Goal: Information Seeking & Learning: Learn about a topic

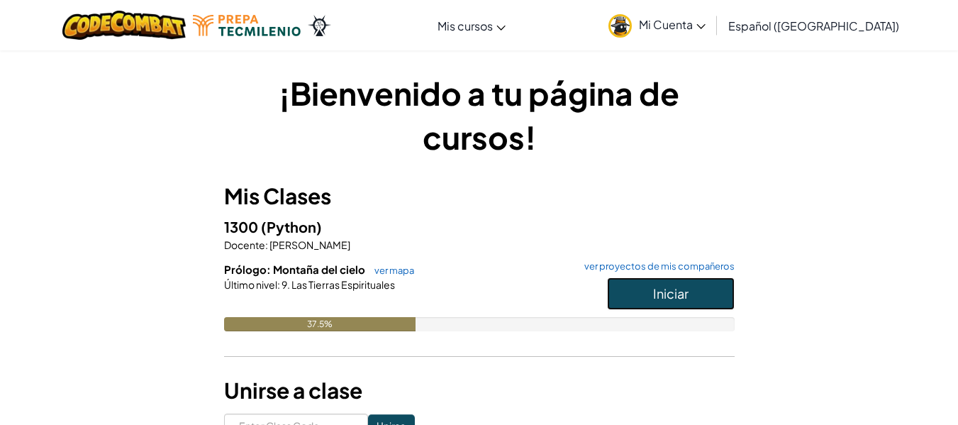
click at [646, 298] on button "Iniciar" at bounding box center [671, 293] width 128 height 33
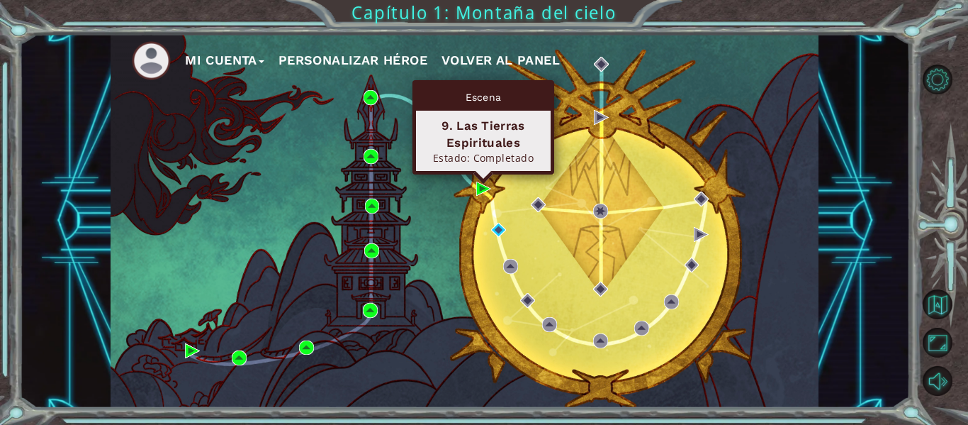
click at [482, 174] on div "Escena 9. Las Tierras Espirituales Estado: Completado" at bounding box center [484, 127] width 142 height 94
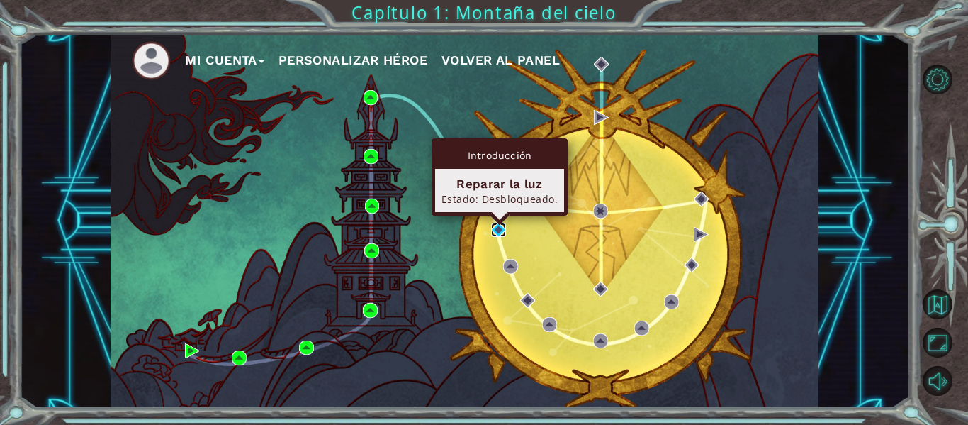
click at [505, 236] on img at bounding box center [498, 230] width 15 height 15
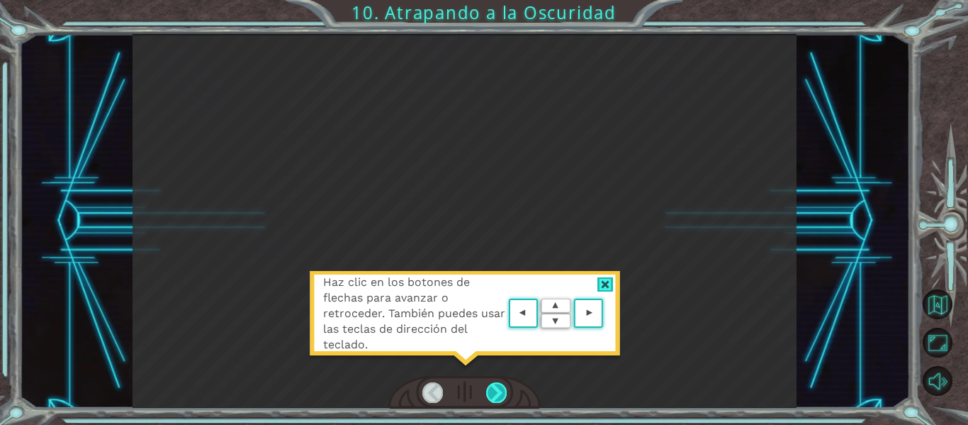
click at [501, 398] on div at bounding box center [496, 392] width 21 height 20
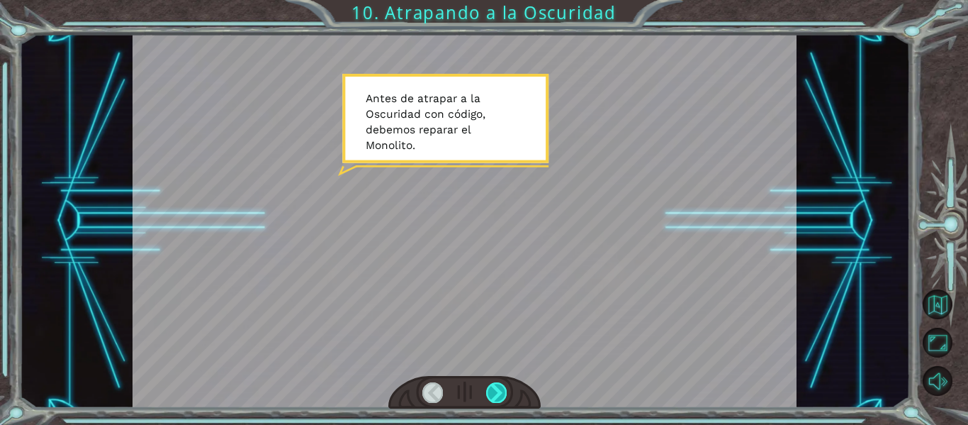
click at [501, 398] on div at bounding box center [496, 392] width 21 height 20
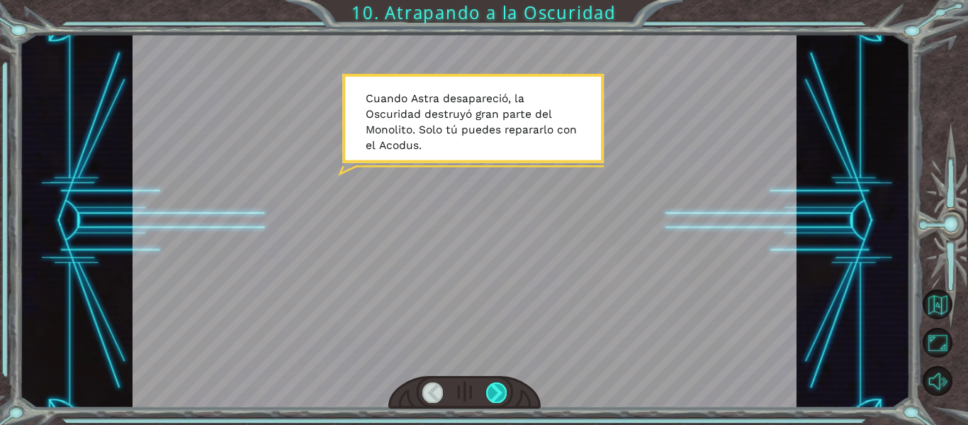
click at [501, 398] on div at bounding box center [496, 392] width 21 height 20
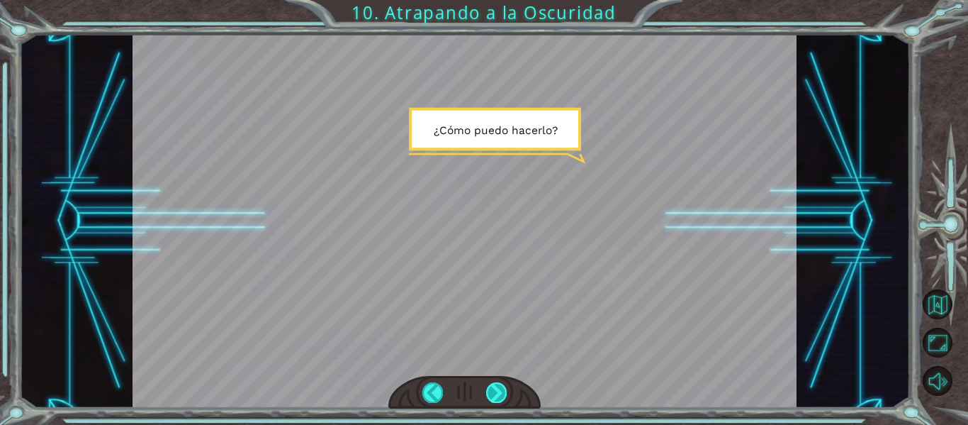
click at [501, 398] on div at bounding box center [496, 392] width 21 height 20
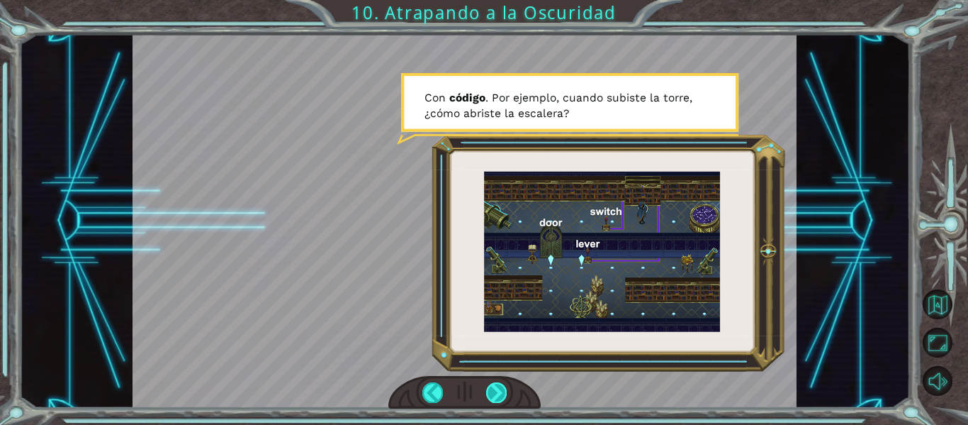
click at [501, 398] on div at bounding box center [496, 392] width 21 height 20
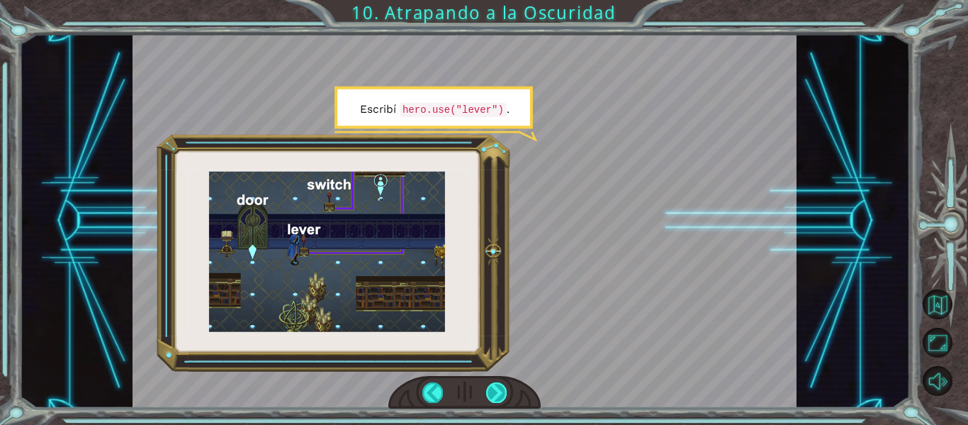
click at [501, 398] on div at bounding box center [496, 392] width 21 height 20
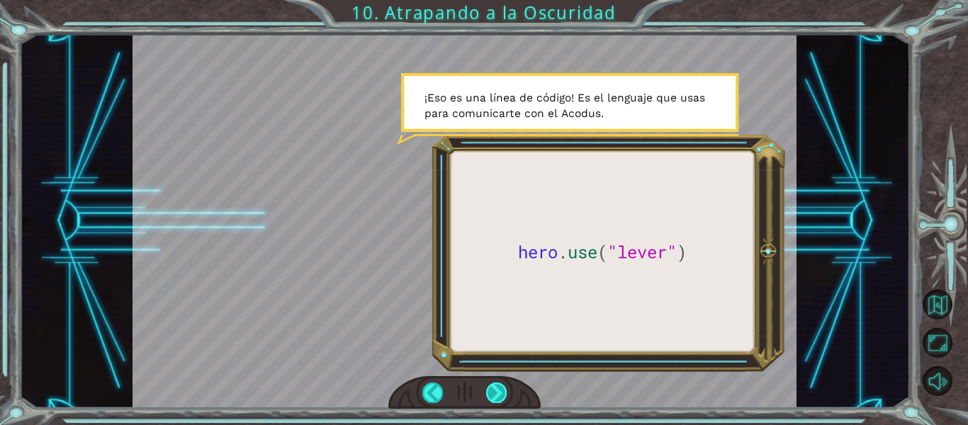
click at [501, 398] on div at bounding box center [496, 392] width 21 height 20
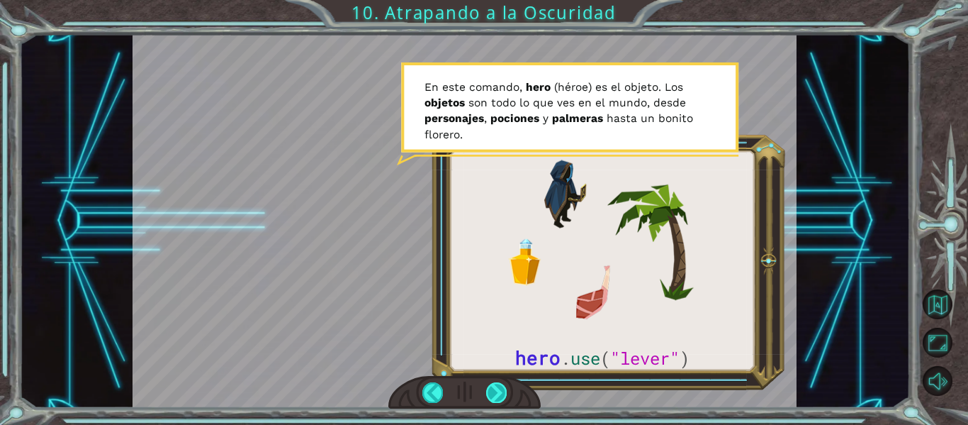
click at [501, 398] on div at bounding box center [496, 392] width 21 height 20
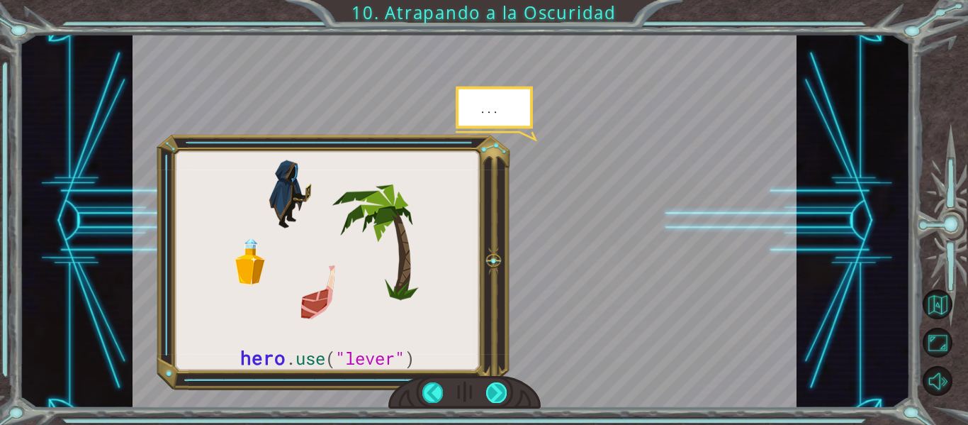
click at [501, 398] on div at bounding box center [496, 392] width 21 height 20
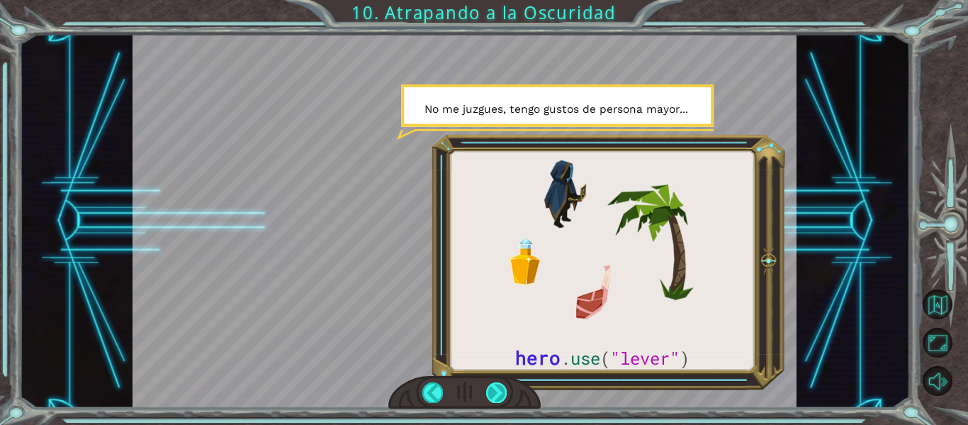
click at [501, 398] on div at bounding box center [496, 392] width 21 height 20
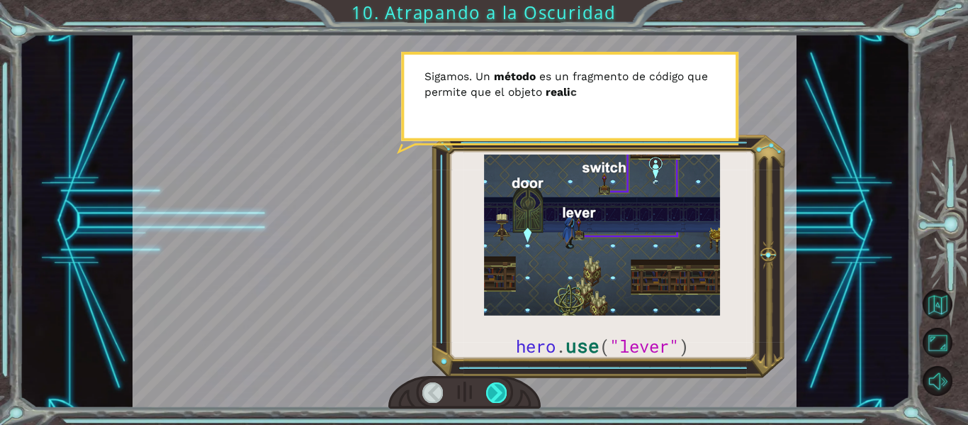
click at [501, 398] on div at bounding box center [496, 392] width 21 height 20
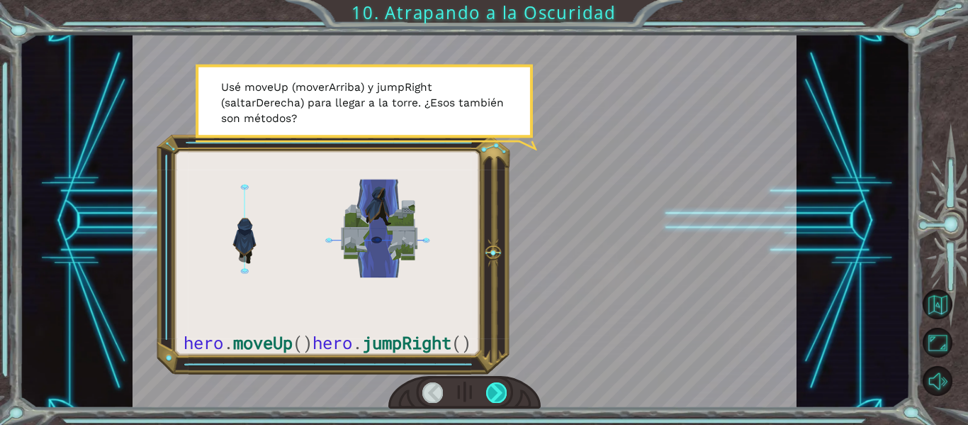
click at [501, 398] on div at bounding box center [496, 392] width 21 height 20
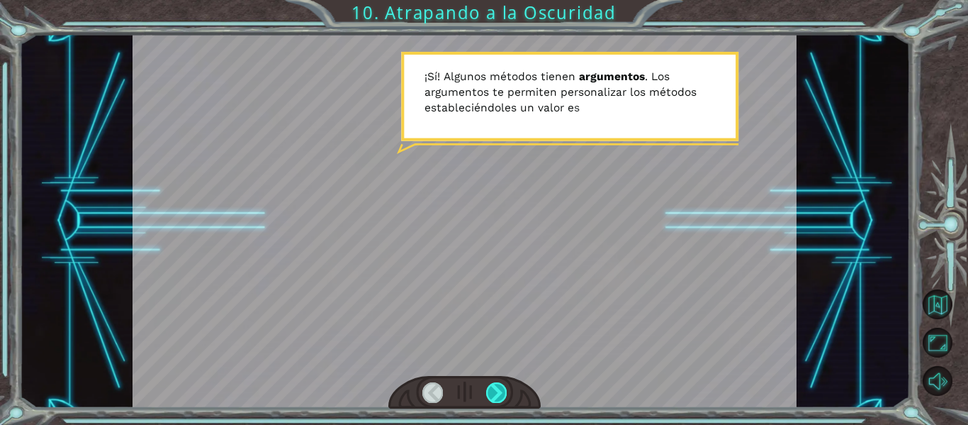
click at [501, 398] on div at bounding box center [496, 392] width 21 height 20
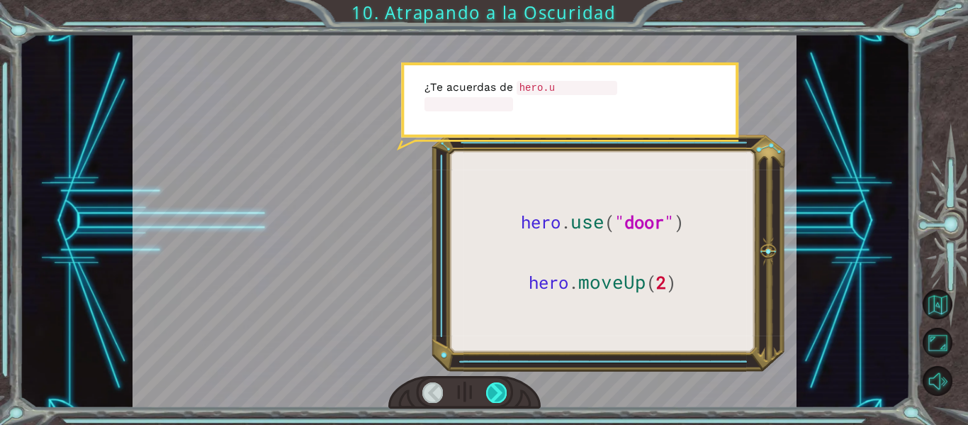
click at [501, 398] on div at bounding box center [496, 392] width 21 height 20
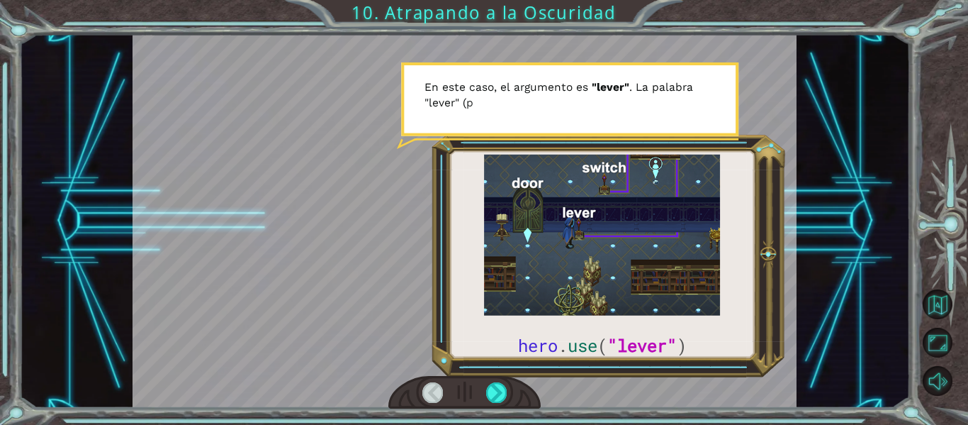
click at [430, 409] on div at bounding box center [464, 392] width 153 height 33
click at [483, 395] on div at bounding box center [464, 392] width 153 height 33
click at [489, 395] on div at bounding box center [496, 392] width 21 height 20
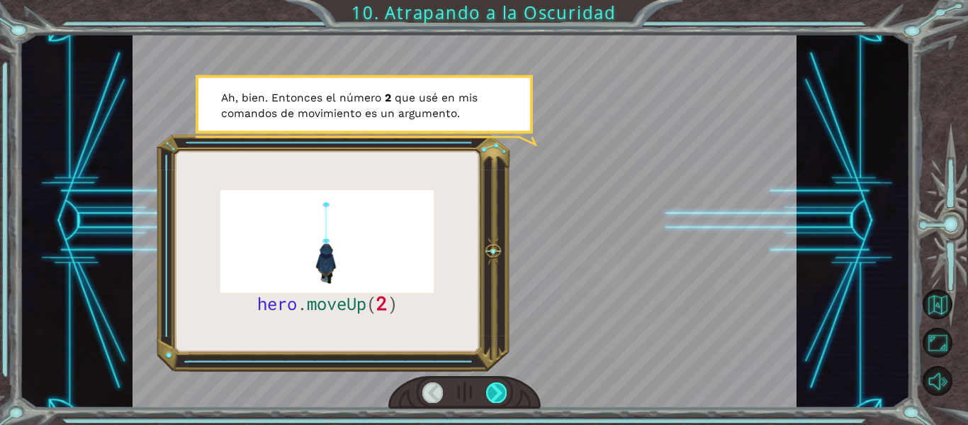
click at [489, 395] on div at bounding box center [496, 392] width 21 height 20
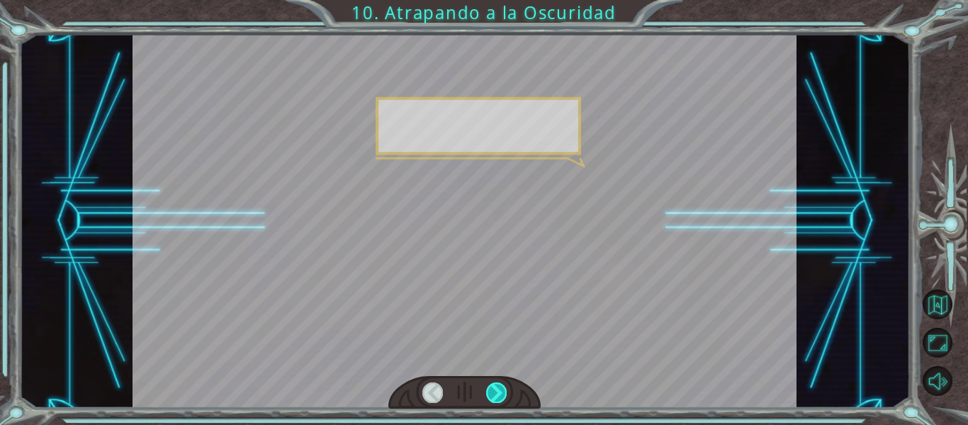
click at [489, 395] on div at bounding box center [496, 392] width 21 height 20
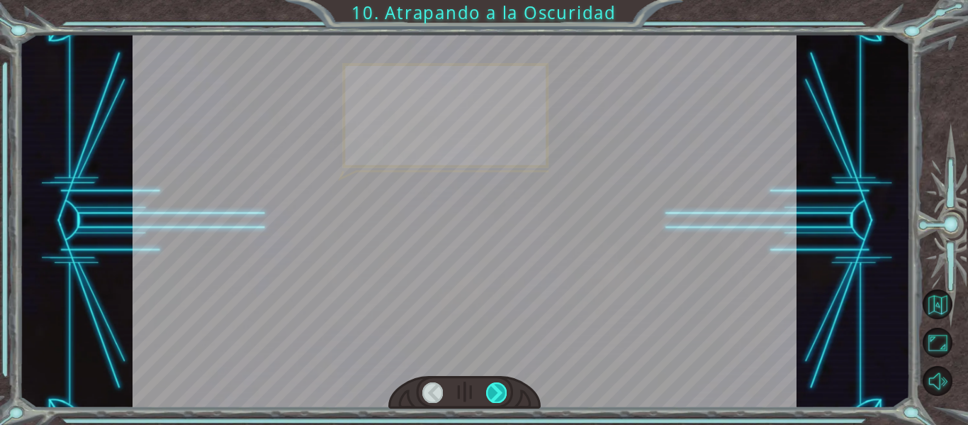
click at [489, 395] on div at bounding box center [496, 392] width 21 height 20
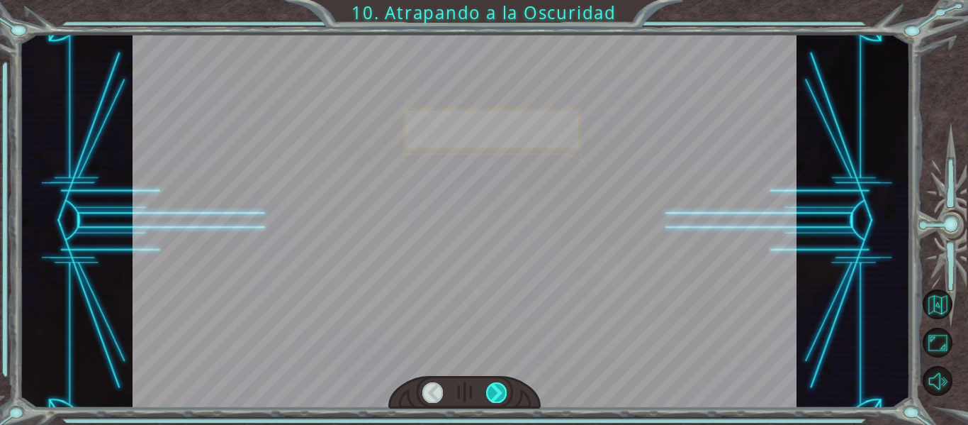
click at [489, 395] on div at bounding box center [496, 392] width 21 height 20
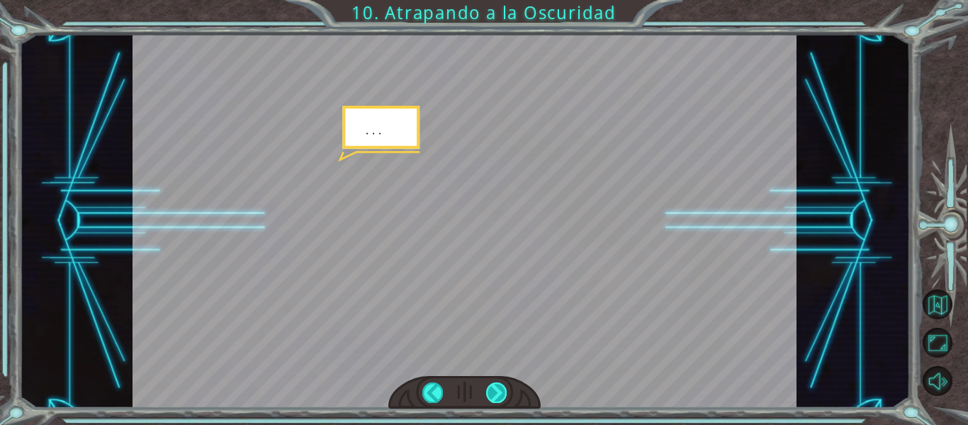
click at [489, 395] on div at bounding box center [496, 392] width 21 height 20
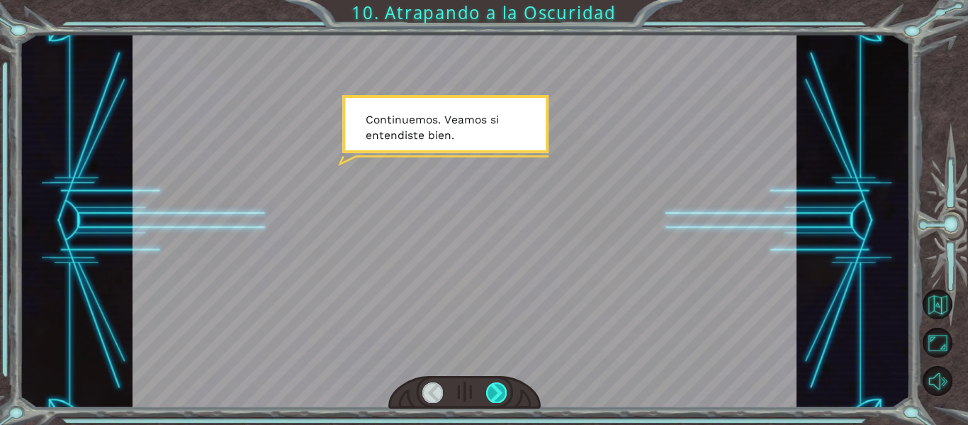
click at [489, 395] on div at bounding box center [496, 392] width 21 height 20
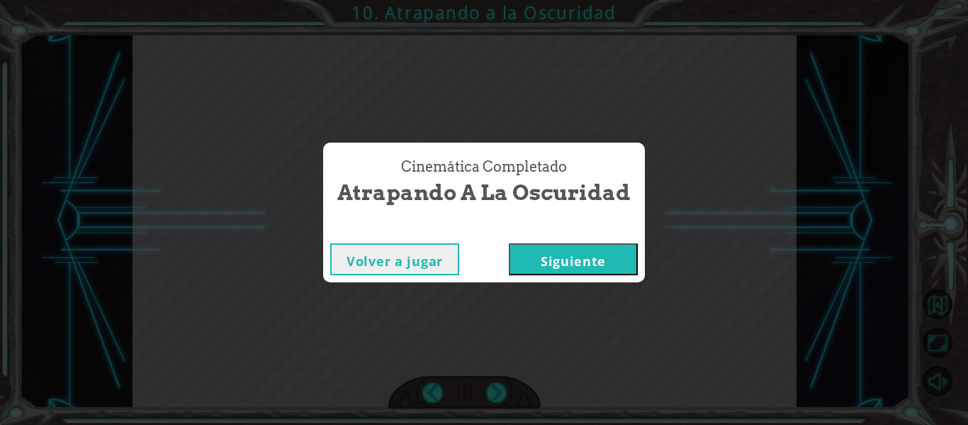
click at [553, 266] on button "Siguiente" at bounding box center [573, 259] width 129 height 32
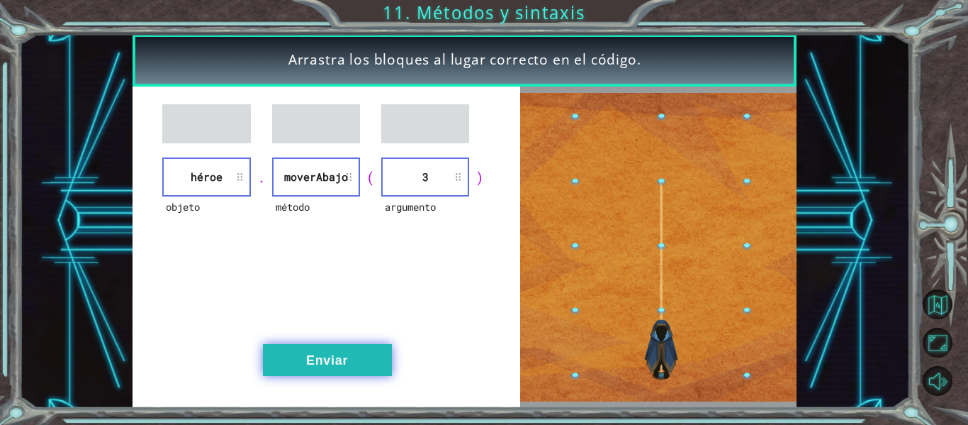
click at [348, 356] on button "Enviar" at bounding box center [327, 360] width 129 height 32
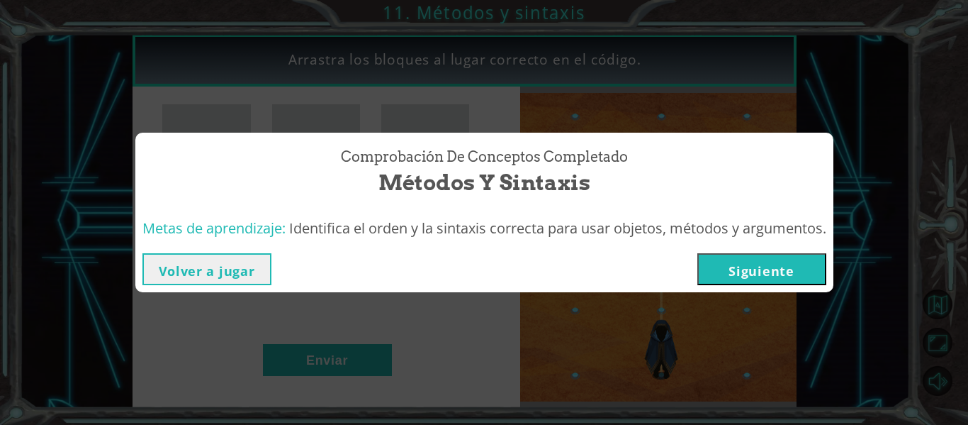
click at [749, 259] on button "Siguiente" at bounding box center [762, 269] width 129 height 32
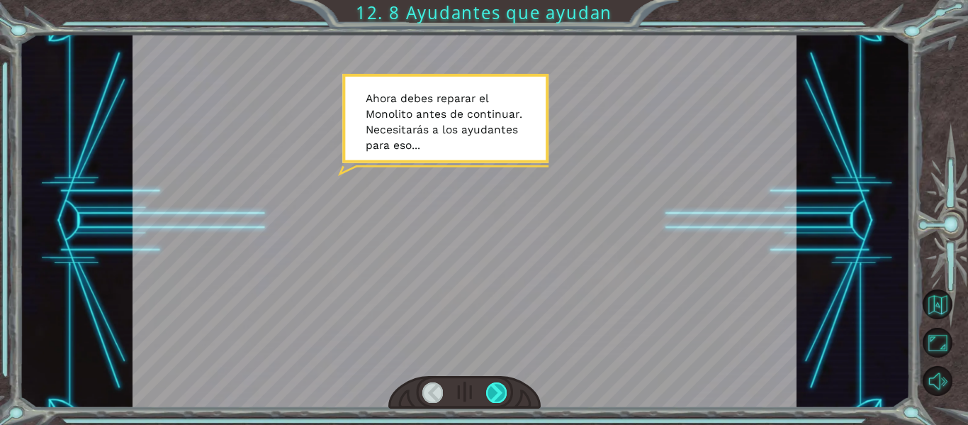
click at [495, 396] on div at bounding box center [496, 392] width 21 height 20
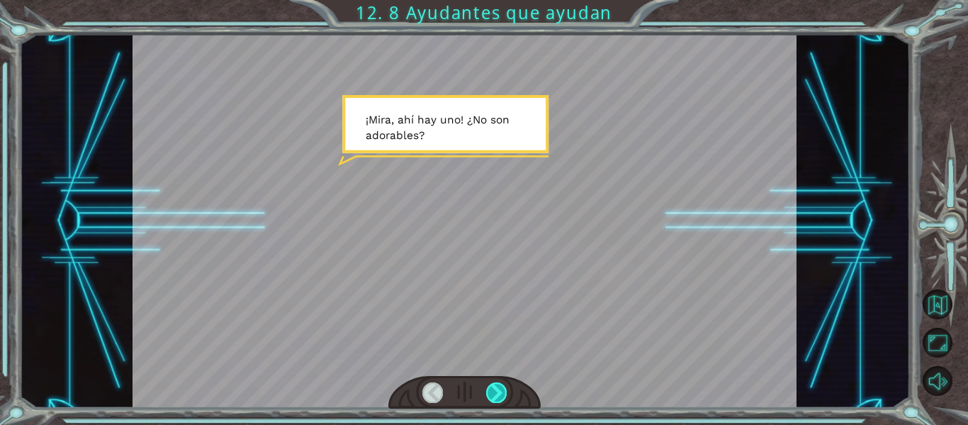
click at [495, 396] on div at bounding box center [496, 392] width 21 height 20
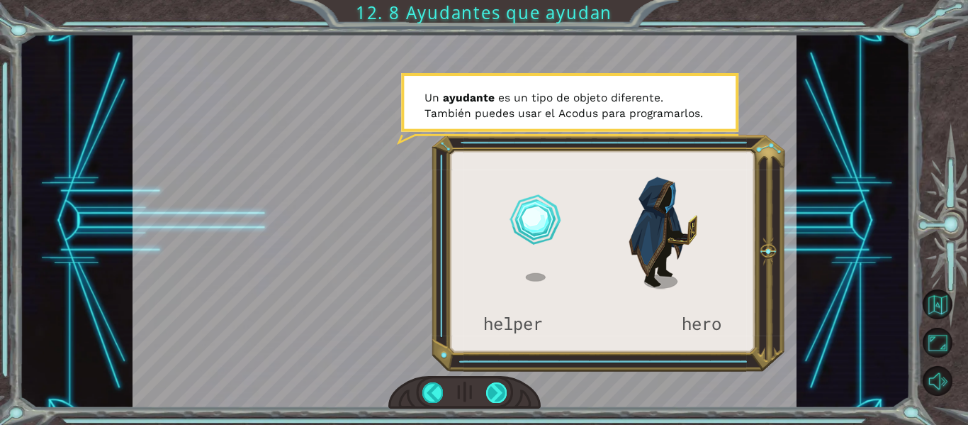
click at [495, 396] on div at bounding box center [496, 392] width 21 height 20
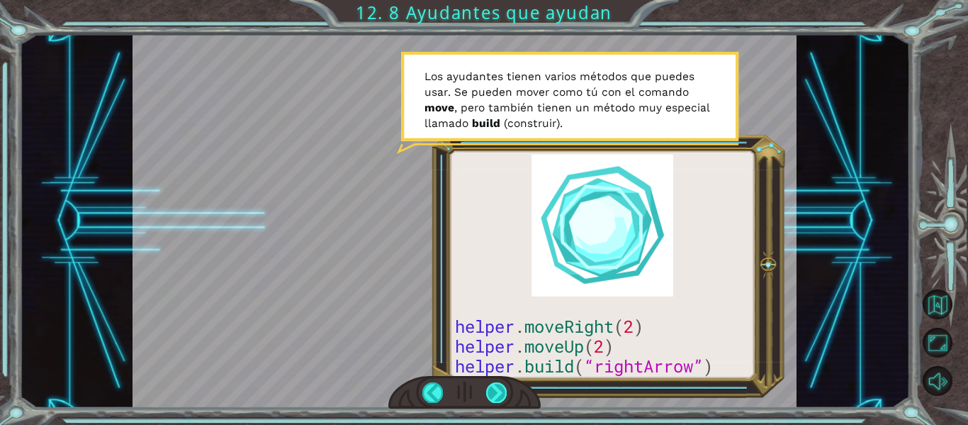
click at [495, 396] on div at bounding box center [496, 392] width 21 height 20
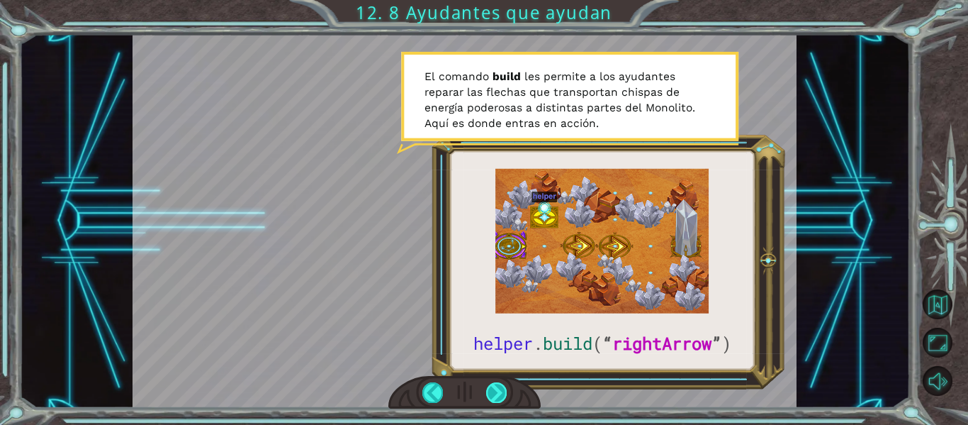
click at [495, 396] on div at bounding box center [496, 392] width 21 height 20
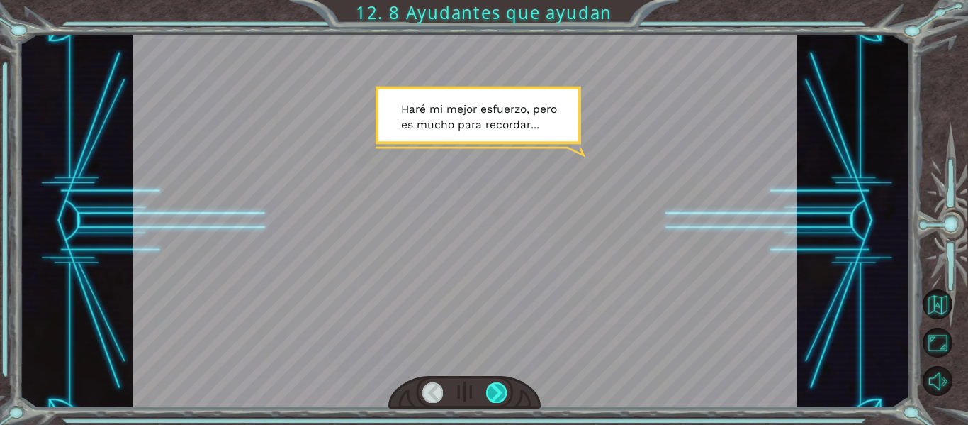
click at [495, 396] on div at bounding box center [496, 392] width 21 height 20
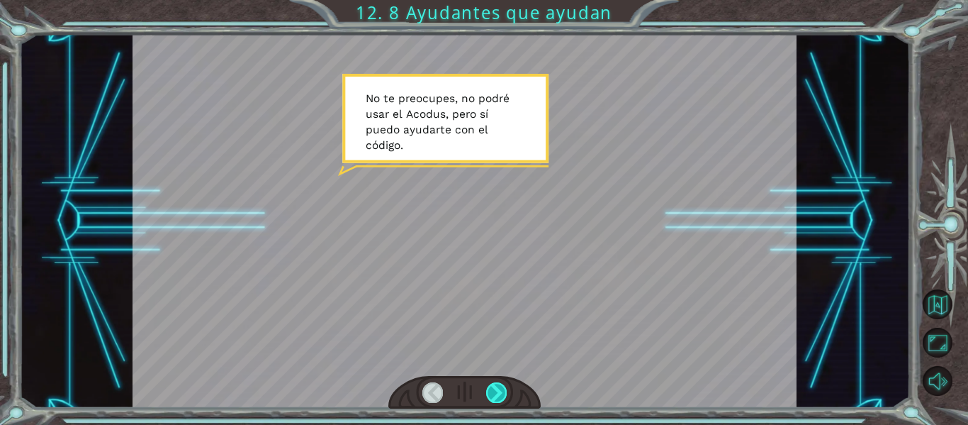
click at [495, 396] on div at bounding box center [496, 392] width 21 height 20
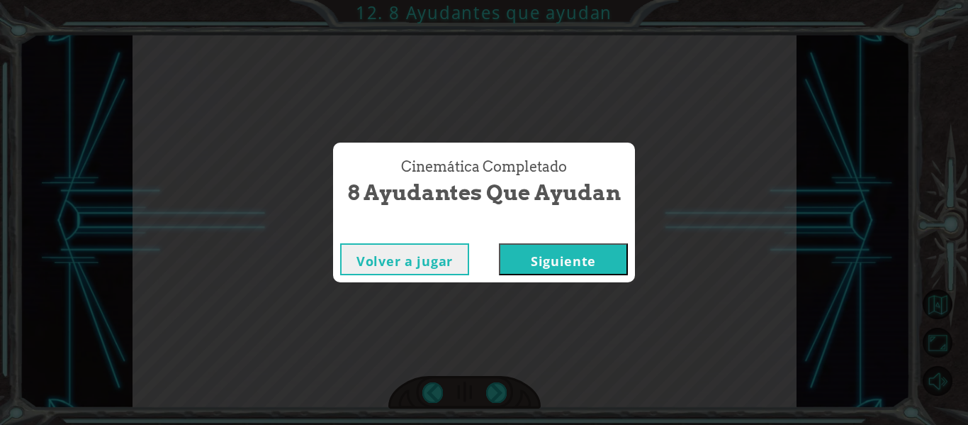
click at [514, 259] on button "Siguiente" at bounding box center [563, 259] width 129 height 32
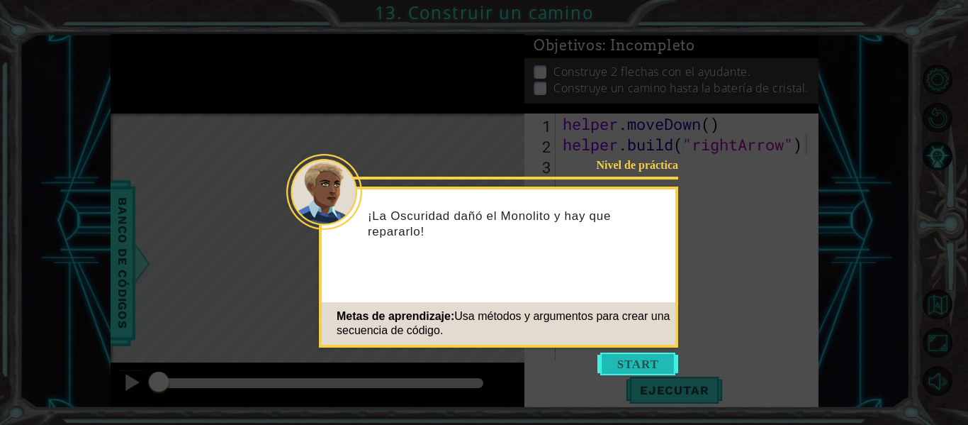
click at [652, 362] on button "Start" at bounding box center [638, 363] width 81 height 23
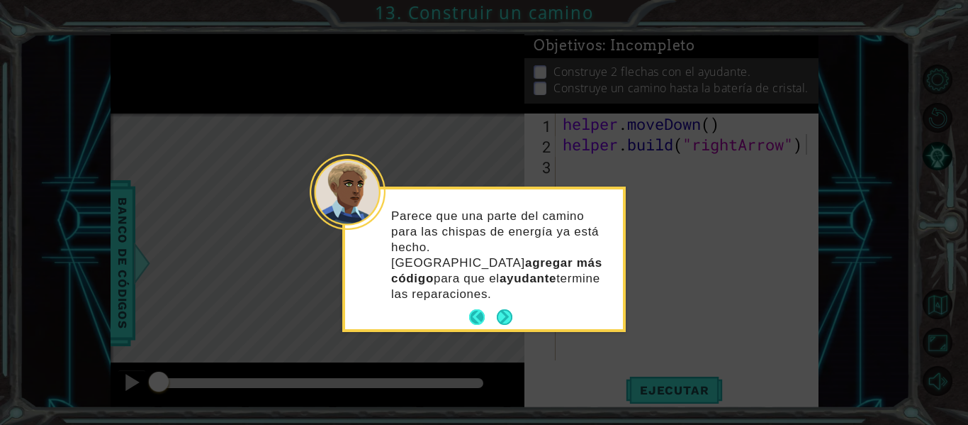
click at [495, 309] on button "Back" at bounding box center [483, 317] width 28 height 16
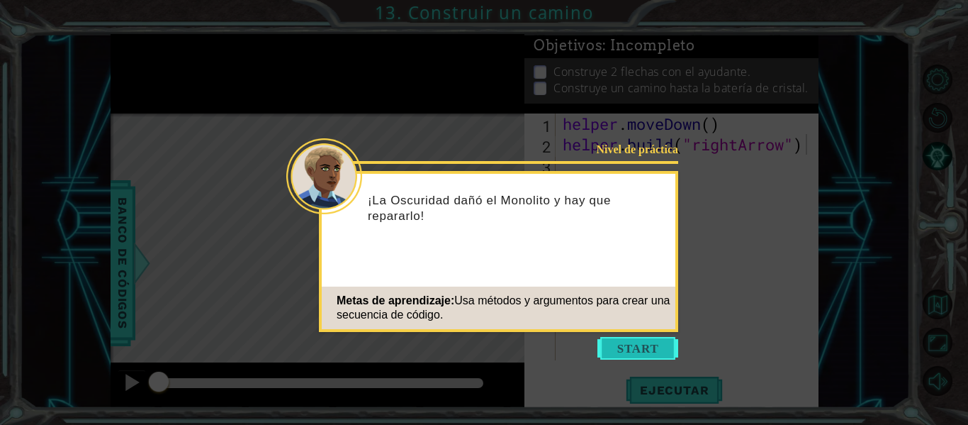
click at [621, 342] on button "Start" at bounding box center [638, 348] width 81 height 23
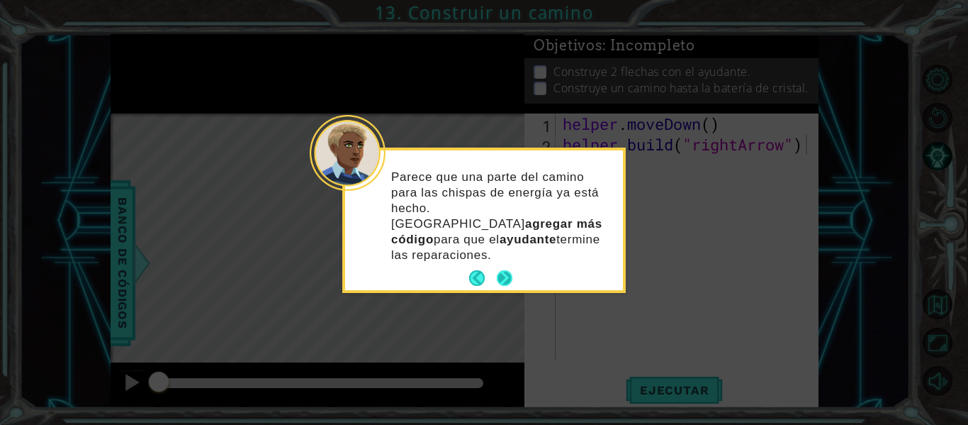
click at [504, 270] on button "Next" at bounding box center [505, 278] width 16 height 16
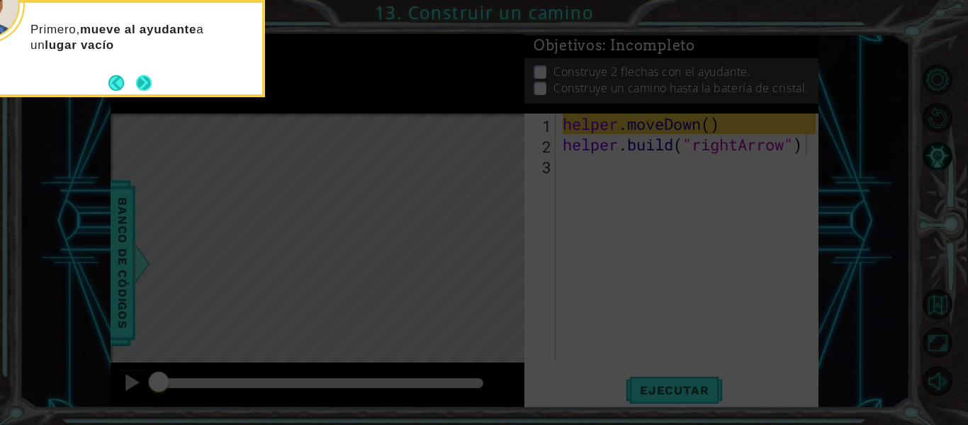
click at [142, 75] on button "Next" at bounding box center [144, 83] width 16 height 16
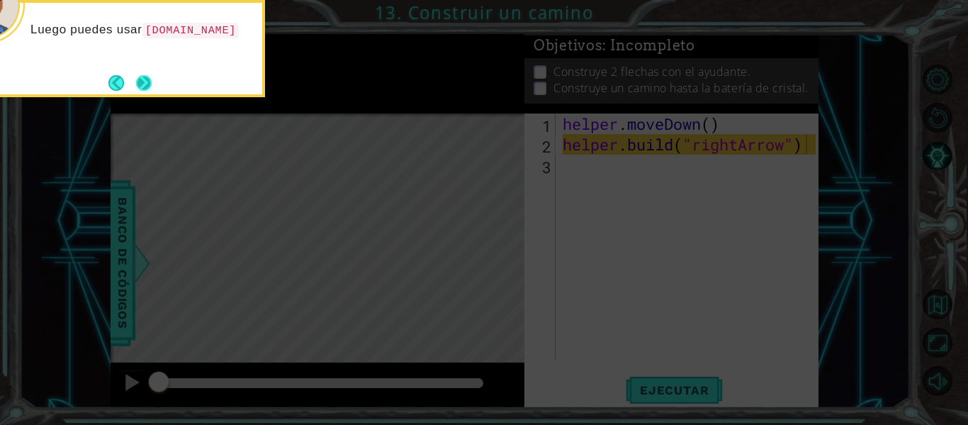
click at [136, 81] on button "Next" at bounding box center [144, 83] width 16 height 16
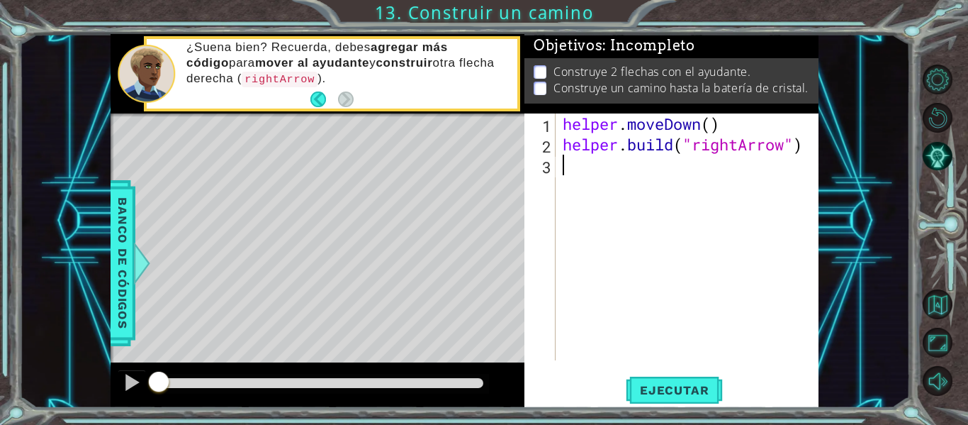
click at [576, 166] on div "helper . moveDown ( ) helper . build ( "rightArrow" )" at bounding box center [691, 257] width 263 height 288
click at [636, 383] on span "Ejecutar" at bounding box center [674, 390] width 97 height 14
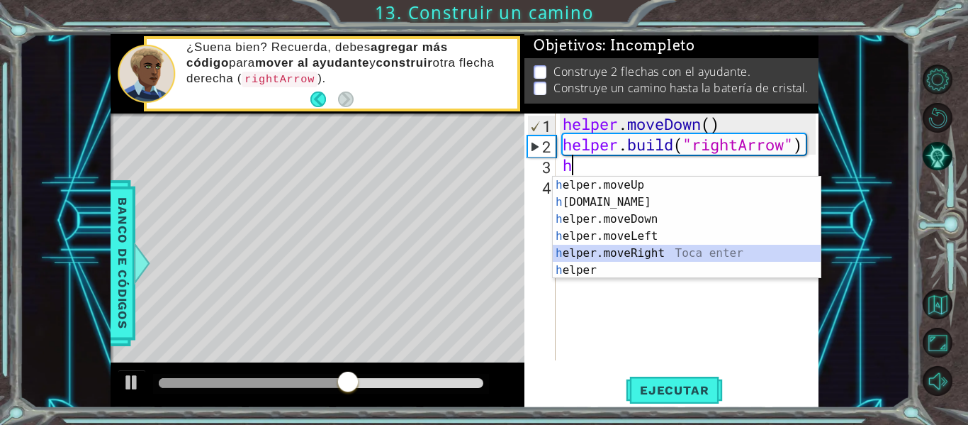
click at [601, 247] on div "h elper.moveUp Toca enter h [DOMAIN_NAME] Toca enter h elper.moveDown Toca ente…" at bounding box center [687, 245] width 268 height 136
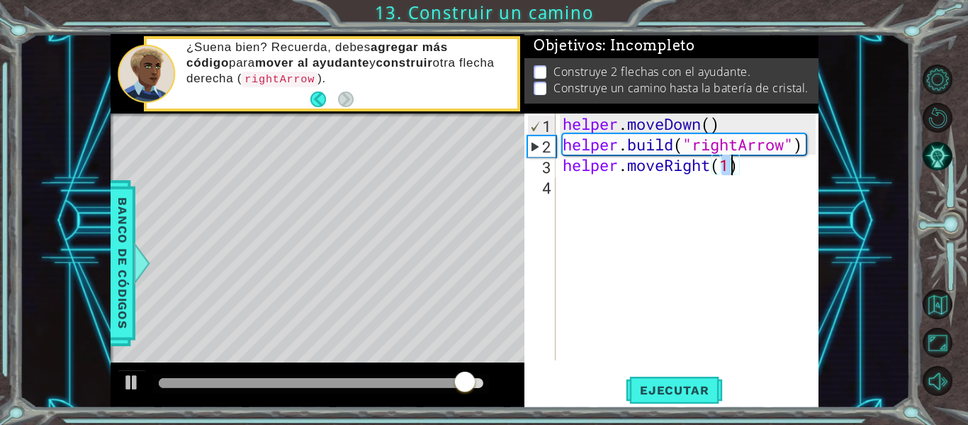
scroll to position [0, 7]
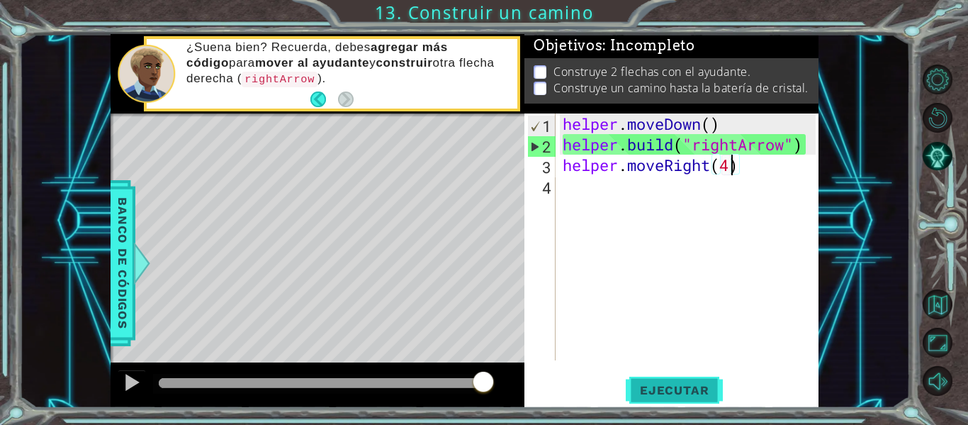
type textarea "helper.moveRight(4)"
click at [651, 383] on span "Ejecutar" at bounding box center [674, 390] width 97 height 14
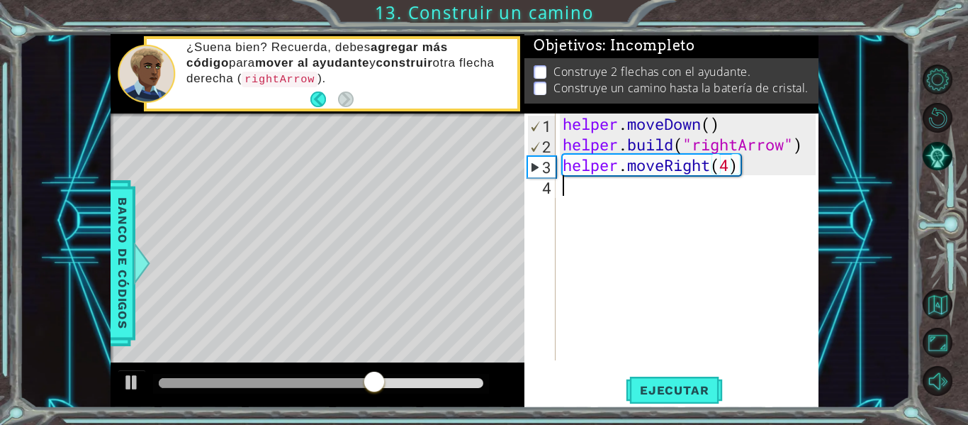
click at [564, 191] on div "helper . moveDown ( ) helper . build ( "rightArrow" ) helper . moveRight ( 4 )" at bounding box center [691, 257] width 263 height 288
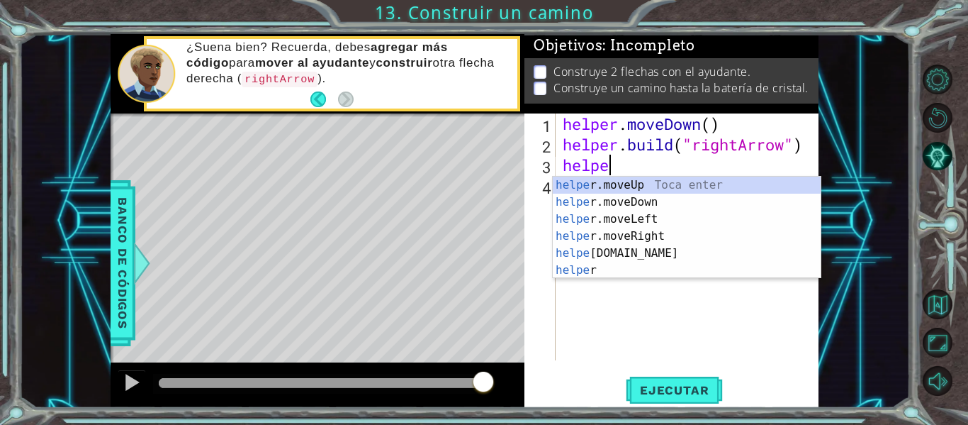
type textarea "h"
type textarea "[DOMAIN_NAME]("rightArrow")"
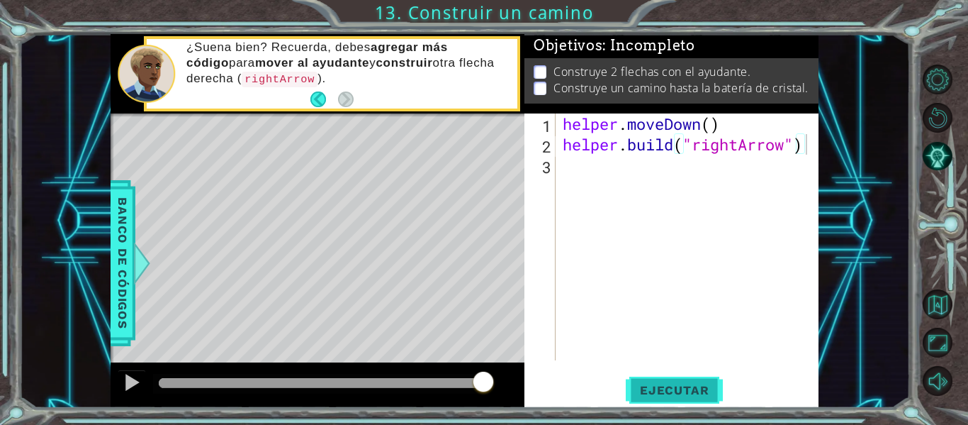
click at [692, 388] on span "Ejecutar" at bounding box center [674, 390] width 97 height 14
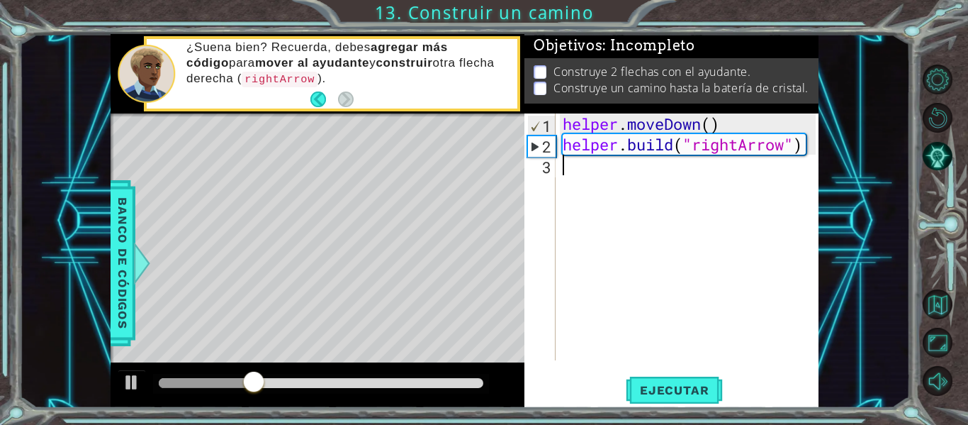
click at [620, 168] on div "helper . moveDown ( ) helper . build ( "rightArrow" )" at bounding box center [691, 257] width 263 height 288
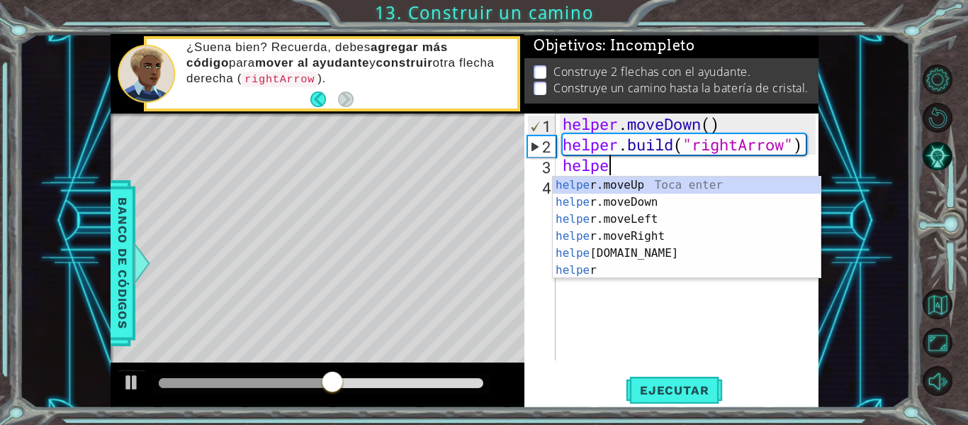
scroll to position [0, 2]
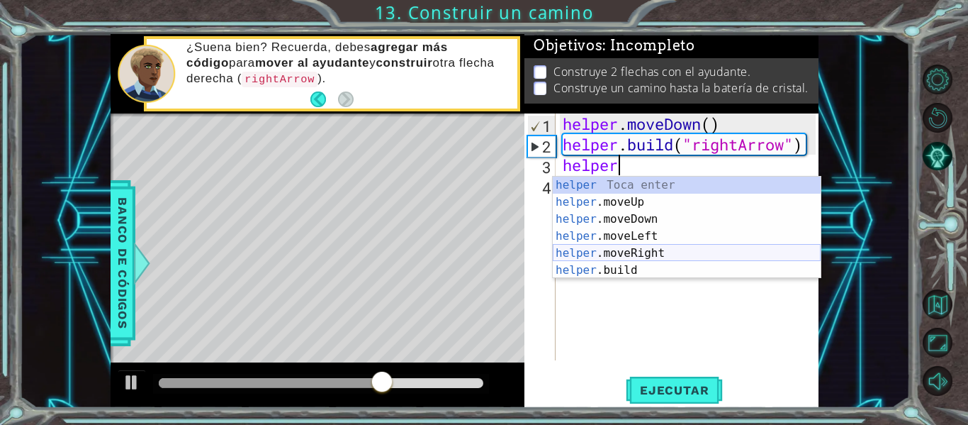
click at [626, 256] on div "helper Toca enter helper .moveUp Toca enter helper .moveDown Toca enter helper …" at bounding box center [687, 245] width 268 height 136
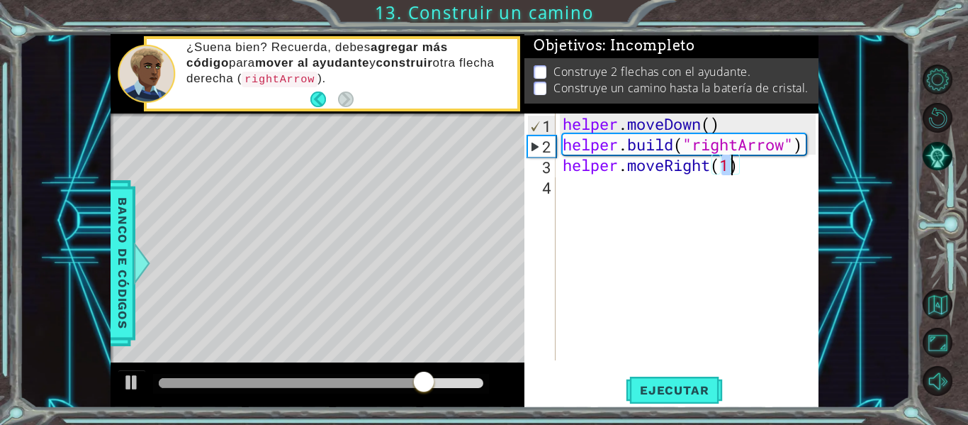
type textarea "helper.moveRight(3)"
click at [615, 206] on div "helper . moveDown ( ) helper . build ( "rightArrow" ) helper . moveRight ( 3 )" at bounding box center [691, 257] width 263 height 288
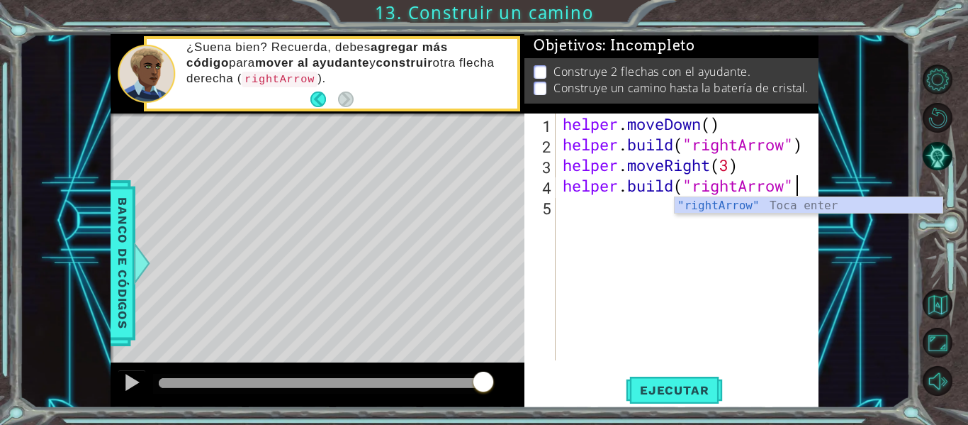
scroll to position [0, 11]
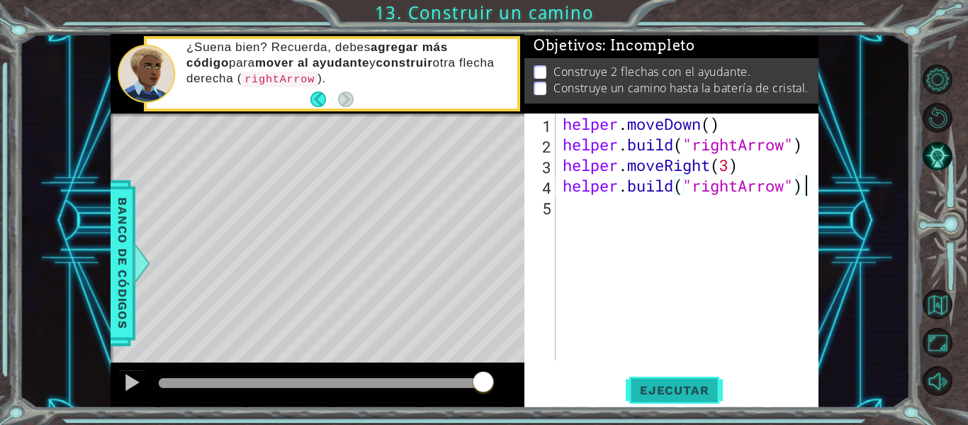
type textarea "[DOMAIN_NAME]("rightArrow")"
click at [681, 388] on span "Ejecutar" at bounding box center [674, 390] width 97 height 14
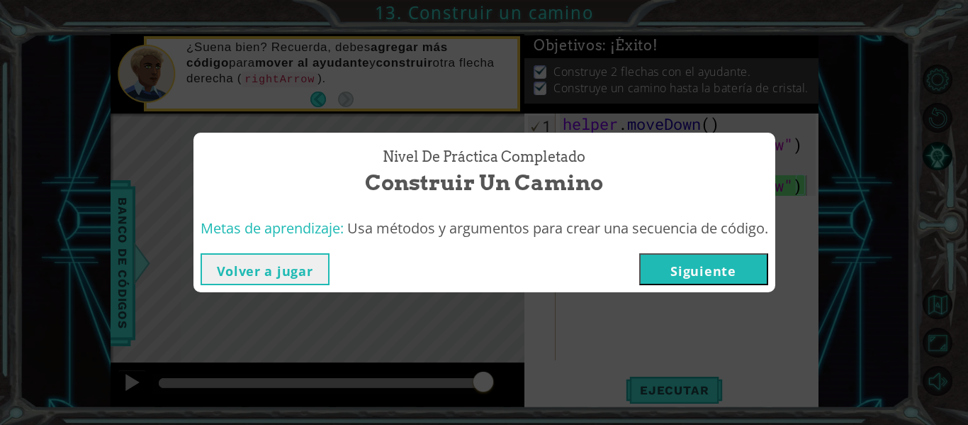
click at [729, 271] on button "Siguiente" at bounding box center [703, 269] width 129 height 32
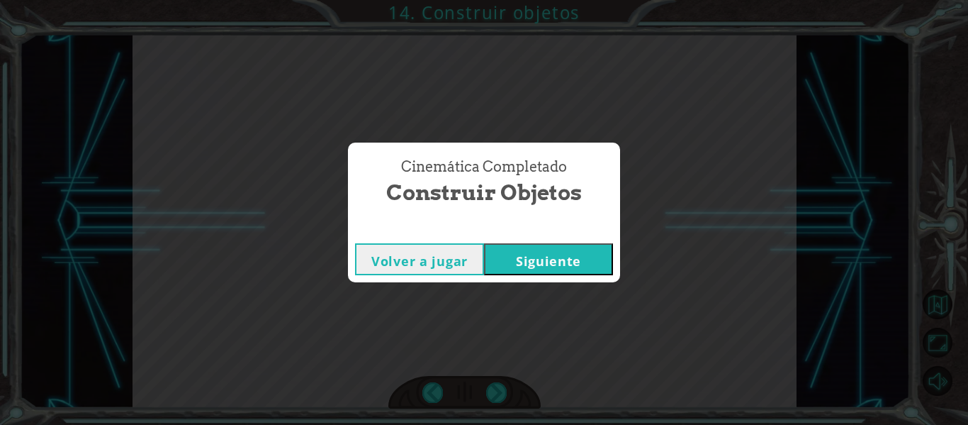
click at [515, 267] on button "Siguiente" at bounding box center [548, 259] width 129 height 32
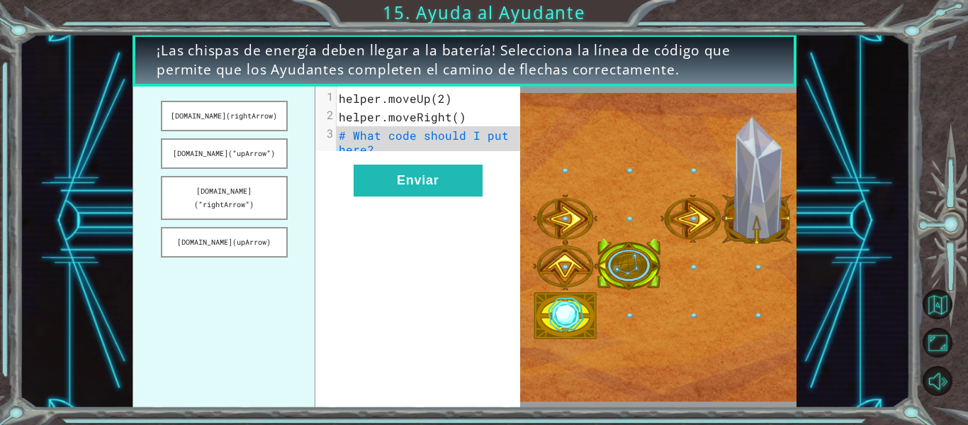
drag, startPoint x: 237, startPoint y: 191, endPoint x: 378, endPoint y: 140, distance: 149.3
click at [378, 140] on div "[DOMAIN_NAME](rightArrow) [DOMAIN_NAME](“upArrow”) [DOMAIN_NAME](“rightArrow”) …" at bounding box center [327, 246] width 388 height 321
click at [279, 196] on button "[DOMAIN_NAME](“rightArrow”)" at bounding box center [224, 198] width 127 height 44
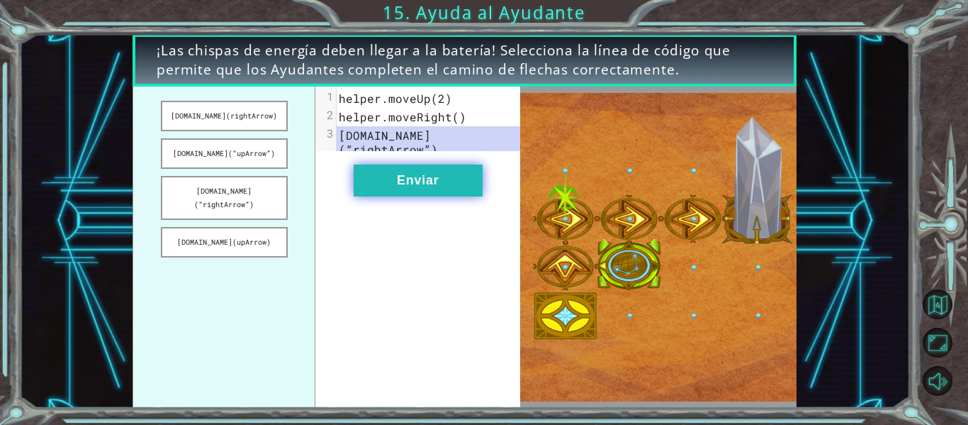
click at [427, 191] on button "Enviar" at bounding box center [418, 180] width 129 height 32
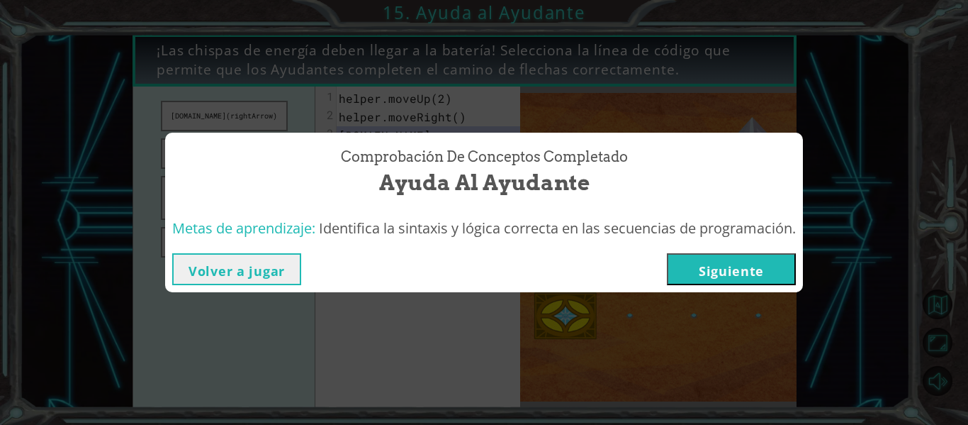
click at [741, 279] on button "Siguiente" at bounding box center [731, 269] width 129 height 32
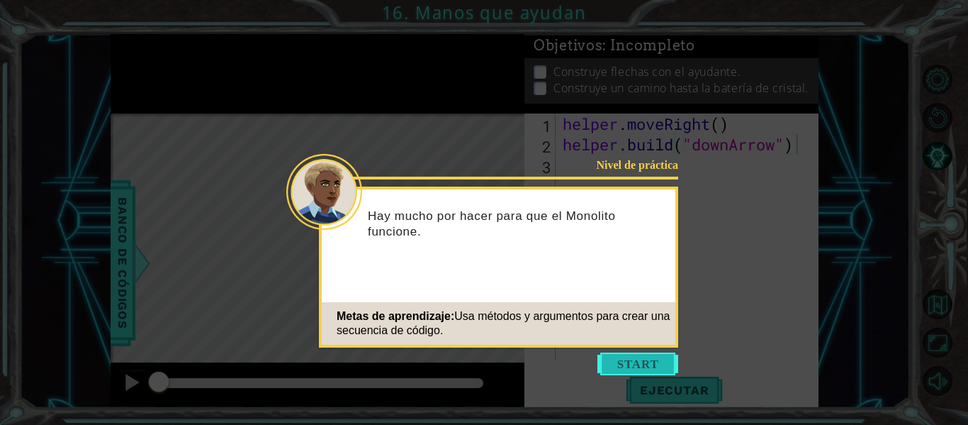
click at [660, 364] on button "Start" at bounding box center [638, 363] width 81 height 23
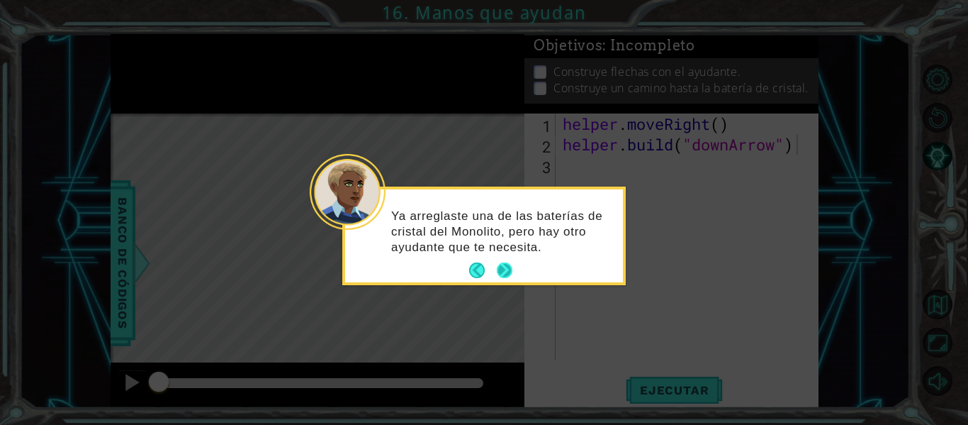
click at [508, 269] on button "Next" at bounding box center [505, 270] width 16 height 16
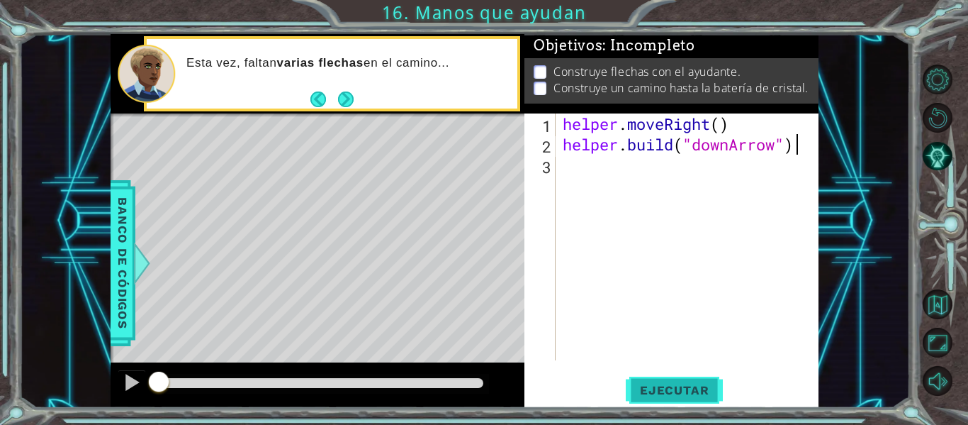
click at [683, 392] on span "Ejecutar" at bounding box center [674, 390] width 97 height 14
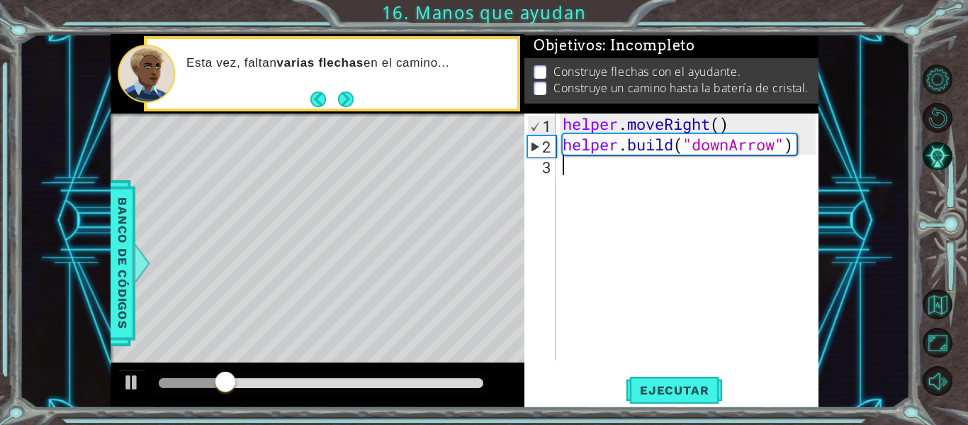
click at [575, 176] on div "helper . moveRight ( ) helper . build ( "downArrow" )" at bounding box center [691, 257] width 263 height 288
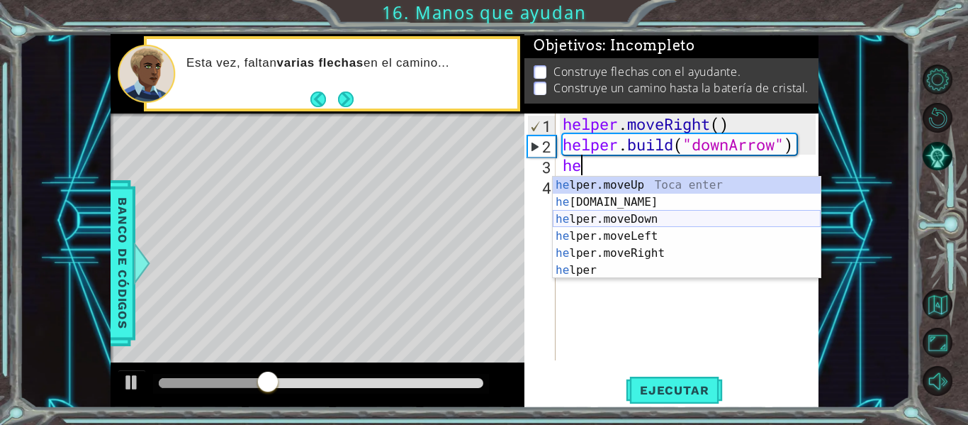
click at [612, 220] on div "he lper.moveUp Toca enter he [DOMAIN_NAME] Toca enter he lper.moveDown Toca ent…" at bounding box center [687, 245] width 268 height 136
type textarea "helper.moveDown(1)"
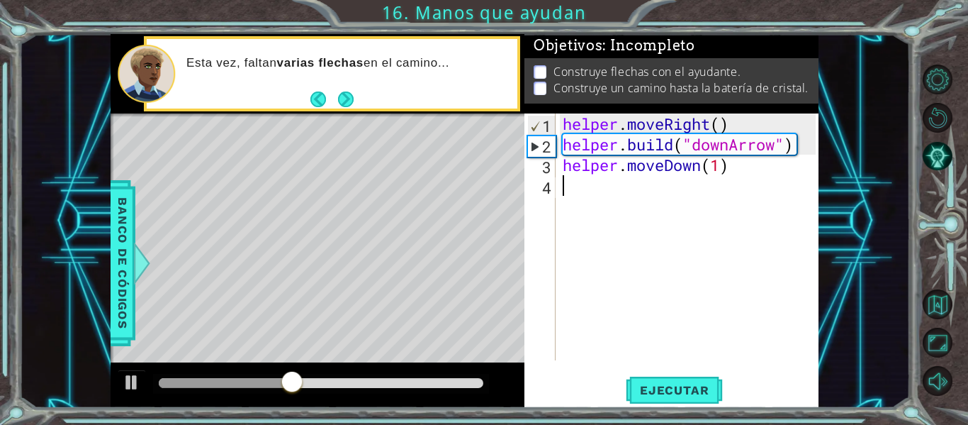
click at [602, 190] on div "helper . moveRight ( ) helper . build ( "downArrow" ) helper . moveDown ( 1 )" at bounding box center [691, 257] width 263 height 288
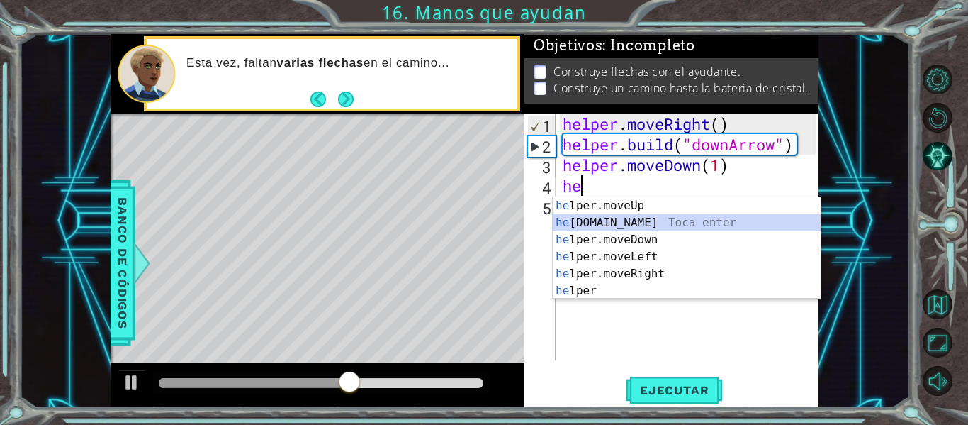
click at [596, 224] on div "he lper.moveUp Toca enter he [DOMAIN_NAME] Toca enter he lper.moveDown Toca ent…" at bounding box center [687, 265] width 268 height 136
type textarea "[DOMAIN_NAME]("rightArrow")"
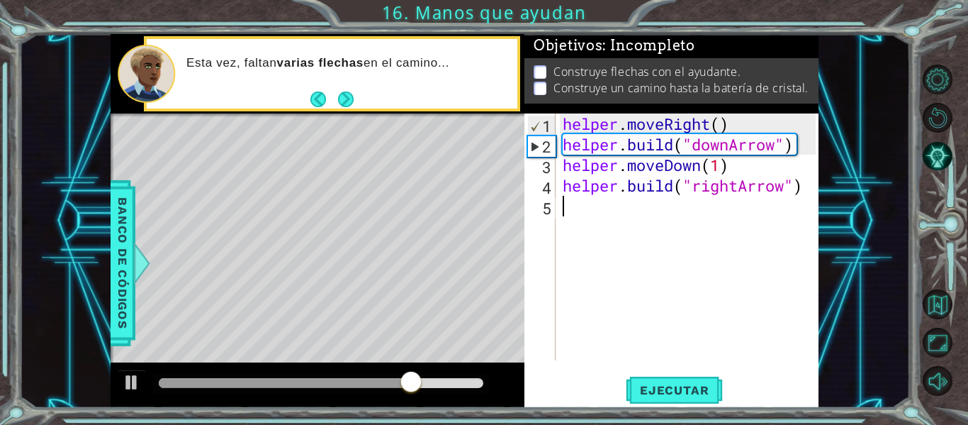
click at [665, 223] on div "helper . moveRight ( ) helper . build ( "downArrow" ) helper . moveDown ( 1 ) h…" at bounding box center [691, 257] width 263 height 288
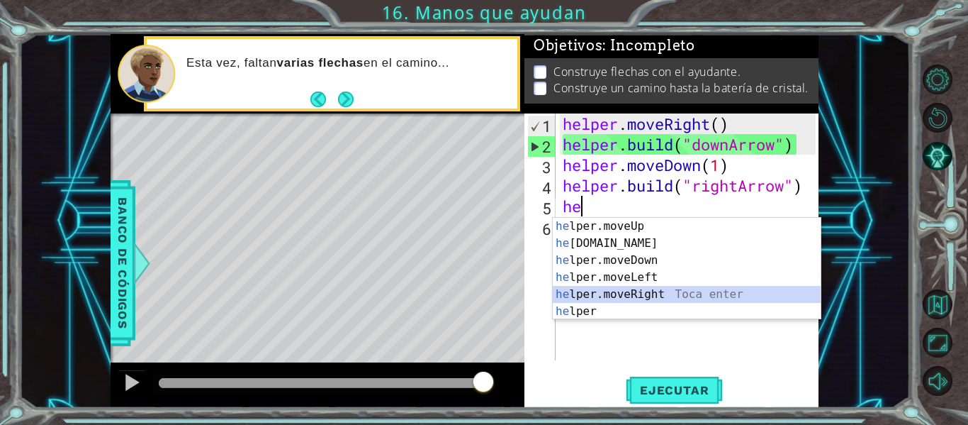
click at [648, 296] on div "he lper.moveUp Toca enter he [DOMAIN_NAME] Toca enter he lper.moveDown Toca ent…" at bounding box center [687, 286] width 268 height 136
type textarea "helper.moveRight(1)"
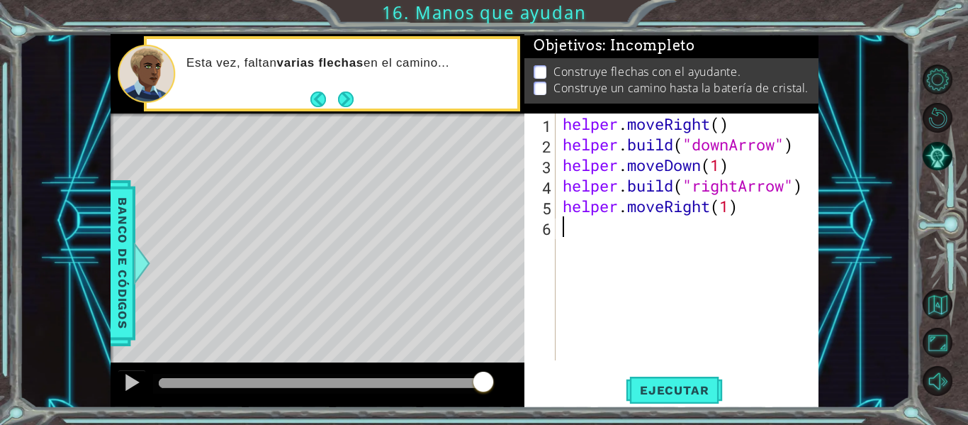
click at [630, 254] on div "helper . moveRight ( ) helper . build ( "downArrow" ) helper . moveDown ( 1 ) h…" at bounding box center [691, 257] width 263 height 288
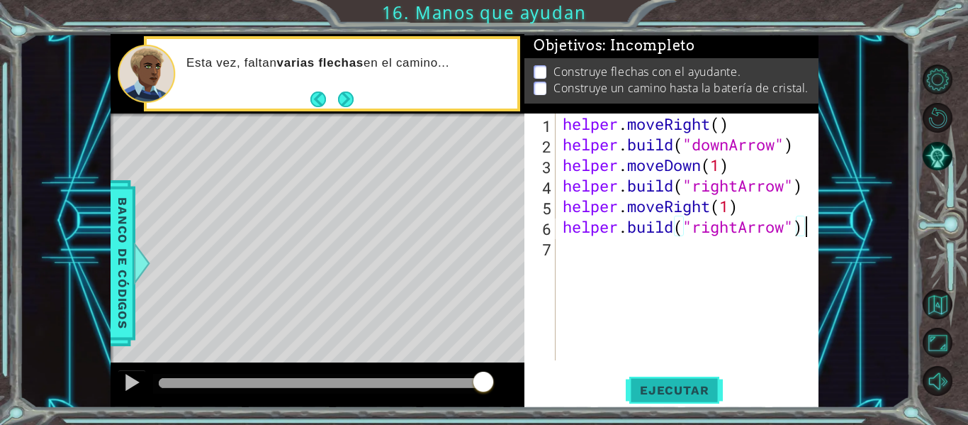
type textarea "[DOMAIN_NAME]("rightArrow")"
click at [679, 383] on span "Ejecutar" at bounding box center [674, 390] width 97 height 14
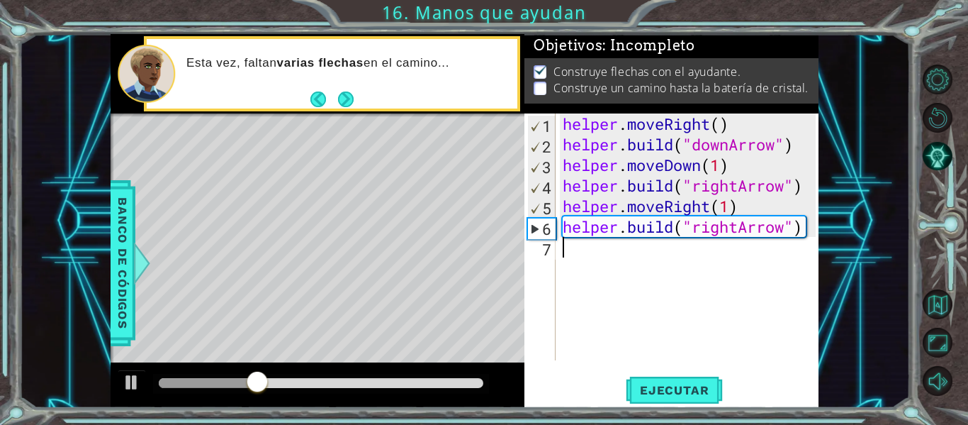
click at [629, 283] on div "helper . moveRight ( ) helper . build ( "downArrow" ) helper . moveDown ( 1 ) h…" at bounding box center [691, 257] width 263 height 288
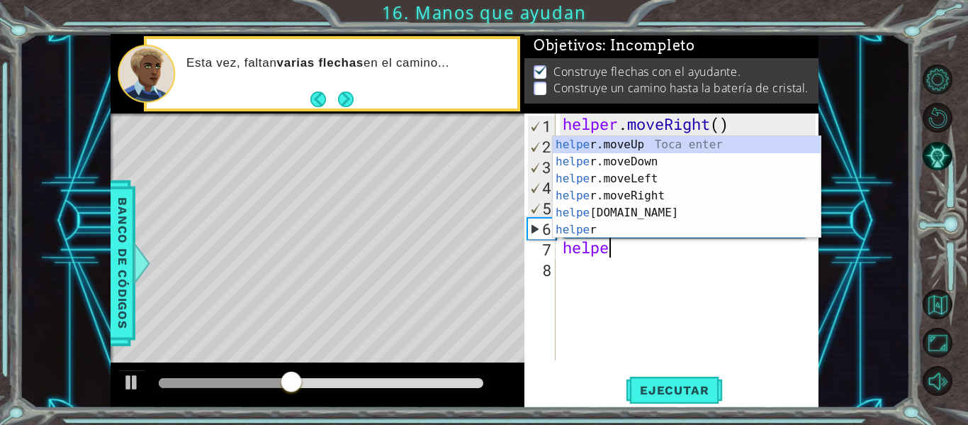
scroll to position [0, 2]
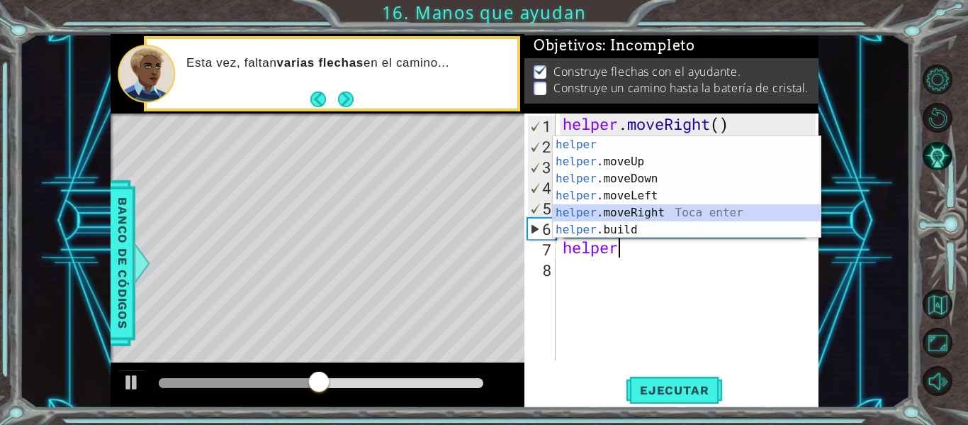
click at [637, 212] on div "helper Toca enter helper .moveUp Toca enter helper .moveDown Toca enter helper …" at bounding box center [687, 204] width 268 height 136
type textarea "helper.moveRight(1)"
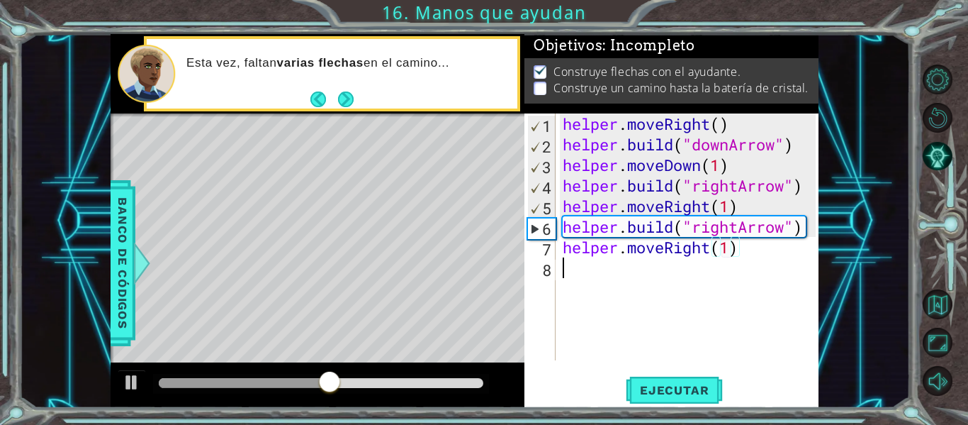
click at [622, 285] on div "helper . moveRight ( ) helper . build ( "downArrow" ) helper . moveDown ( 1 ) h…" at bounding box center [691, 257] width 263 height 288
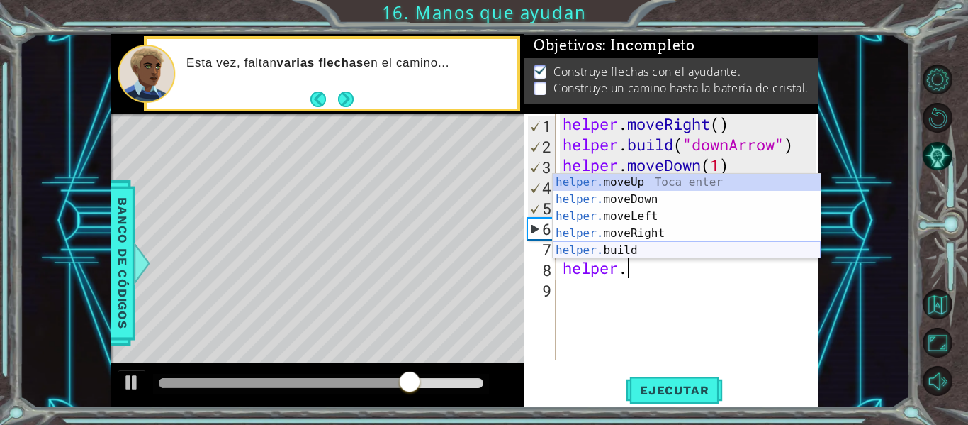
click at [622, 251] on div "helper. moveUp Toca enter helper. moveDown Toca enter helper. moveLeft Toca ent…" at bounding box center [687, 233] width 268 height 119
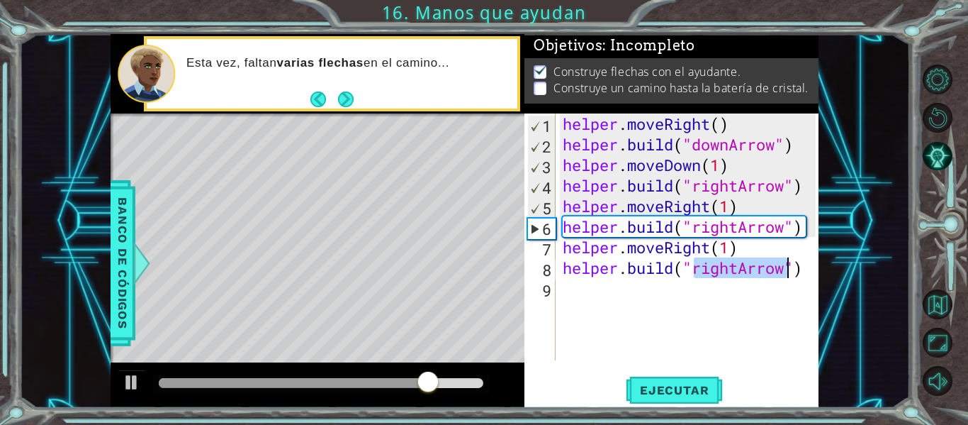
click at [729, 275] on div "helper . moveRight ( ) helper . build ( "downArrow" ) helper . moveDown ( 1 ) h…" at bounding box center [688, 236] width 256 height 247
click at [740, 276] on div "helper . moveRight ( ) helper . build ( "downArrow" ) helper . moveDown ( 1 ) h…" at bounding box center [691, 257] width 263 height 288
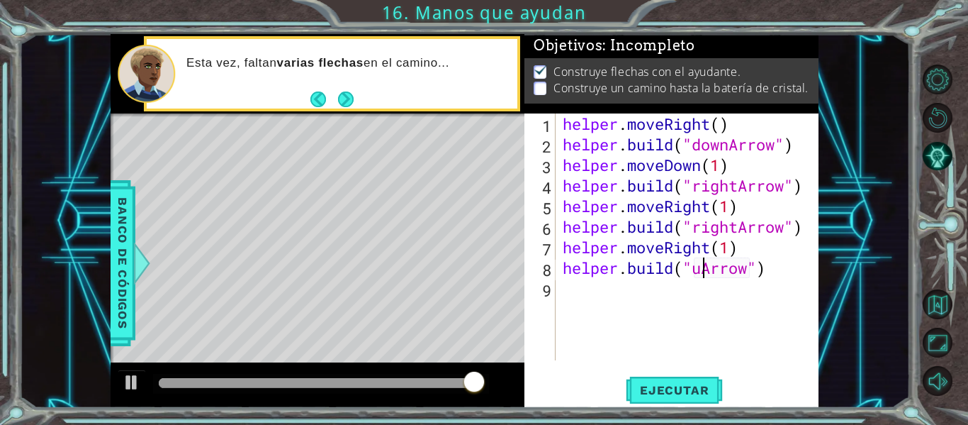
scroll to position [0, 7]
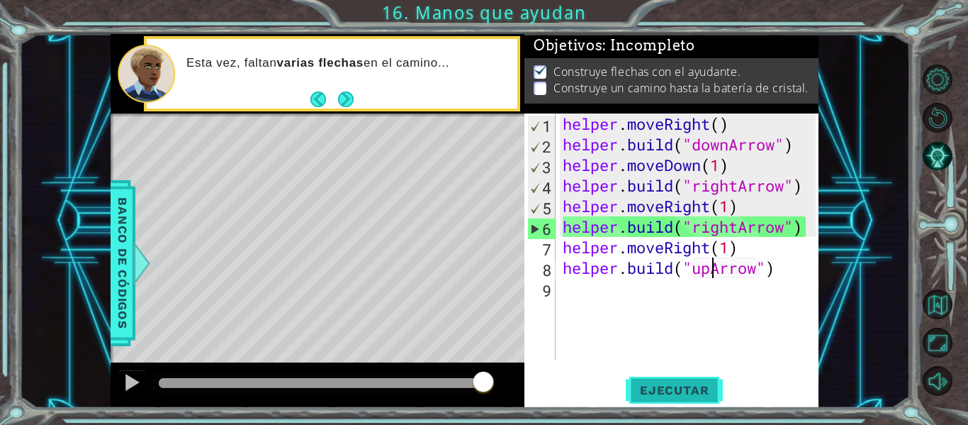
type textarea "[DOMAIN_NAME]("upArrow")"
click at [663, 385] on span "Ejecutar" at bounding box center [674, 390] width 97 height 14
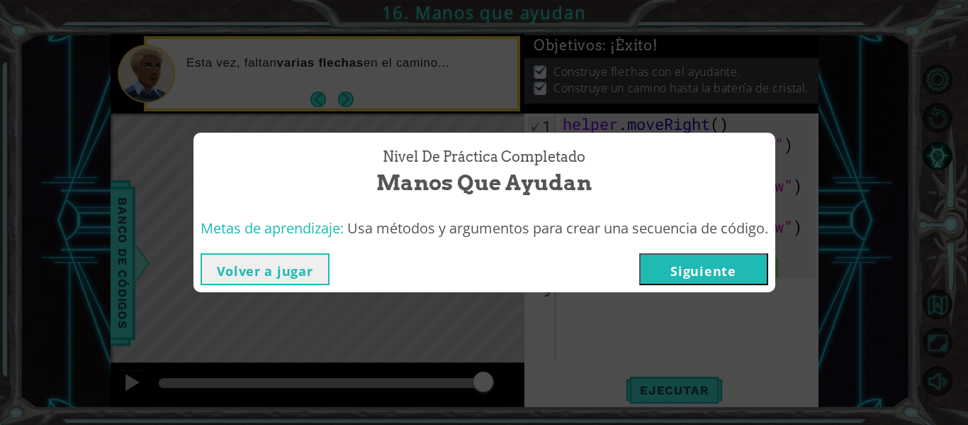
click at [735, 256] on button "Siguiente" at bounding box center [703, 269] width 129 height 32
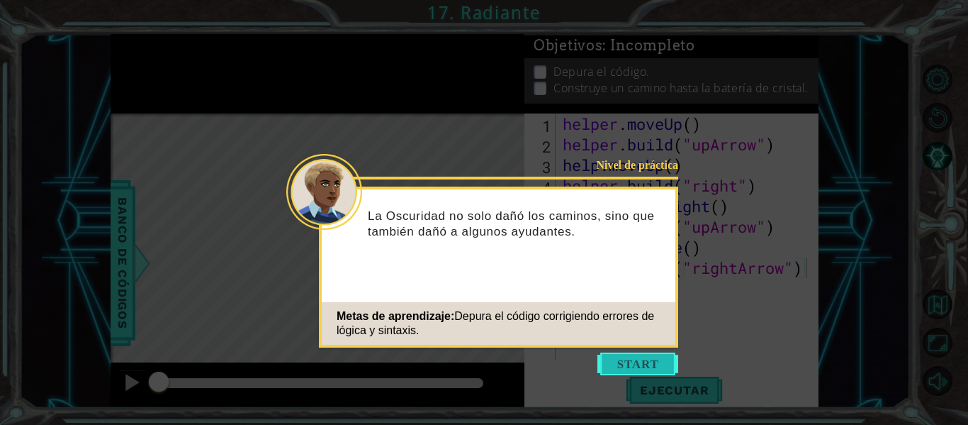
click at [654, 363] on button "Start" at bounding box center [638, 363] width 81 height 23
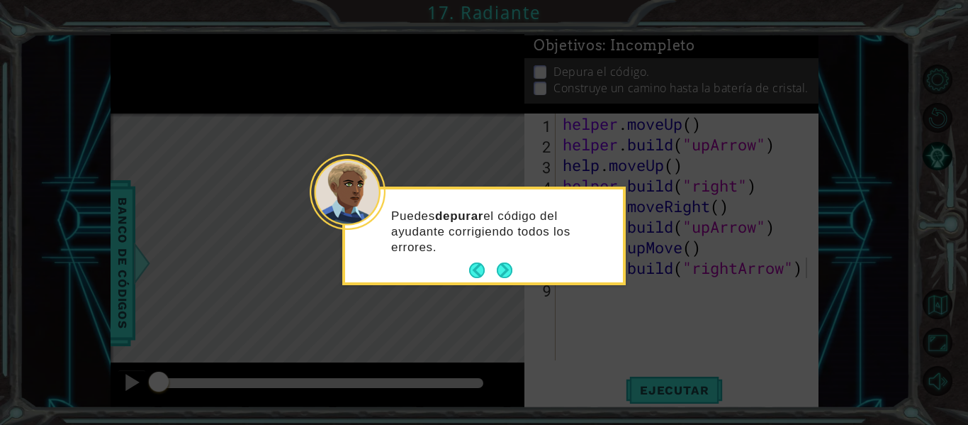
click at [503, 386] on icon at bounding box center [484, 212] width 968 height 425
click at [500, 262] on button "Next" at bounding box center [505, 270] width 16 height 16
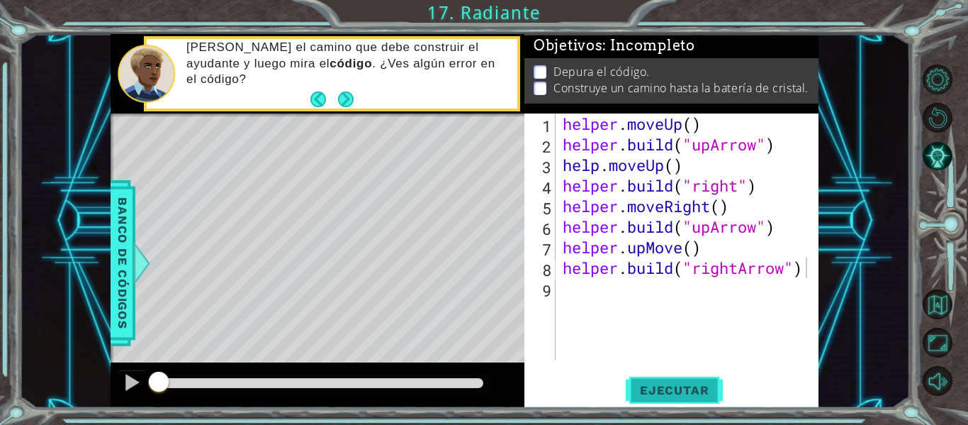
click at [686, 389] on span "Ejecutar" at bounding box center [674, 390] width 97 height 14
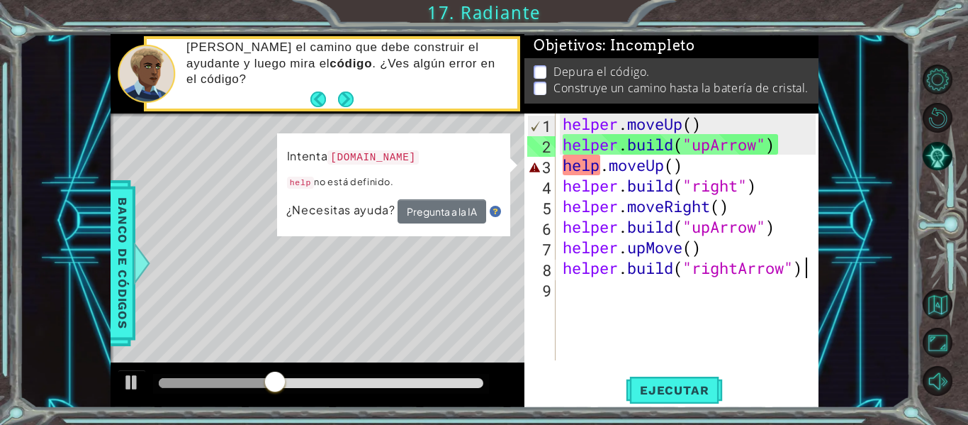
click at [596, 160] on div "helper . moveUp ( ) helper . build ( "upArrow" ) help . moveUp ( ) helper . bui…" at bounding box center [691, 257] width 263 height 288
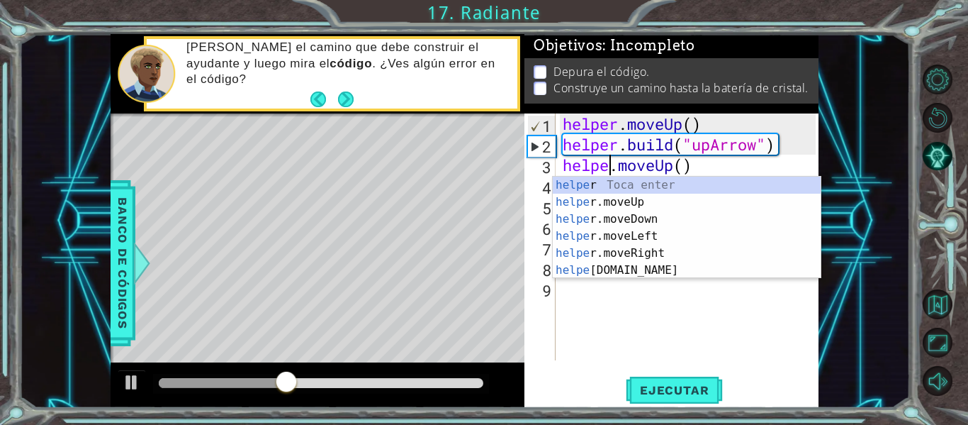
scroll to position [0, 3]
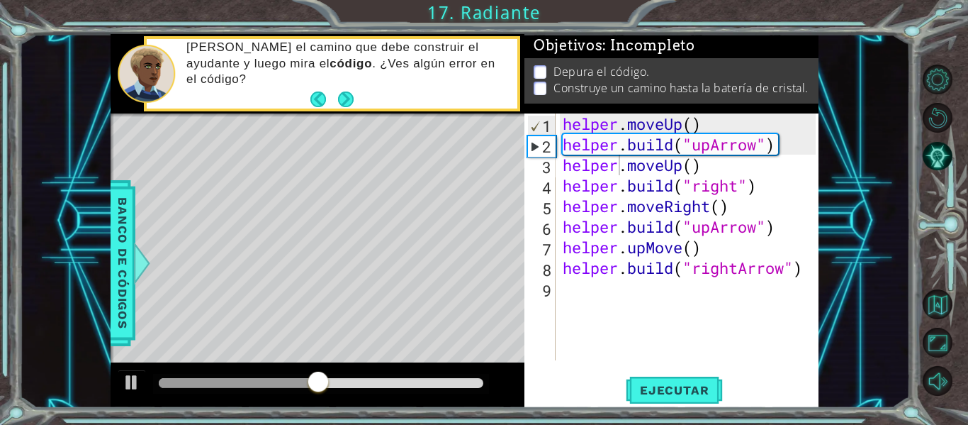
click at [699, 366] on div "helper.moveUp() 1 2 3 4 5 6 7 8 9 helper . moveUp ( ) helper . build ( "upArrow…" at bounding box center [672, 260] width 294 height 294
click at [741, 194] on div "helper . moveUp ( ) helper . build ( "upArrow" ) helper . moveUp ( ) helper . b…" at bounding box center [691, 257] width 263 height 288
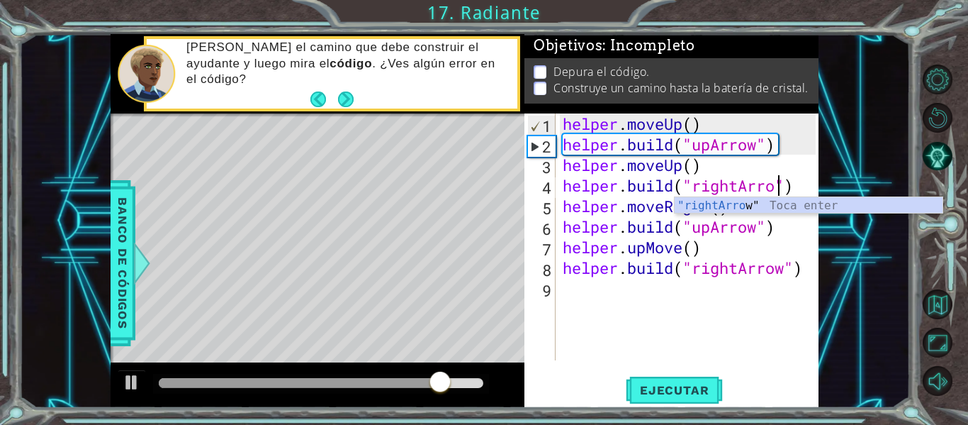
scroll to position [0, 11]
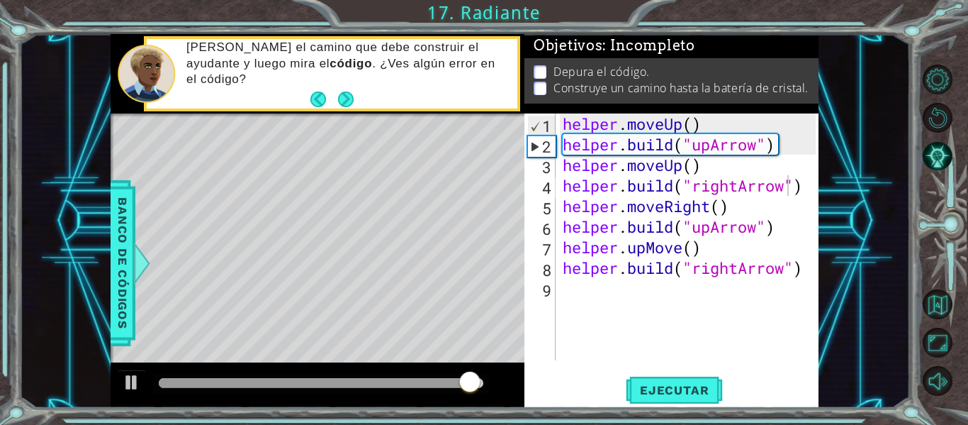
click at [820, 266] on div "1 ההההההההההההההההההההההההההההההההההההההההההההההההההההההההההההההההההההההההההההה…" at bounding box center [464, 221] width 891 height 374
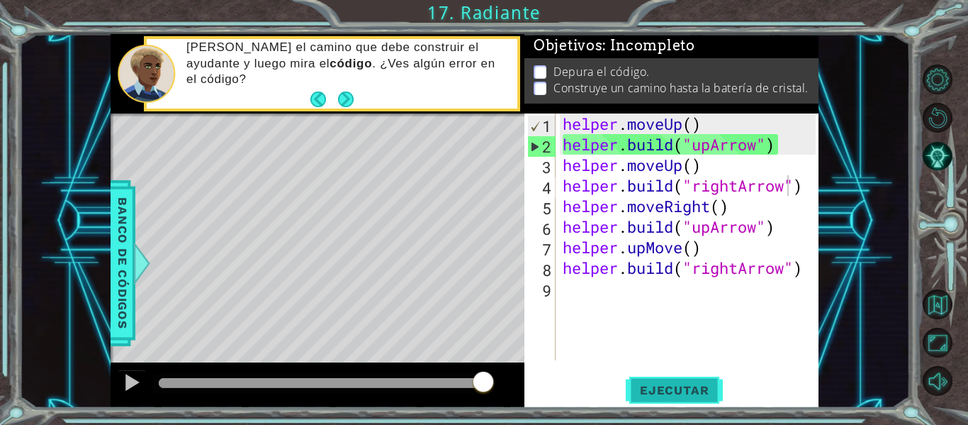
click at [680, 388] on span "Ejecutar" at bounding box center [674, 390] width 97 height 14
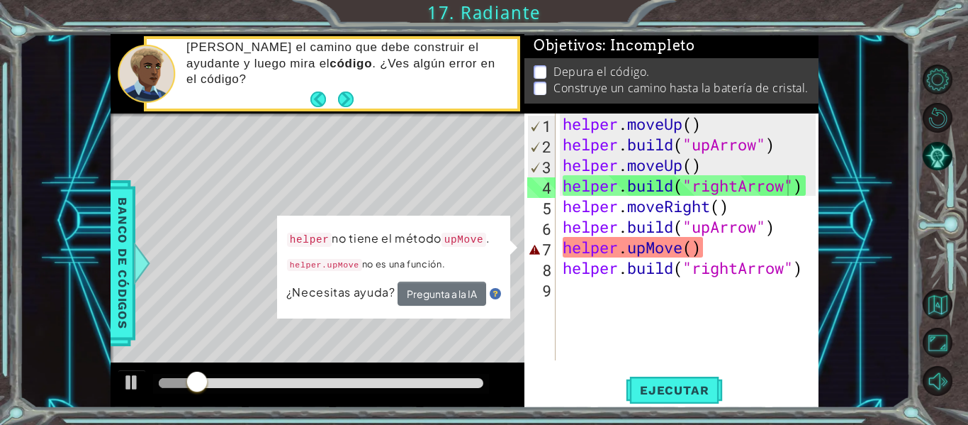
click at [430, 363] on div at bounding box center [318, 384] width 414 height 45
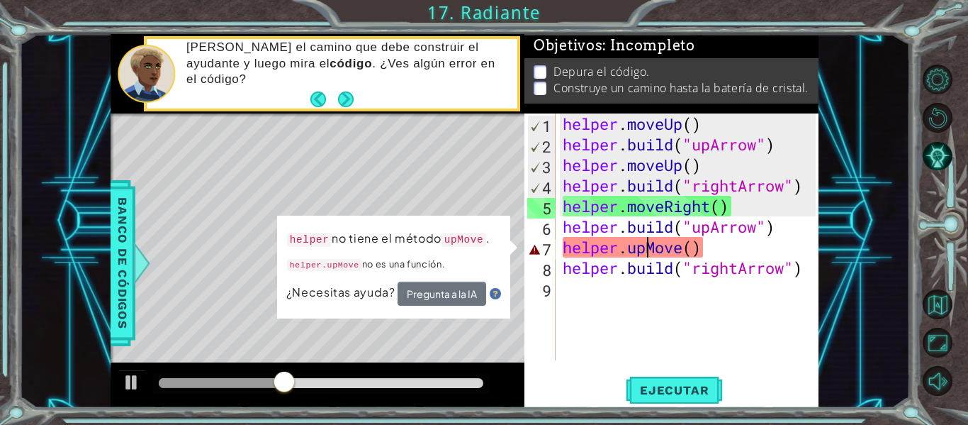
click at [646, 250] on div "helper . moveUp ( ) helper . build ( "upArrow" ) helper . moveUp ( ) helper . b…" at bounding box center [691, 257] width 263 height 288
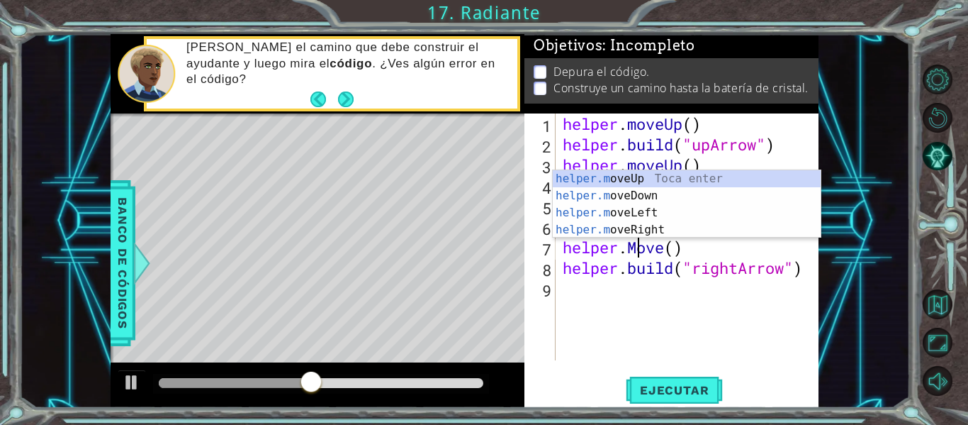
scroll to position [0, 4]
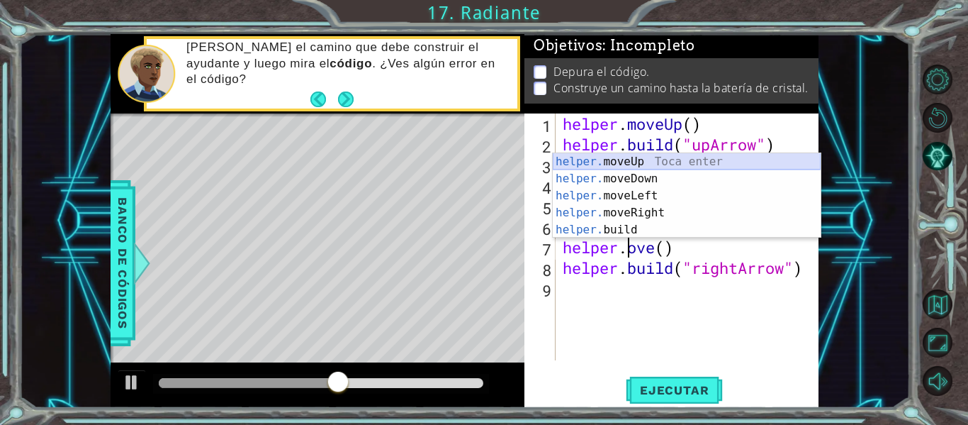
click at [623, 164] on div "helper. moveUp Toca enter helper. moveDown Toca enter helper. moveLeft Toca ent…" at bounding box center [687, 212] width 268 height 119
type textarea "helper.moveUp(1)"
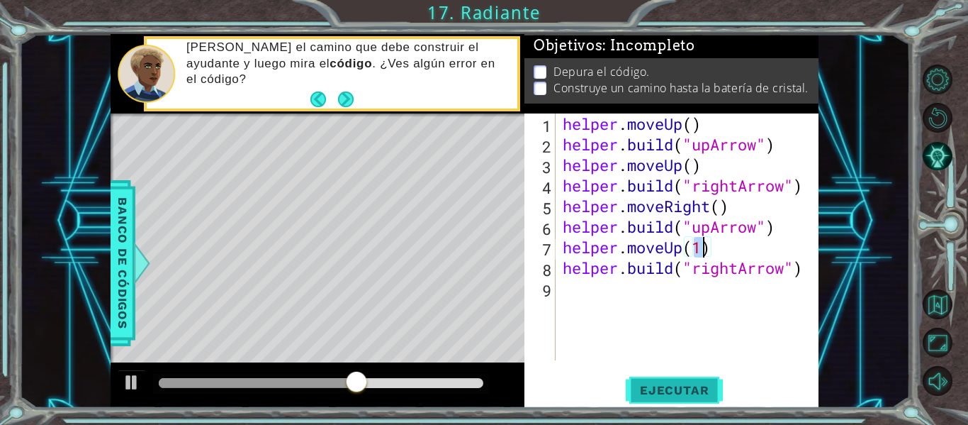
click at [695, 378] on button "Ejecutar" at bounding box center [674, 390] width 97 height 29
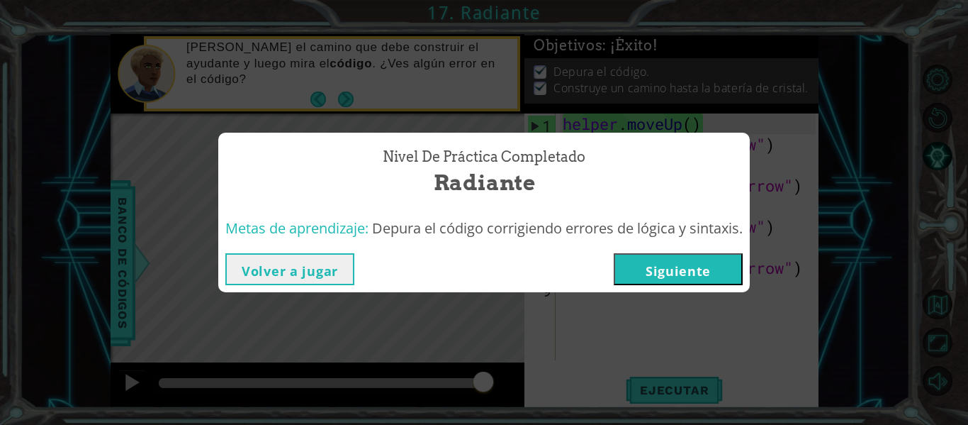
click at [665, 261] on button "Siguiente" at bounding box center [678, 269] width 129 height 32
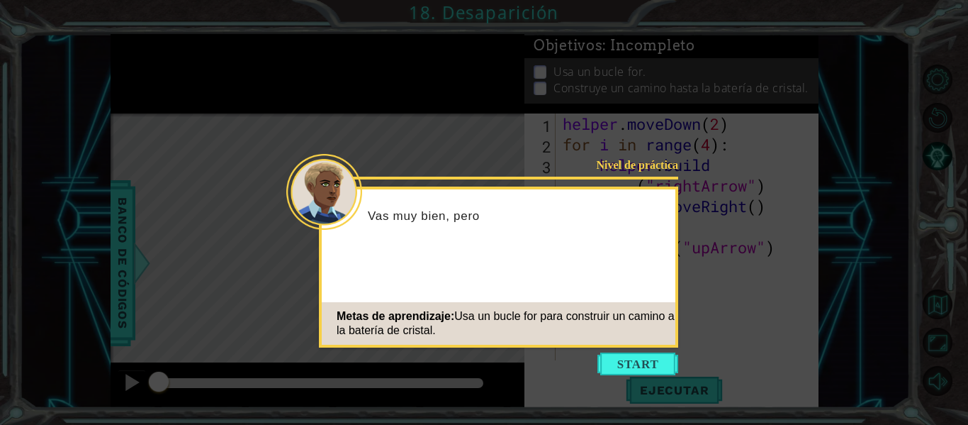
click at [663, 372] on button "Start" at bounding box center [638, 363] width 81 height 23
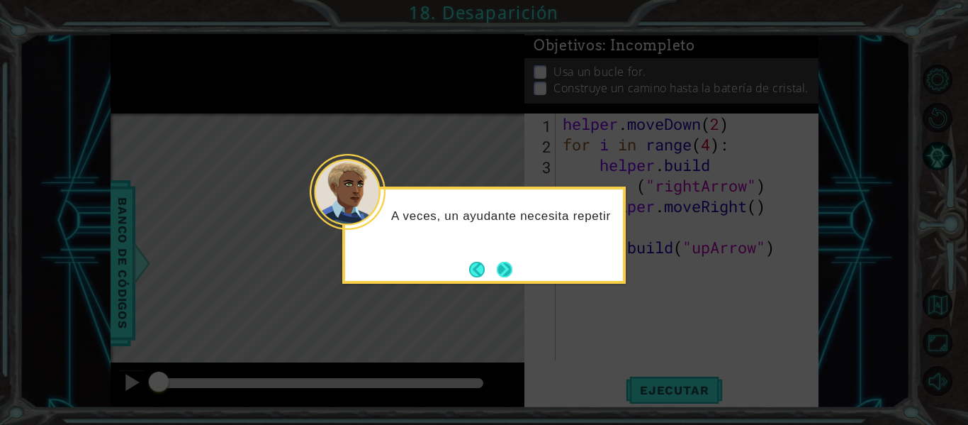
click at [513, 272] on button "Next" at bounding box center [505, 270] width 16 height 16
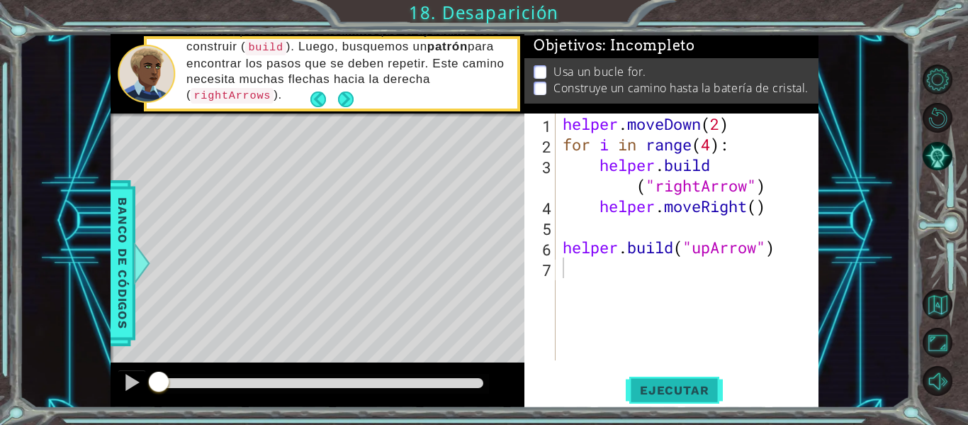
click at [666, 394] on span "Ejecutar" at bounding box center [674, 390] width 97 height 14
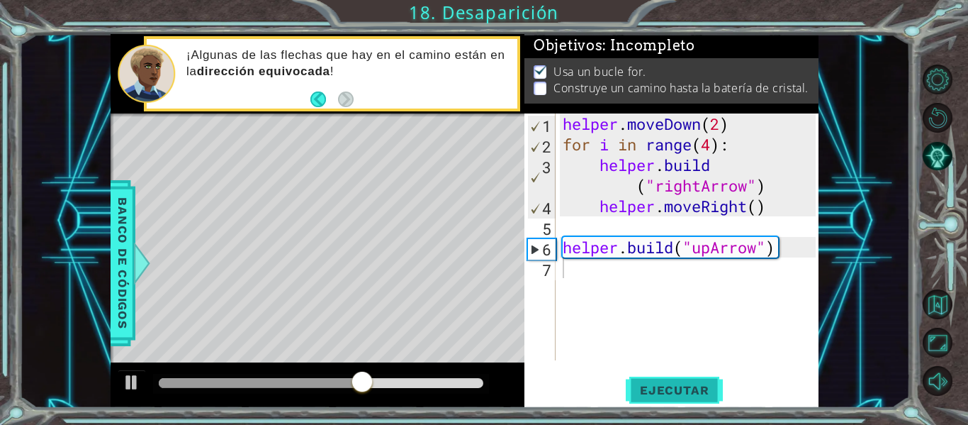
click at [657, 395] on span "Ejecutar" at bounding box center [674, 390] width 97 height 14
click at [586, 286] on div "helper . moveDown ( 2 ) for i in range ( 4 ) : helper . build ( "rightArrow" ) …" at bounding box center [691, 257] width 263 height 288
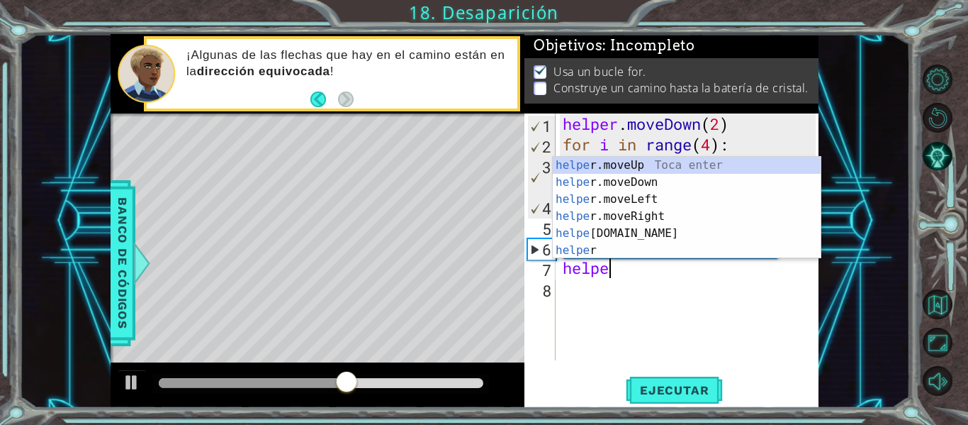
scroll to position [0, 2]
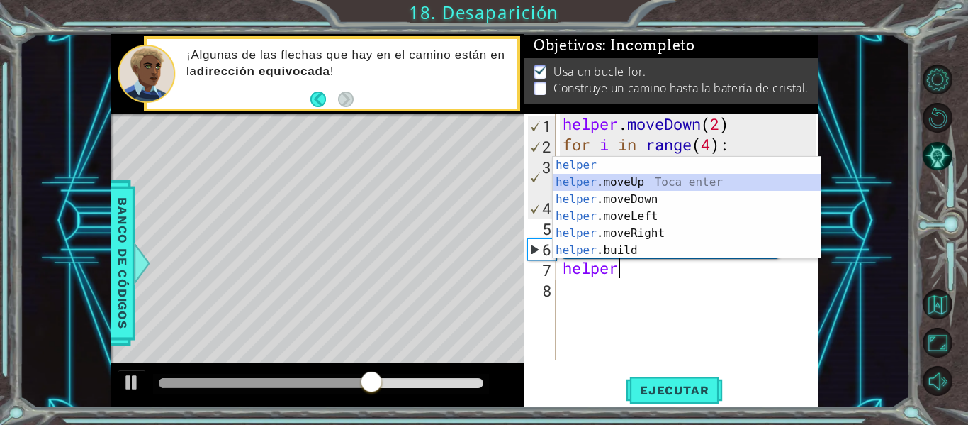
click at [602, 185] on div "helper Toca enter helper .moveUp Toca enter helper .moveDown Toca enter helper …" at bounding box center [687, 225] width 268 height 136
type textarea "helper.moveUp(1)"
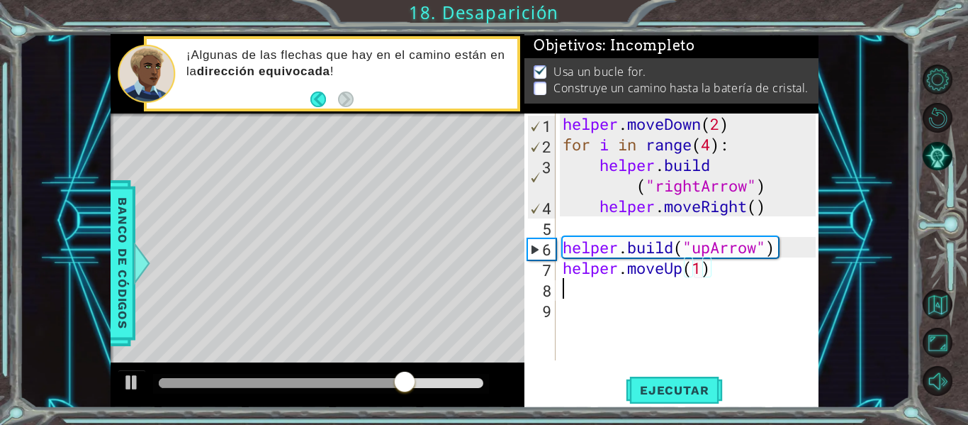
scroll to position [0, 0]
type textarea "helper.moveUp(1)"
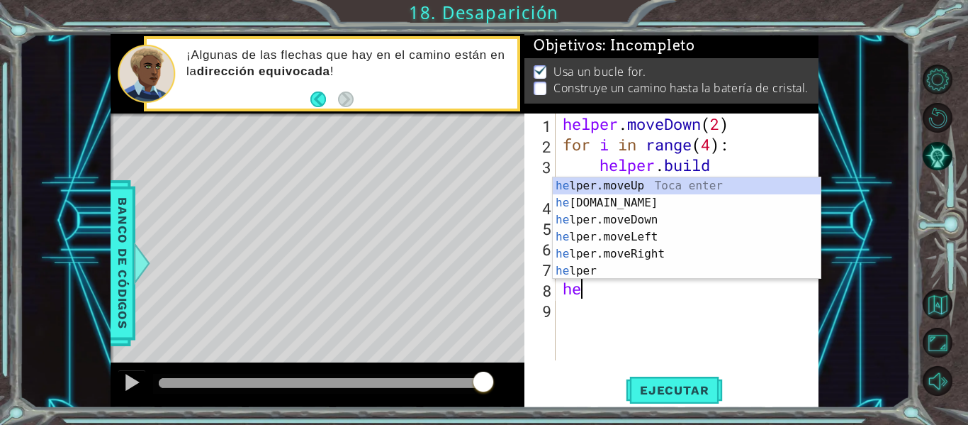
scroll to position [0, 1]
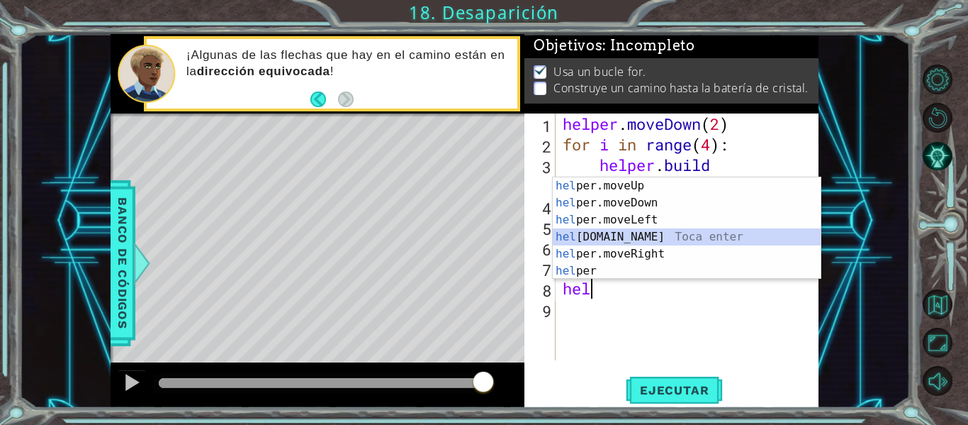
click at [644, 240] on div "hel per.moveUp Toca enter hel per.moveDown Toca enter hel per.moveLeft Toca ent…" at bounding box center [687, 245] width 268 height 136
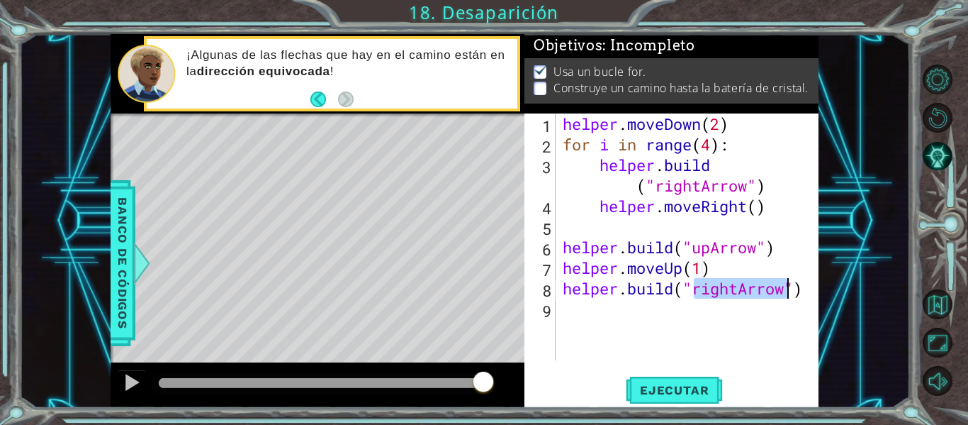
click at [734, 289] on div "helper . moveDown ( 2 ) for i in range ( 4 ) : helper . build ( "rightArrow" ) …" at bounding box center [688, 236] width 256 height 247
click at [734, 289] on div "helper . moveDown ( 2 ) for i in range ( 4 ) : helper . build ( "rightArrow" ) …" at bounding box center [691, 257] width 263 height 288
click at [734, 289] on div "helper . moveDown ( 2 ) for i in range ( 4 ) : helper . build ( "rightArrow" ) …" at bounding box center [688, 236] width 256 height 247
click at [741, 291] on div "helper . moveDown ( 2 ) for i in range ( 4 ) : helper . build ( "rightArrow" ) …" at bounding box center [691, 257] width 263 height 288
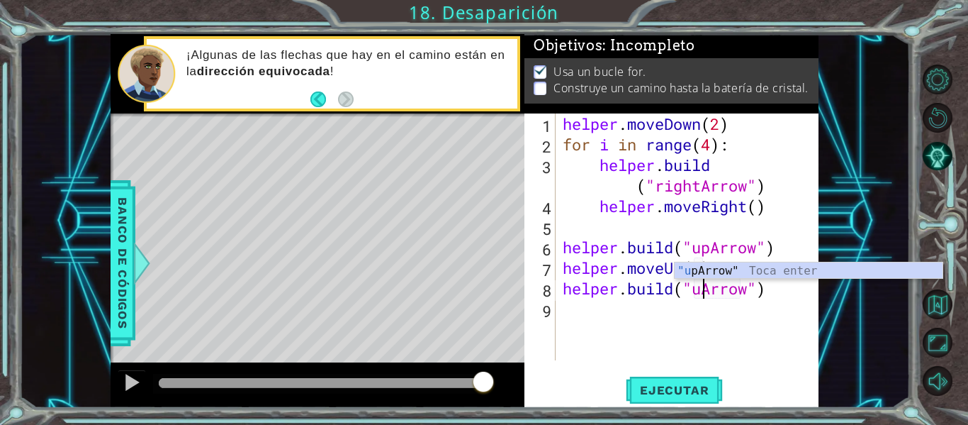
scroll to position [0, 7]
type textarea "[DOMAIN_NAME]("upArrow")"
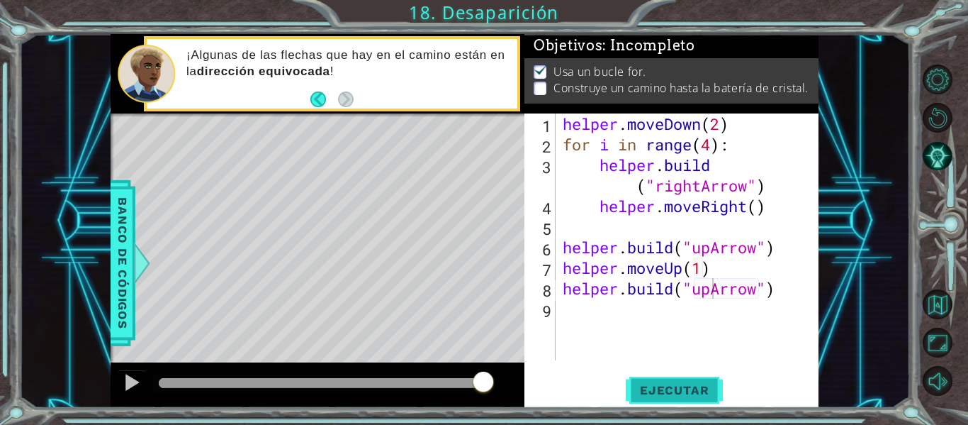
click at [676, 388] on span "Ejecutar" at bounding box center [674, 390] width 97 height 14
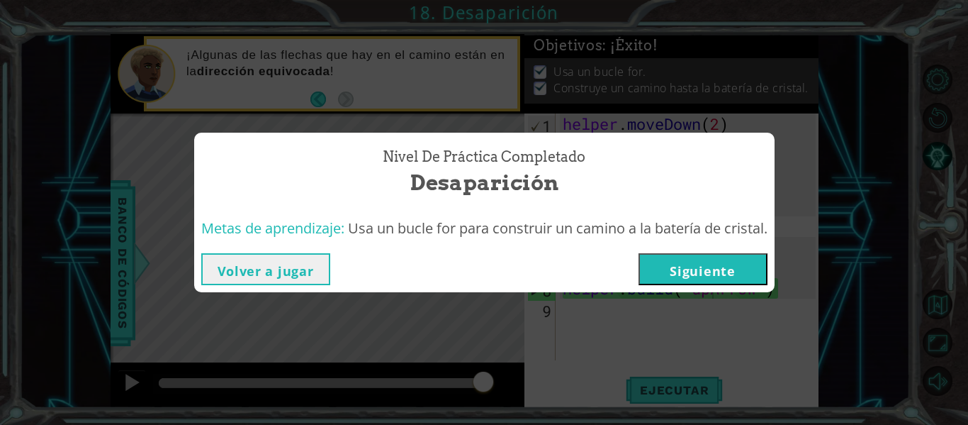
click at [742, 277] on button "Siguiente" at bounding box center [703, 269] width 129 height 32
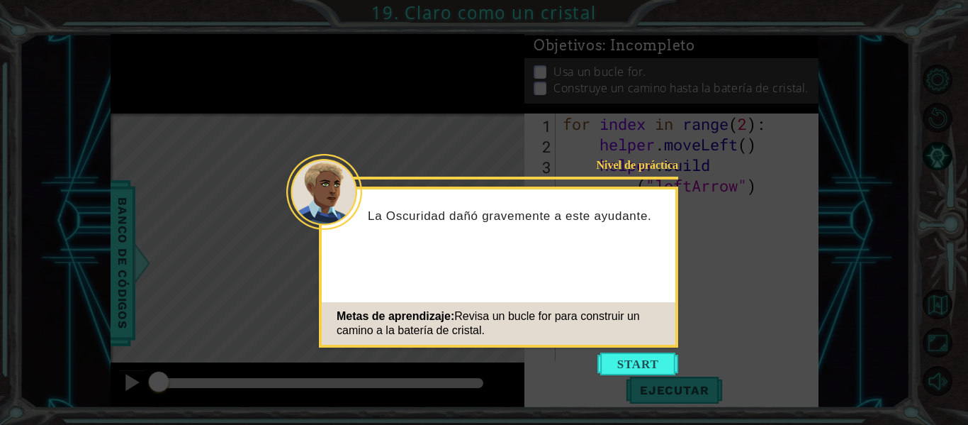
click at [656, 351] on icon at bounding box center [484, 212] width 968 height 425
click at [659, 364] on button "Start" at bounding box center [638, 363] width 81 height 23
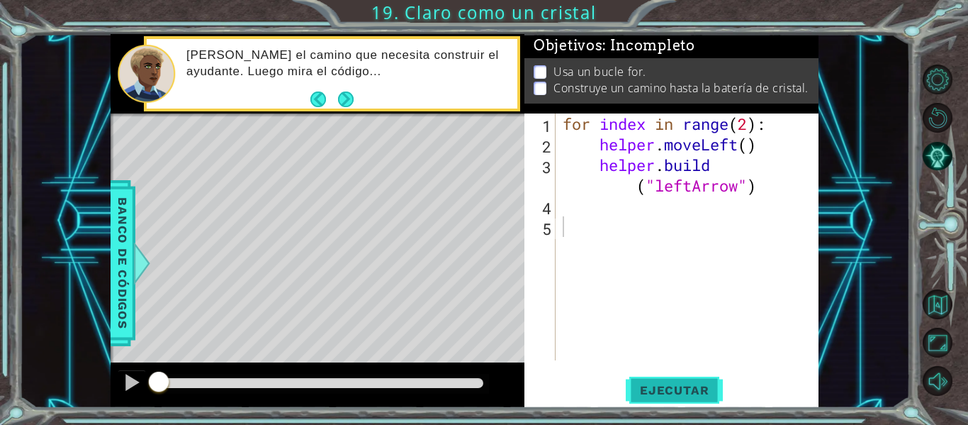
click at [650, 385] on span "Ejecutar" at bounding box center [674, 390] width 97 height 14
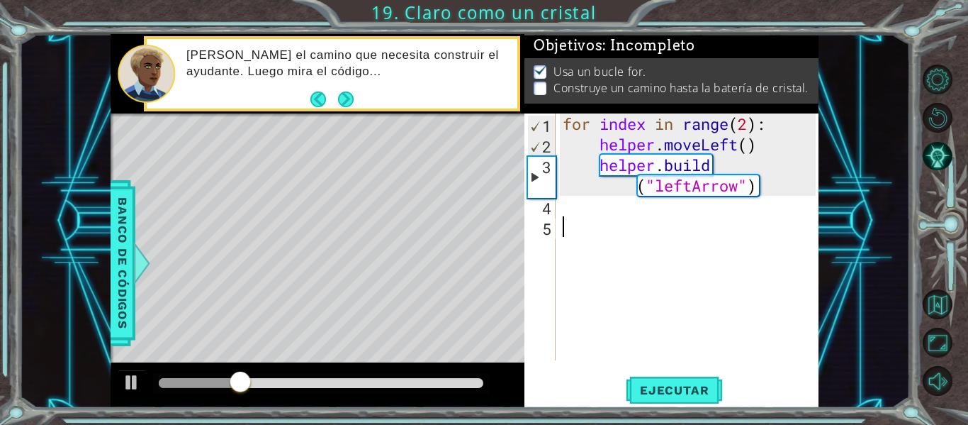
click at [607, 218] on div "for index in range ( 2 ) : helper . moveLeft ( ) helper . build ( "leftArrow" )" at bounding box center [691, 257] width 263 height 288
click at [599, 212] on div "for index in range ( 2 ) : helper . moveLeft ( ) helper . build ( "leftArrow" )" at bounding box center [691, 257] width 263 height 288
click at [624, 120] on div "for index in range ( 2 ) : helper . moveLeft ( ) helper . build ( "leftArrow" )…" at bounding box center [691, 257] width 263 height 288
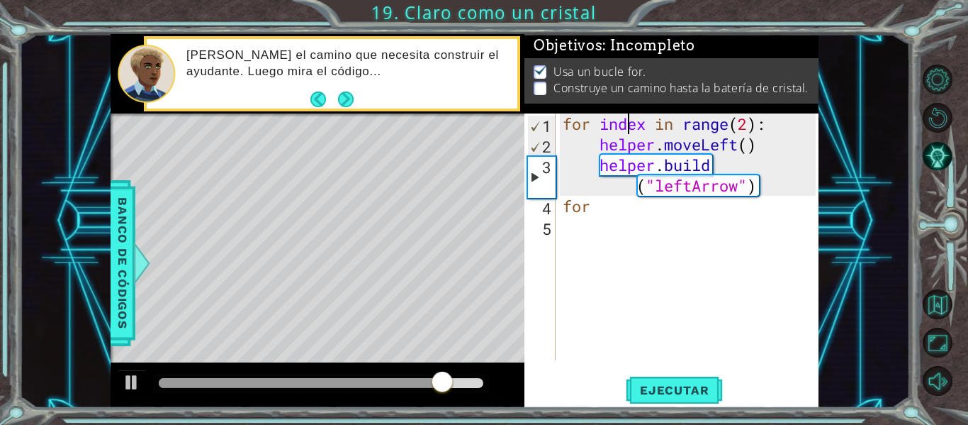
click at [607, 198] on div "for index in range ( 2 ) : helper . moveLeft ( ) helper . build ( "leftArrow" )…" at bounding box center [691, 257] width 263 height 288
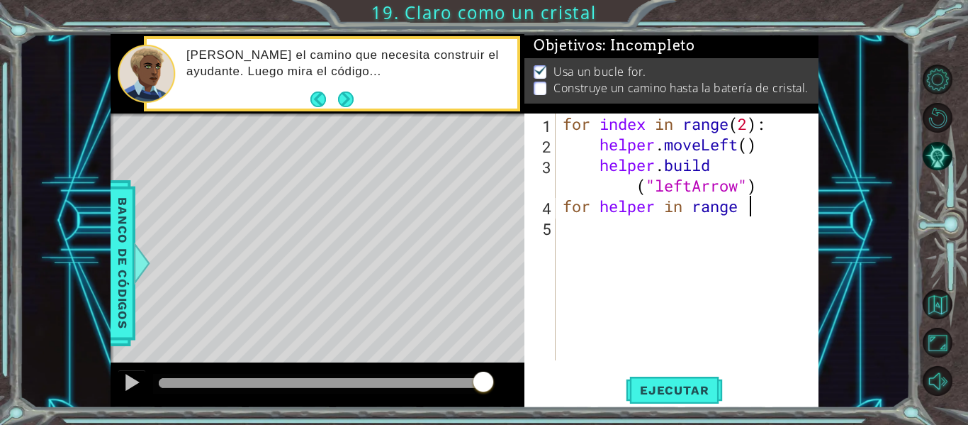
scroll to position [0, 9]
type textarea "for helper in range (2)"
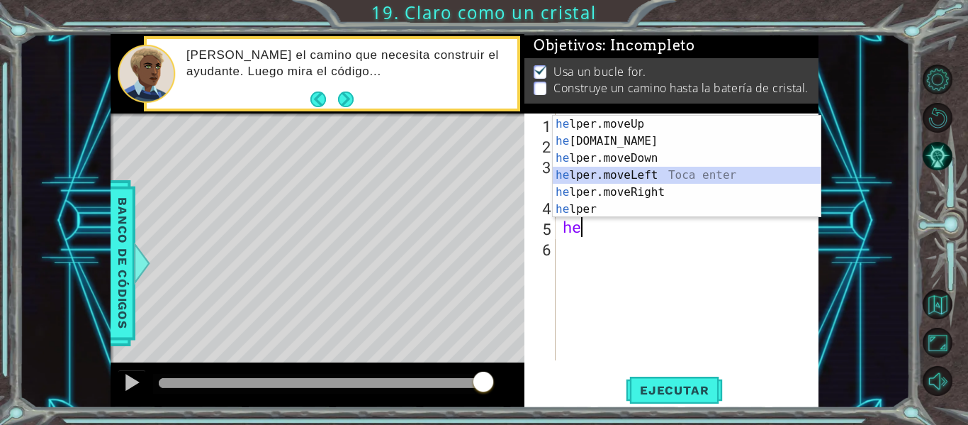
click at [612, 175] on div "he lper.moveUp Toca enter he [DOMAIN_NAME] Toca enter he lper.moveDown Toca ent…" at bounding box center [687, 184] width 268 height 136
type textarea "helper.moveLeft(1)"
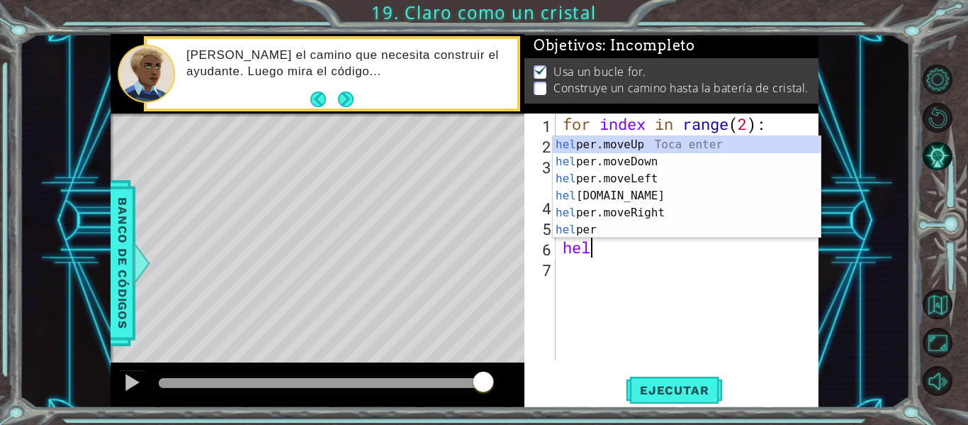
scroll to position [0, 1]
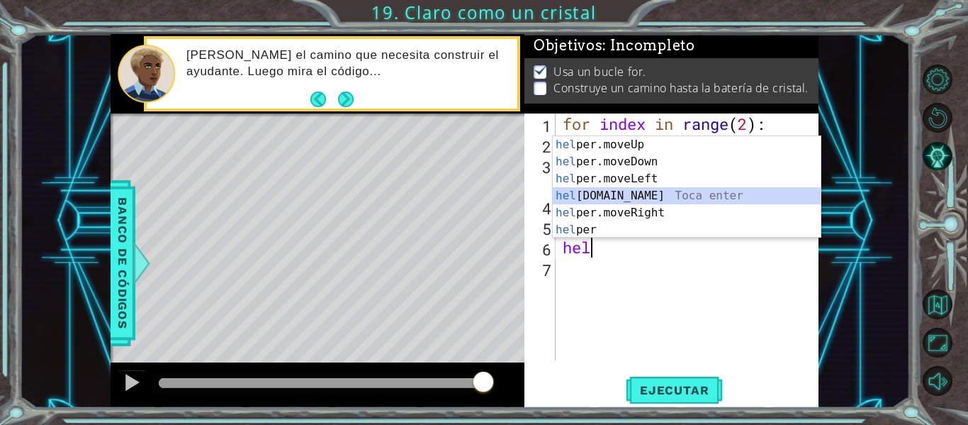
click at [630, 199] on div "hel per.moveUp Toca enter hel per.moveDown Toca enter hel per.moveLeft Toca ent…" at bounding box center [687, 204] width 268 height 136
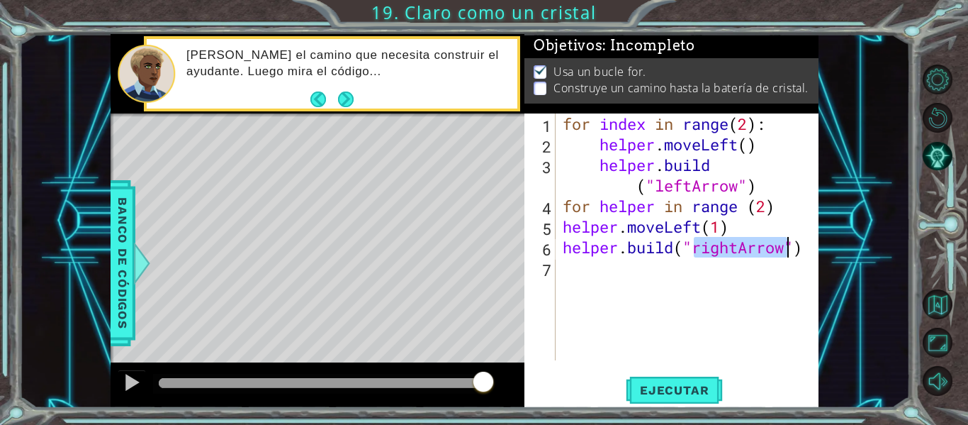
click at [735, 253] on div "for index in range ( 2 ) : helper . moveLeft ( ) helper . build ( "leftArrow" )…" at bounding box center [688, 236] width 256 height 247
click at [740, 253] on div "for index in range ( 2 ) : helper . moveLeft ( ) helper . build ( "leftArrow" )…" at bounding box center [691, 257] width 263 height 288
click at [740, 253] on div "for index in range ( 2 ) : helper . moveLeft ( ) helper . build ( "leftArrow" )…" at bounding box center [688, 236] width 256 height 247
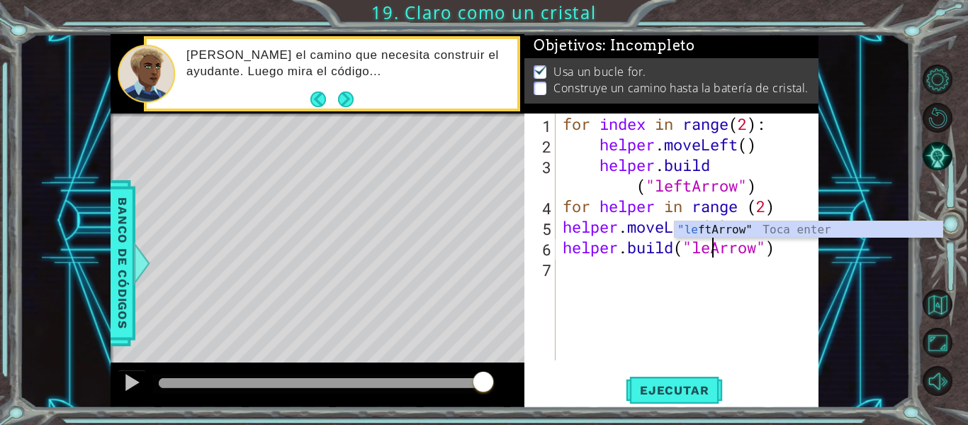
scroll to position [0, 8]
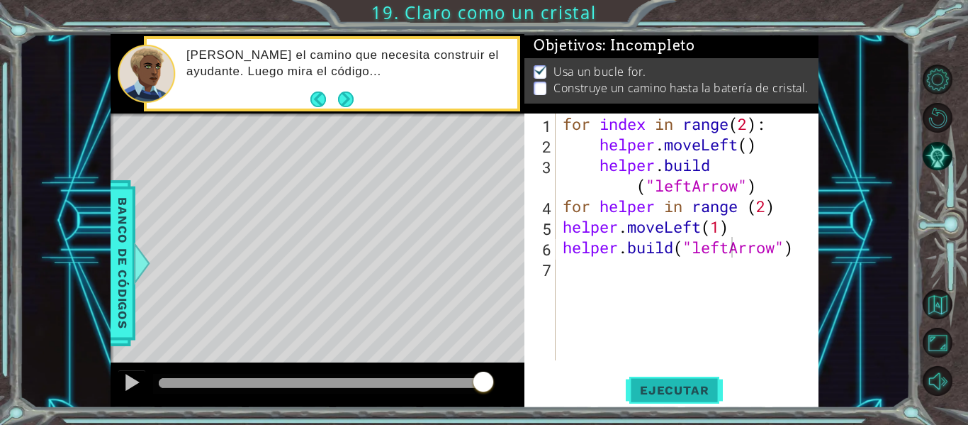
click at [655, 393] on span "Ejecutar" at bounding box center [674, 390] width 97 height 14
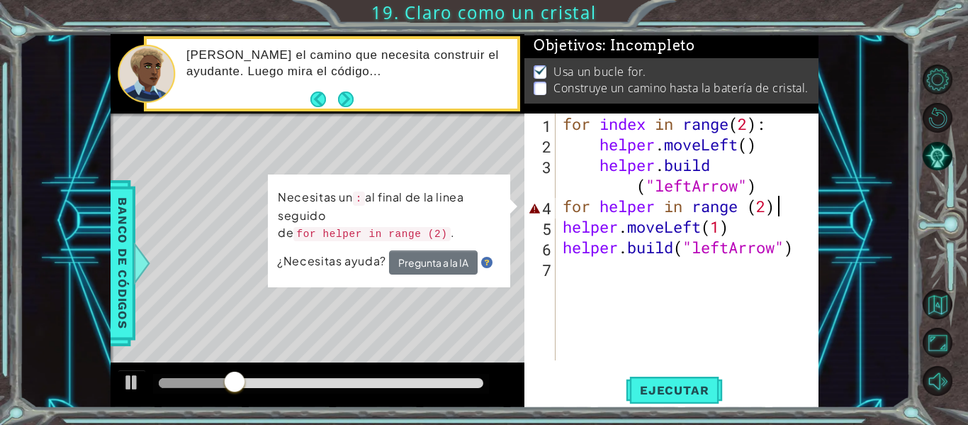
click at [780, 208] on div "for index in range ( 2 ) : helper . moveLeft ( ) helper . build ( "leftArrow" )…" at bounding box center [691, 257] width 263 height 288
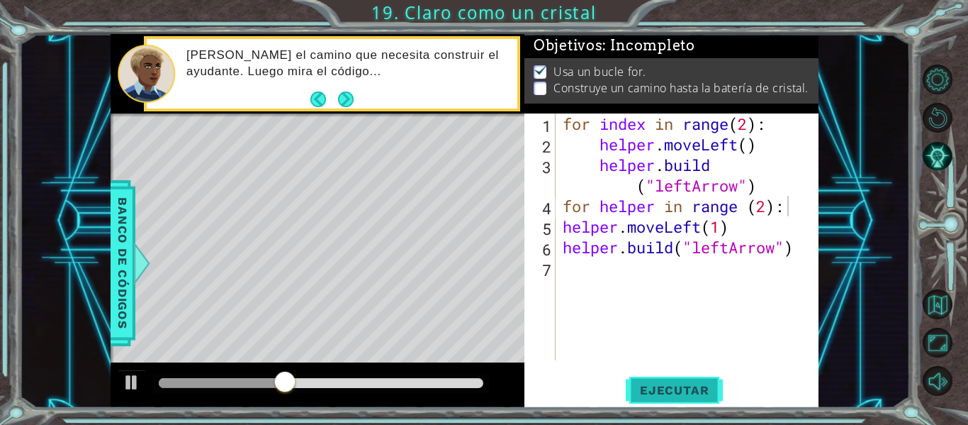
click at [702, 376] on button "Ejecutar" at bounding box center [674, 390] width 97 height 29
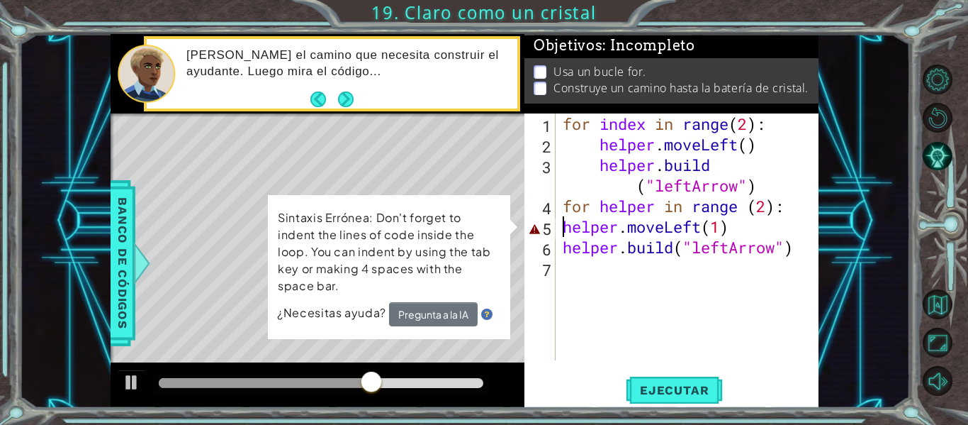
click at [561, 230] on div "for index in range ( 2 ) : helper . moveLeft ( ) helper . build ( "leftArrow" )…" at bounding box center [691, 257] width 263 height 288
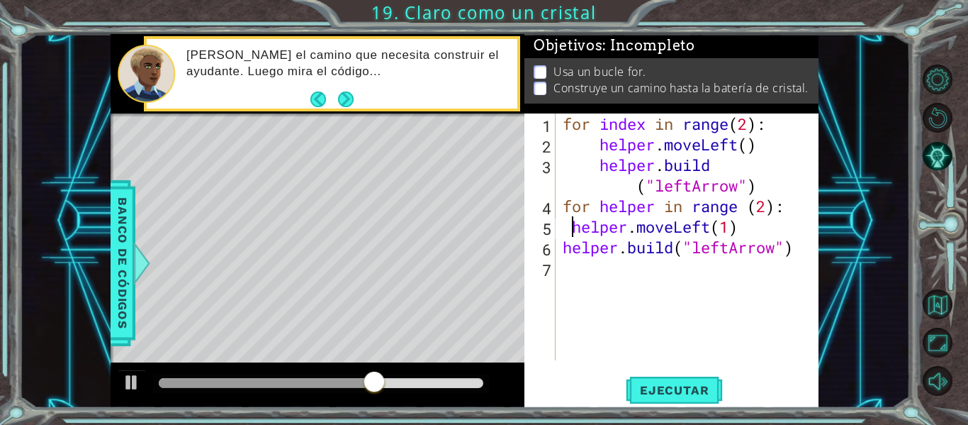
scroll to position [0, 7]
click at [559, 248] on div "helper.moveLeft(1) 1 2 3 4 5 6 7 for index in range ( 2 ) : helper . moveLeft (…" at bounding box center [670, 236] width 291 height 247
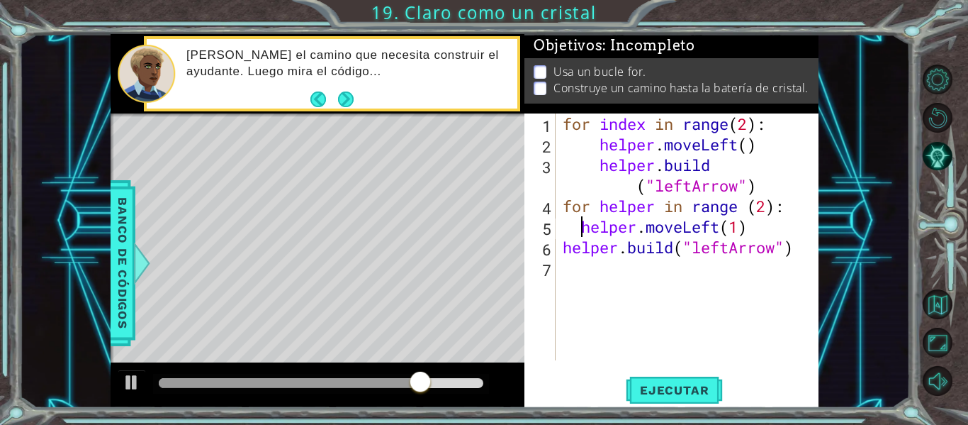
click at [559, 248] on div "helper.moveLeft(1) 1 2 3 4 5 6 7 for index in range ( 2 ) : helper . moveLeft (…" at bounding box center [670, 236] width 291 height 247
click at [565, 248] on div "for index in range ( 2 ) : helper . moveLeft ( ) helper . build ( "leftArrow" )…" at bounding box center [691, 257] width 263 height 288
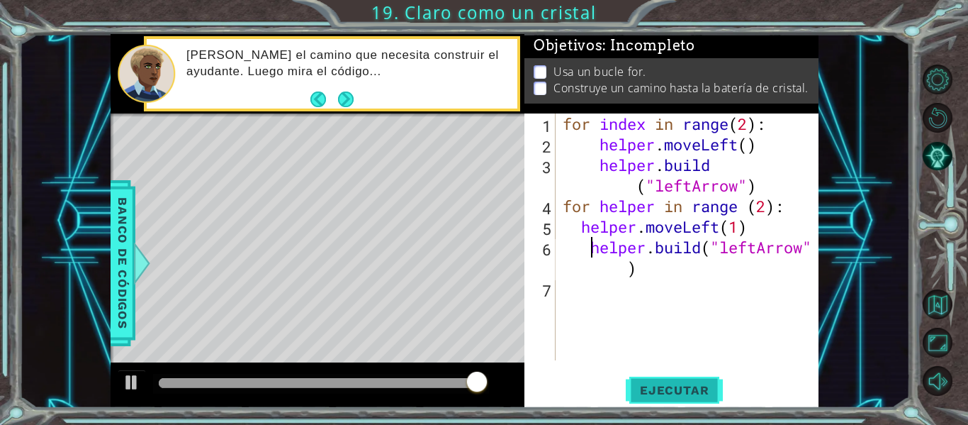
click at [686, 393] on span "Ejecutar" at bounding box center [674, 390] width 97 height 14
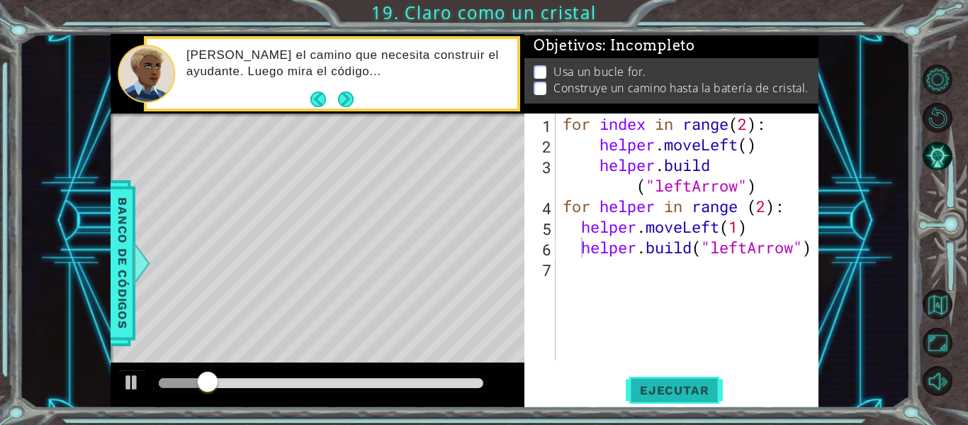
click at [654, 376] on button "Ejecutar" at bounding box center [674, 390] width 97 height 29
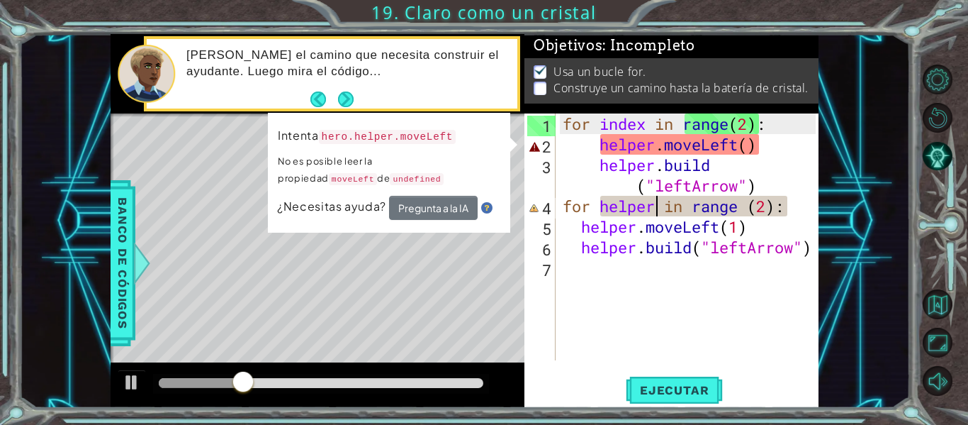
click at [658, 209] on div "for index in range ( 2 ) : helper . moveLeft ( ) helper . build ( "leftArrow" )…" at bounding box center [691, 257] width 263 height 288
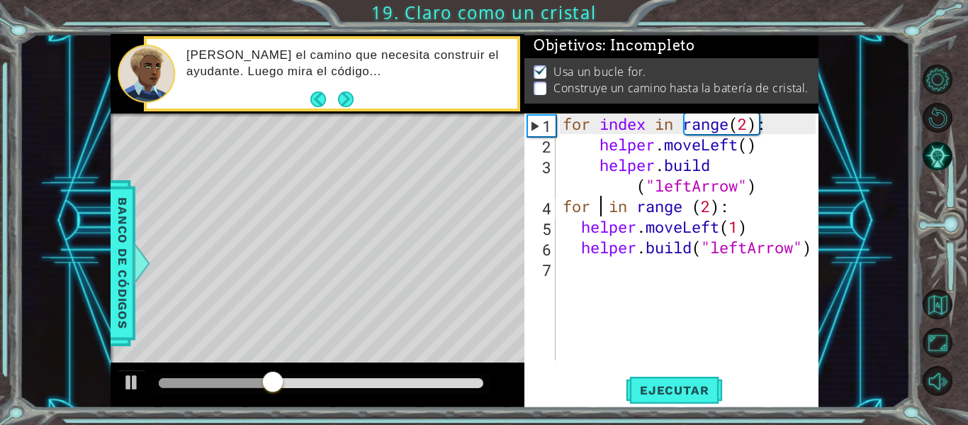
scroll to position [0, 3]
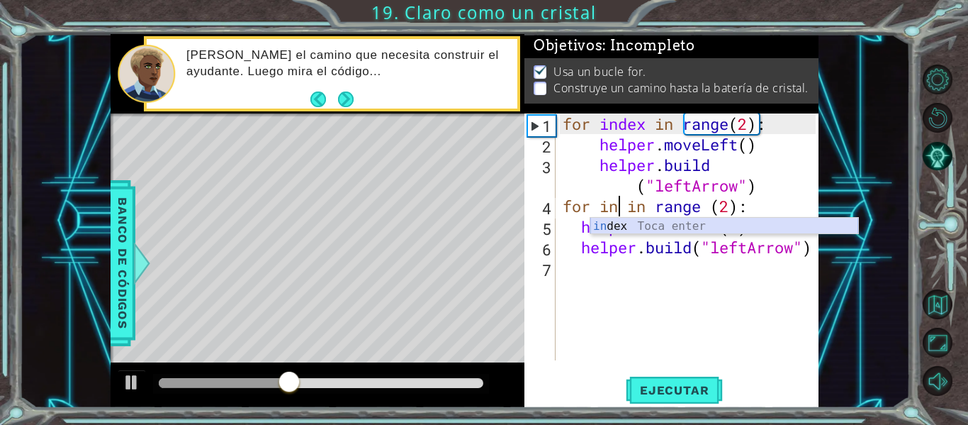
click at [657, 230] on div "in dex Toca enter" at bounding box center [724, 243] width 268 height 51
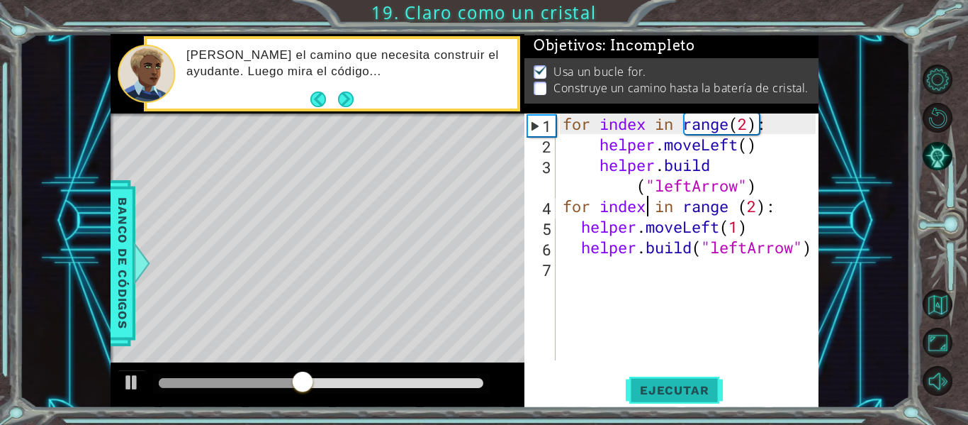
type textarea "for index in range (2):"
click at [663, 393] on span "Ejecutar" at bounding box center [674, 390] width 97 height 14
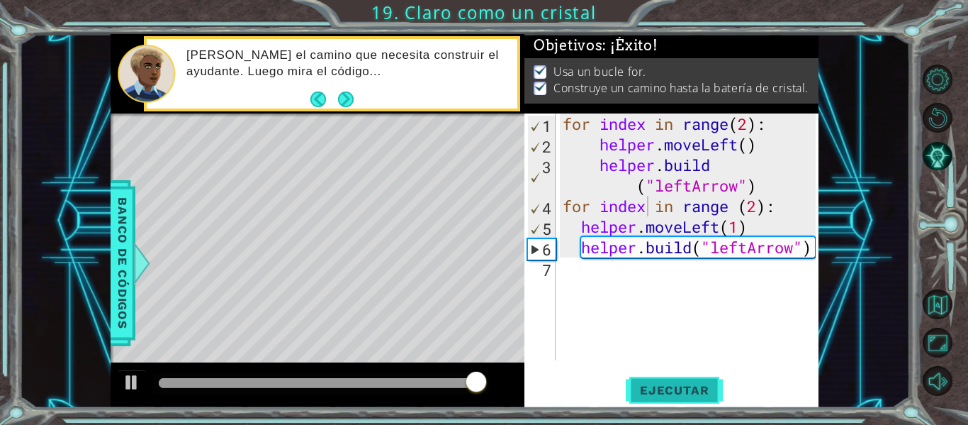
click at [663, 393] on span "Ejecutar" at bounding box center [674, 390] width 97 height 14
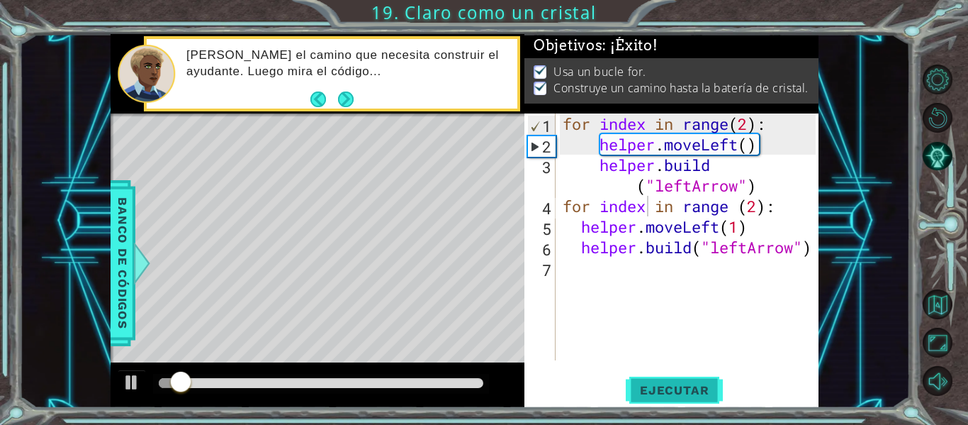
click at [662, 396] on span "Ejecutar" at bounding box center [674, 390] width 97 height 14
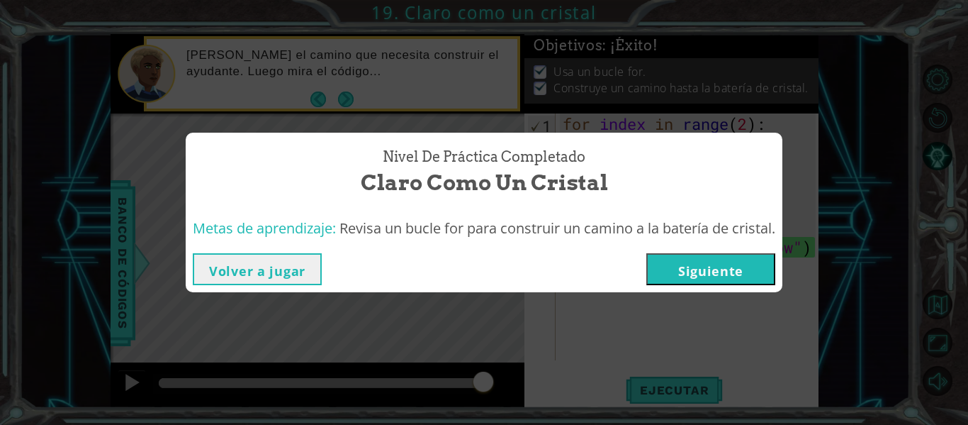
click at [715, 269] on button "Siguiente" at bounding box center [710, 269] width 129 height 32
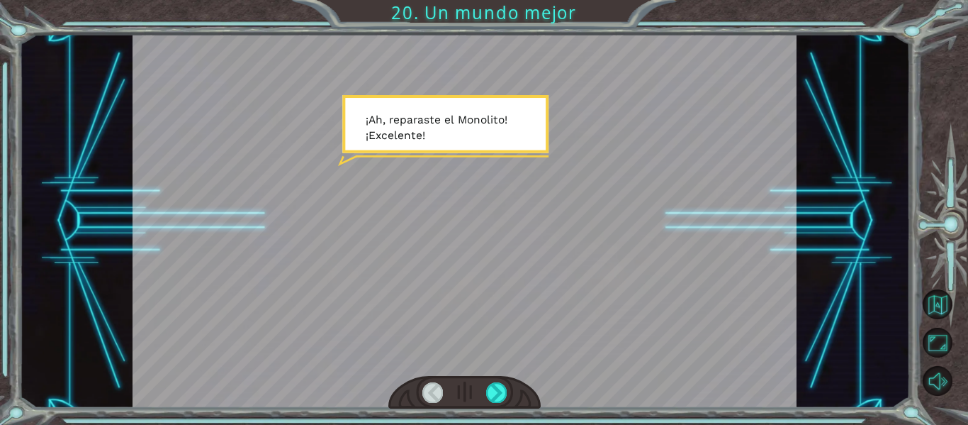
click at [702, 213] on div at bounding box center [465, 221] width 665 height 374
click at [796, 280] on div at bounding box center [465, 221] width 665 height 374
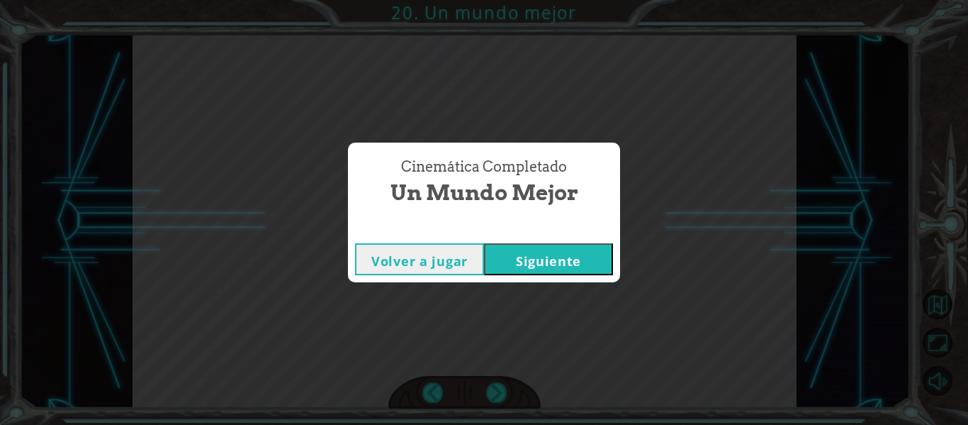
click at [546, 247] on button "Siguiente" at bounding box center [548, 259] width 129 height 32
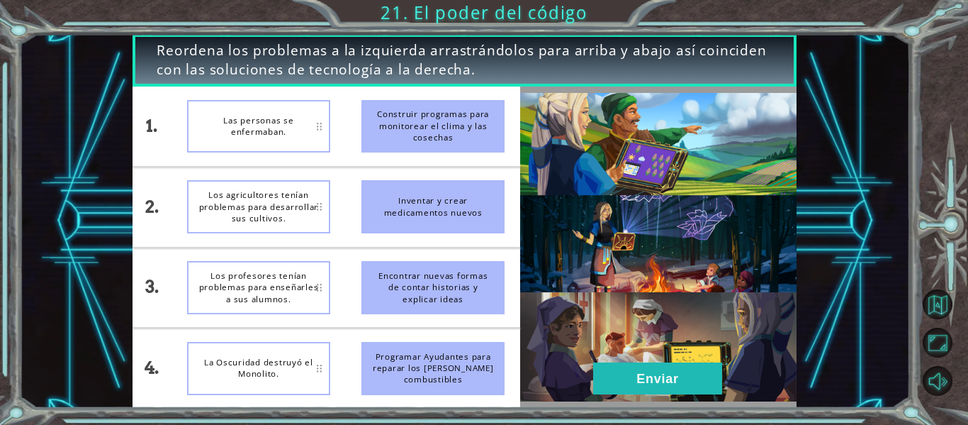
drag, startPoint x: 418, startPoint y: 221, endPoint x: 306, endPoint y: 140, distance: 138.1
click at [306, 140] on div "1. 2. 3. 4. Las personas se enfermaban. Los agricultores tenían problemas para …" at bounding box center [327, 246] width 388 height 321
click at [324, 122] on div "Las personas se enfermaban." at bounding box center [258, 126] width 143 height 53
drag, startPoint x: 435, startPoint y: 220, endPoint x: 375, endPoint y: 193, distance: 65.6
click at [375, 193] on div "Inventar y crear medicamentos nuevos" at bounding box center [433, 206] width 143 height 53
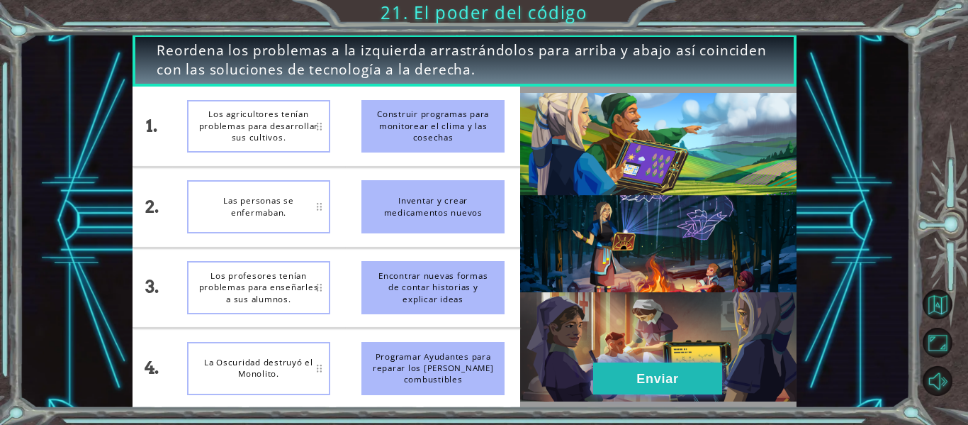
click at [629, 368] on button "Enviar" at bounding box center [657, 378] width 129 height 32
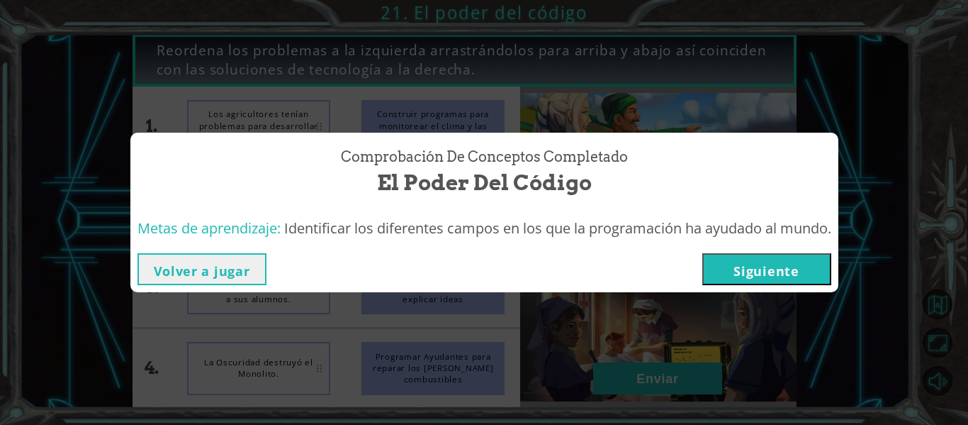
click at [797, 262] on button "Siguiente" at bounding box center [766, 269] width 129 height 32
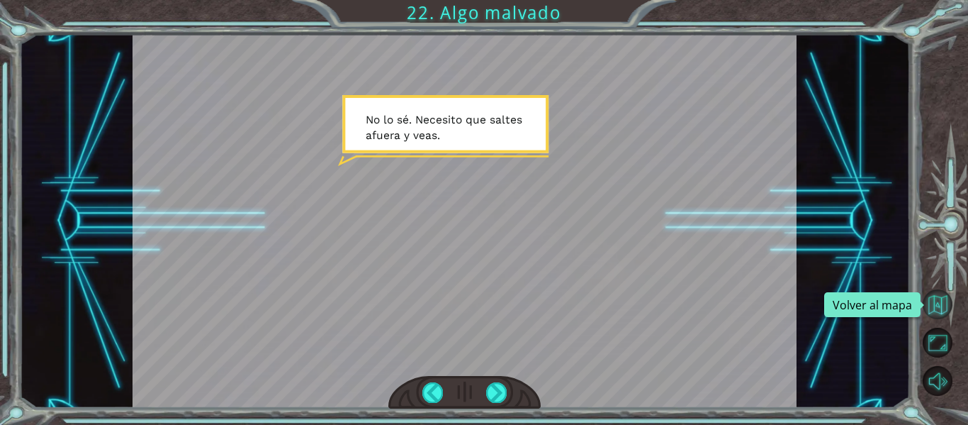
click at [943, 307] on button "Volver al mapa" at bounding box center [938, 304] width 30 height 30
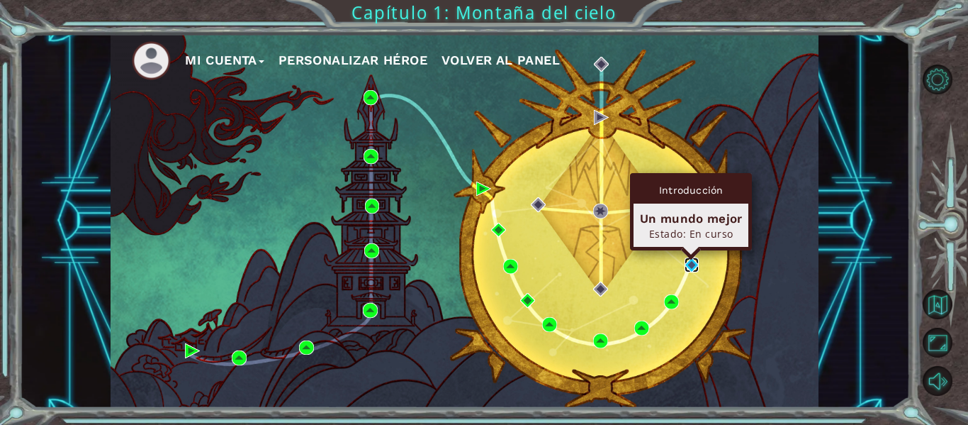
click at [687, 264] on img at bounding box center [692, 264] width 15 height 15
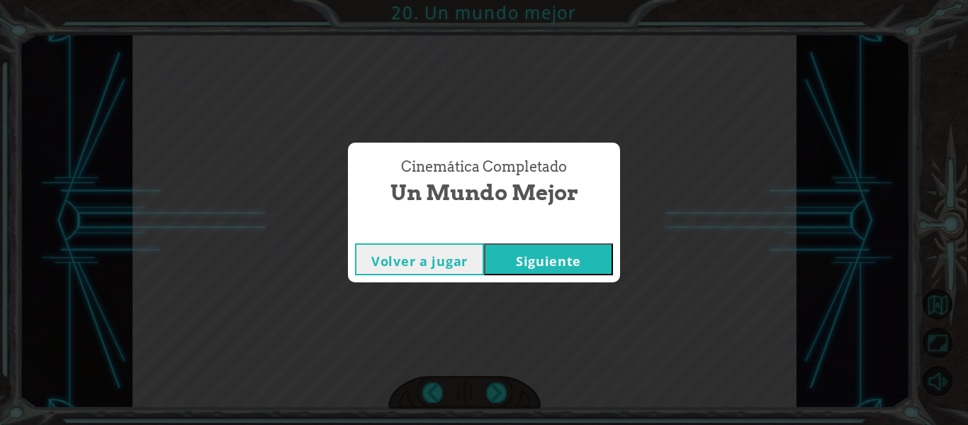
click at [579, 261] on button "Siguiente" at bounding box center [548, 259] width 129 height 32
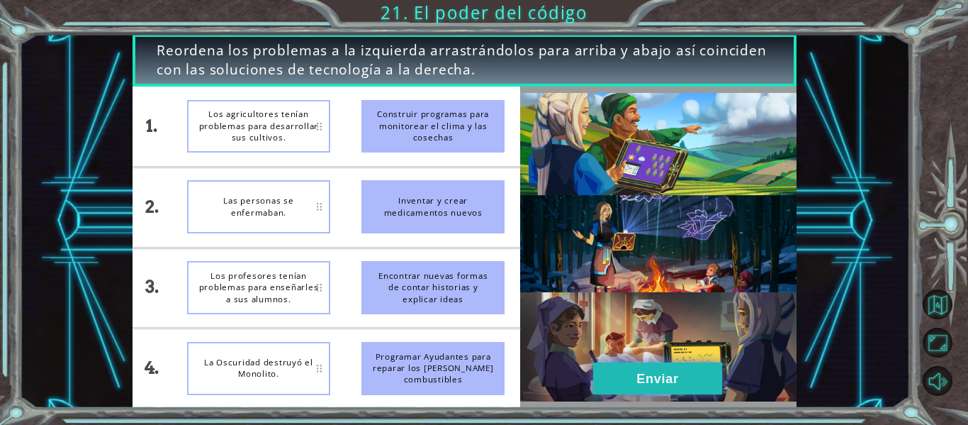
click at [618, 376] on button "Enviar" at bounding box center [657, 378] width 129 height 32
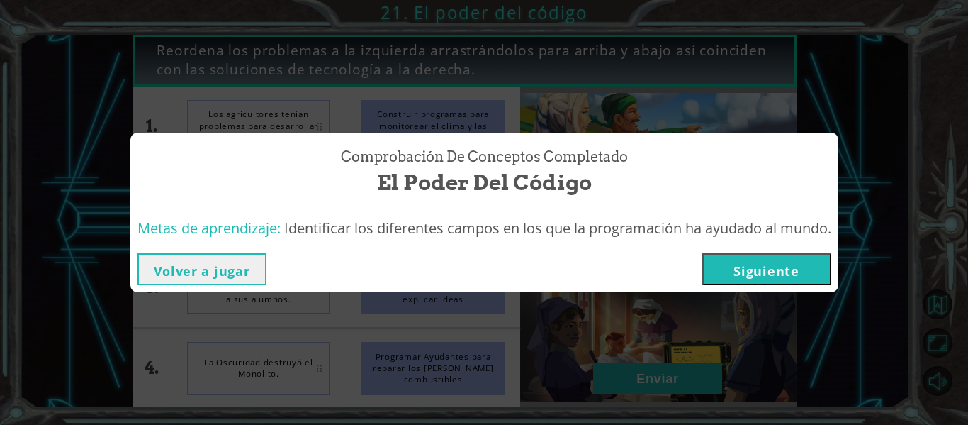
click at [754, 264] on button "Siguiente" at bounding box center [766, 269] width 129 height 32
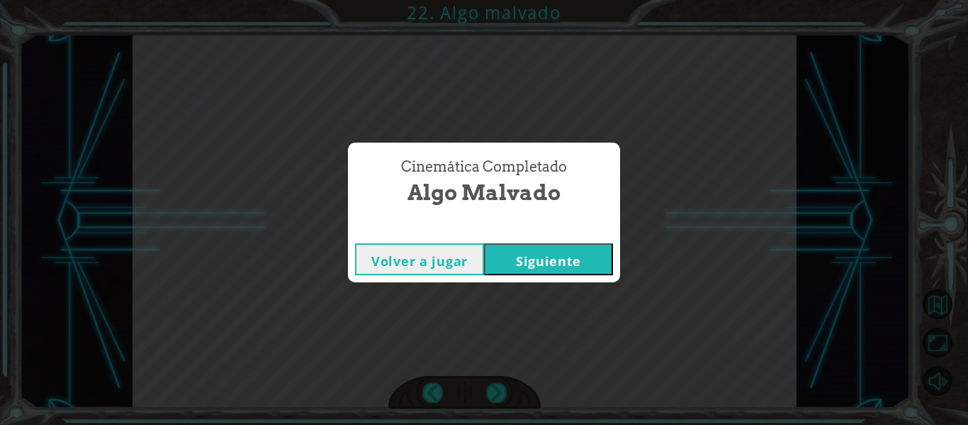
click at [581, 266] on button "Siguiente" at bounding box center [548, 259] width 129 height 32
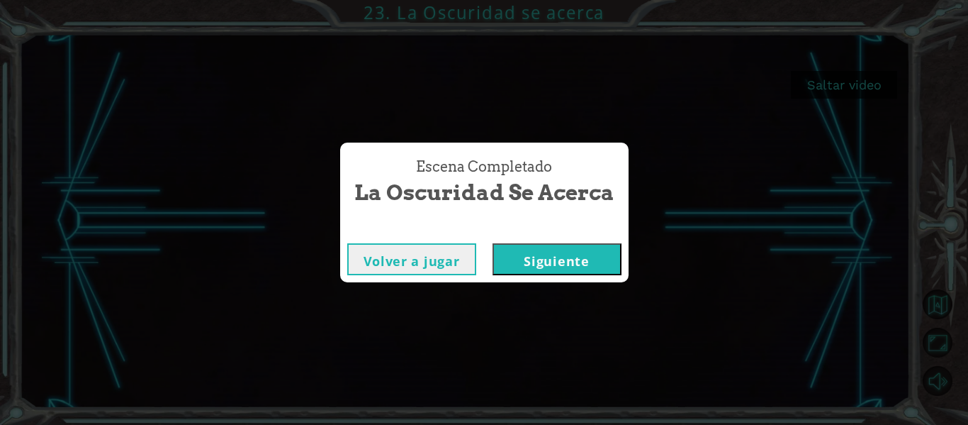
click at [573, 253] on button "Siguiente" at bounding box center [557, 259] width 129 height 32
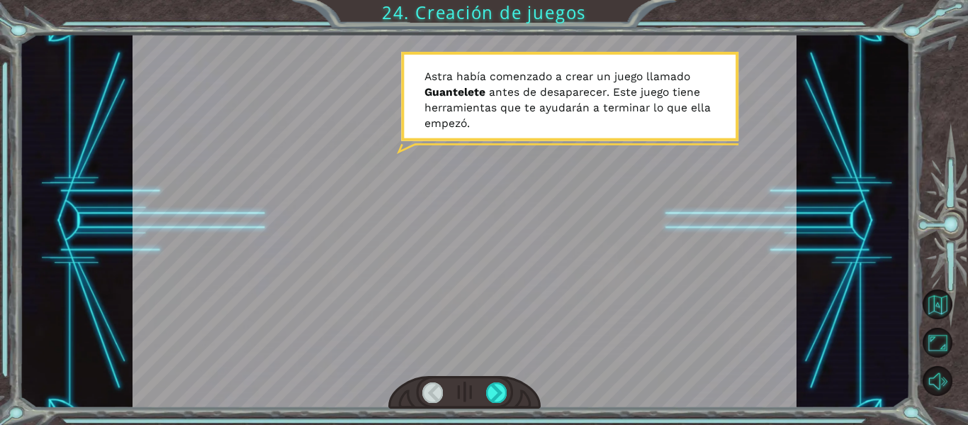
click at [71, 82] on div "Temporary Text ¡ U n a e n o r m e n u b e e s c a l o f r i a n t e s e a c e …" at bounding box center [464, 221] width 891 height 374
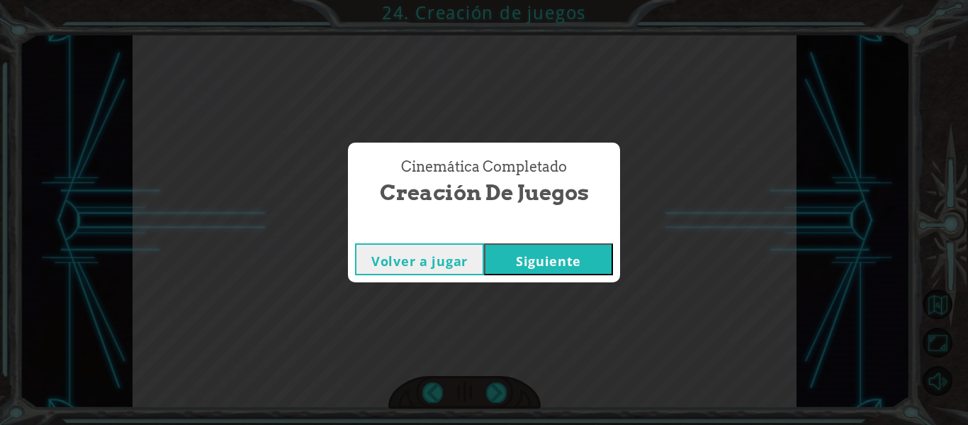
click at [573, 258] on button "Siguiente" at bounding box center [548, 259] width 129 height 32
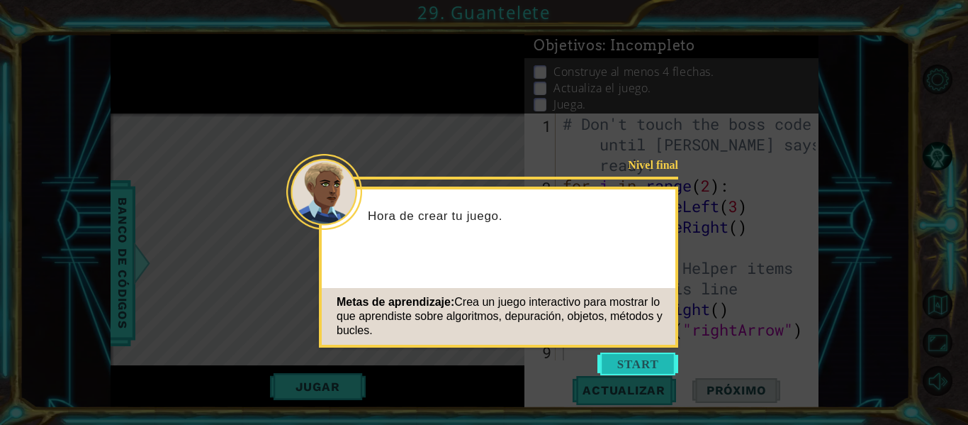
click at [652, 363] on button "Start" at bounding box center [638, 363] width 81 height 23
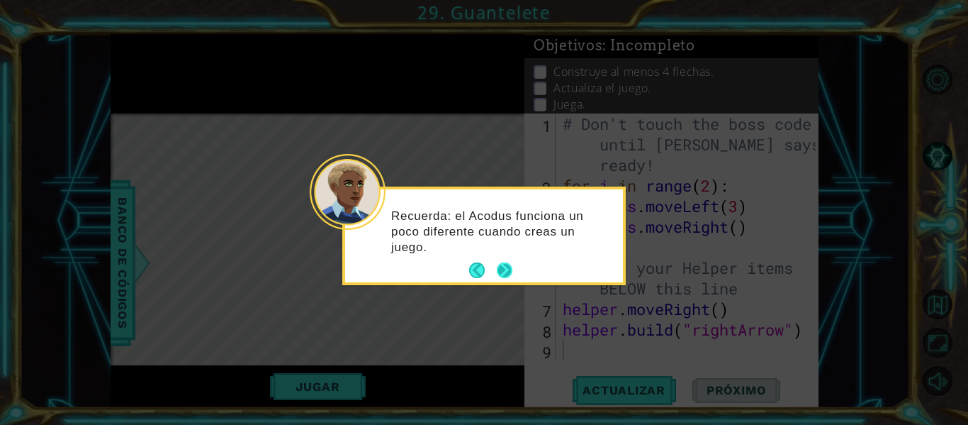
click at [510, 269] on button "Next" at bounding box center [505, 270] width 16 height 16
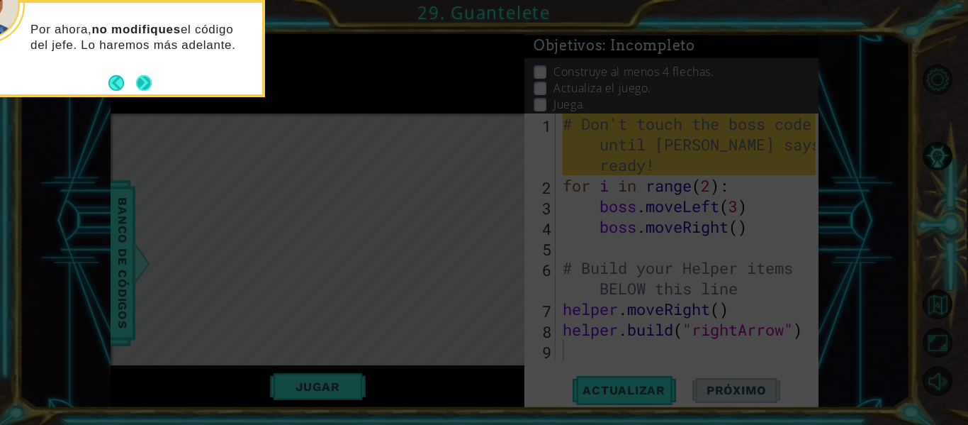
click at [144, 79] on button "Next" at bounding box center [144, 83] width 16 height 16
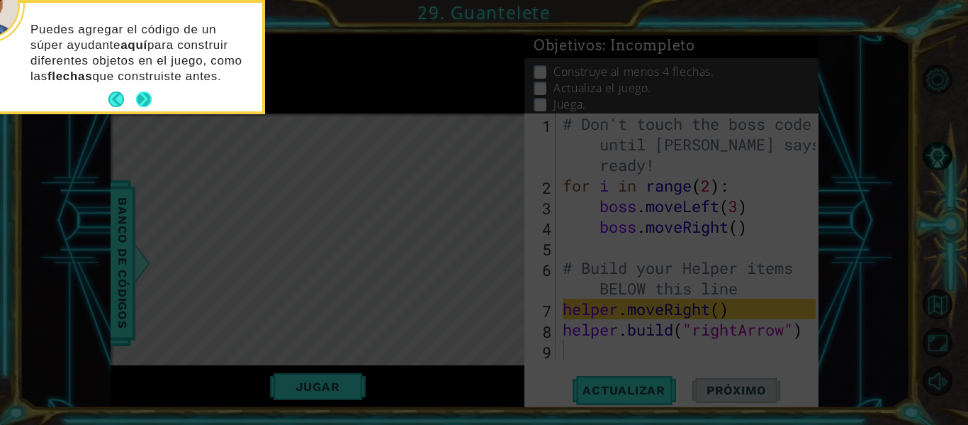
click at [145, 99] on button "Next" at bounding box center [143, 99] width 16 height 16
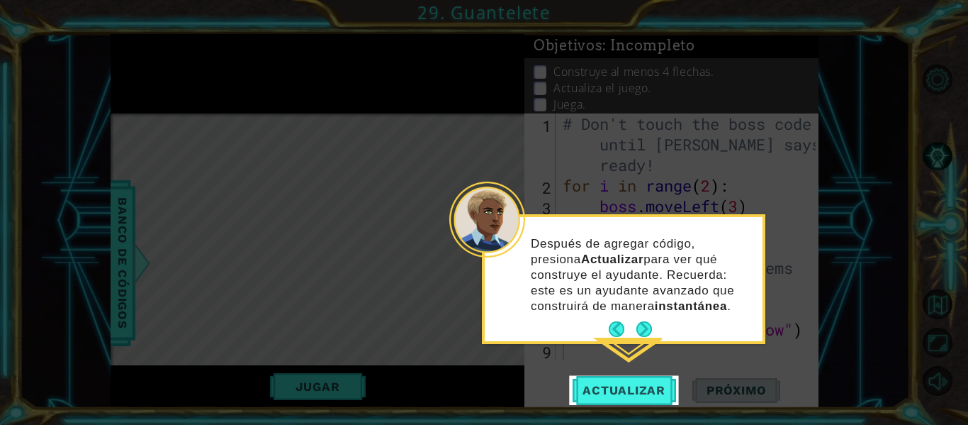
click at [607, 374] on icon at bounding box center [484, 212] width 968 height 425
click at [607, 379] on button "Actualizar" at bounding box center [624, 390] width 111 height 29
click at [638, 330] on button "Next" at bounding box center [645, 329] width 16 height 16
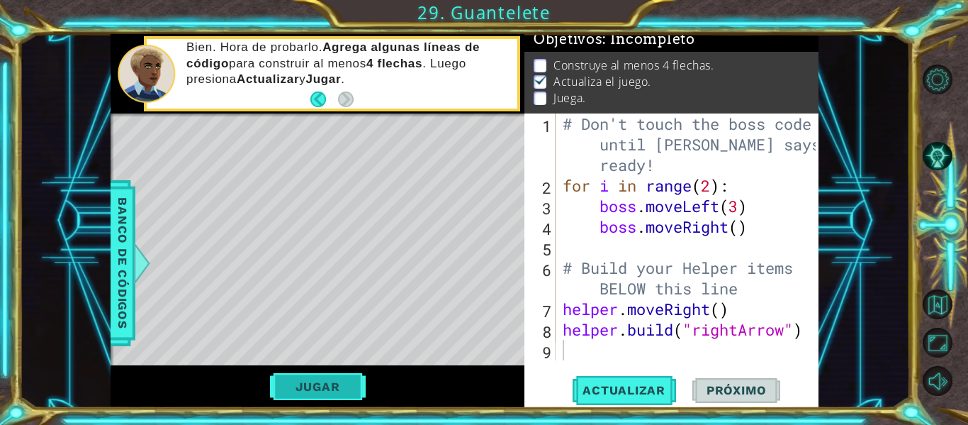
click at [346, 376] on button "Jugar" at bounding box center [318, 386] width 96 height 27
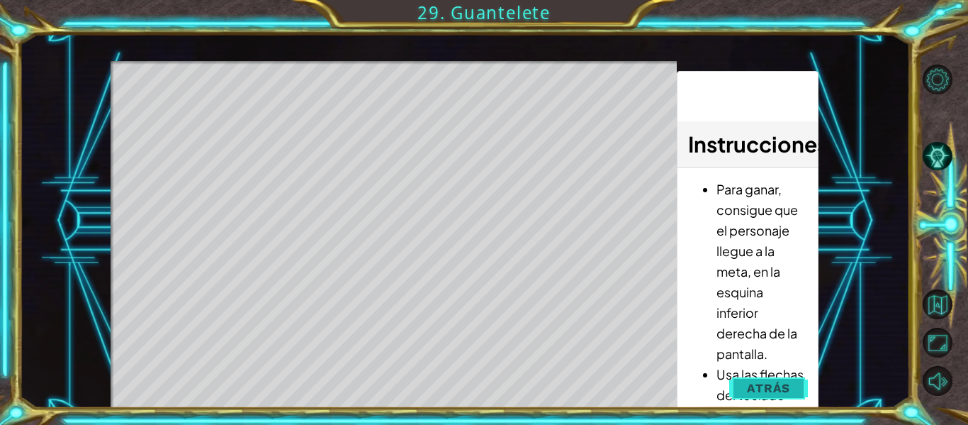
click at [779, 383] on span "Atrás" at bounding box center [768, 388] width 43 height 14
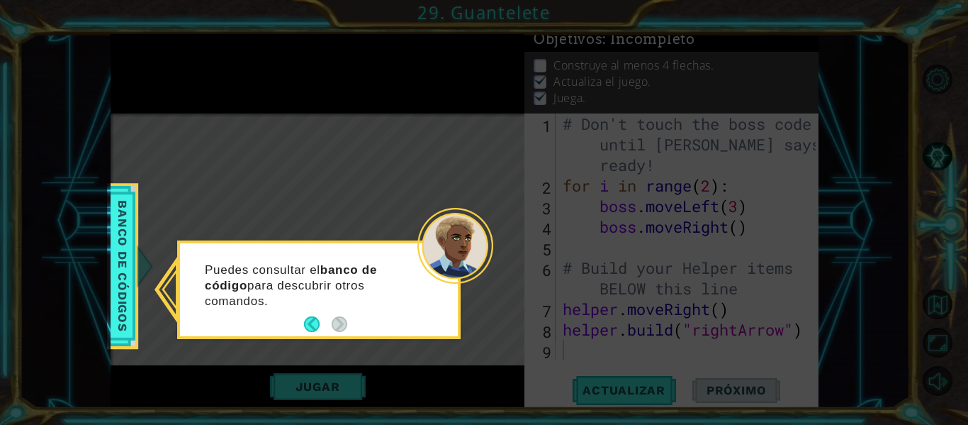
click at [315, 388] on icon at bounding box center [484, 212] width 968 height 425
click at [311, 324] on button "Back" at bounding box center [318, 324] width 28 height 16
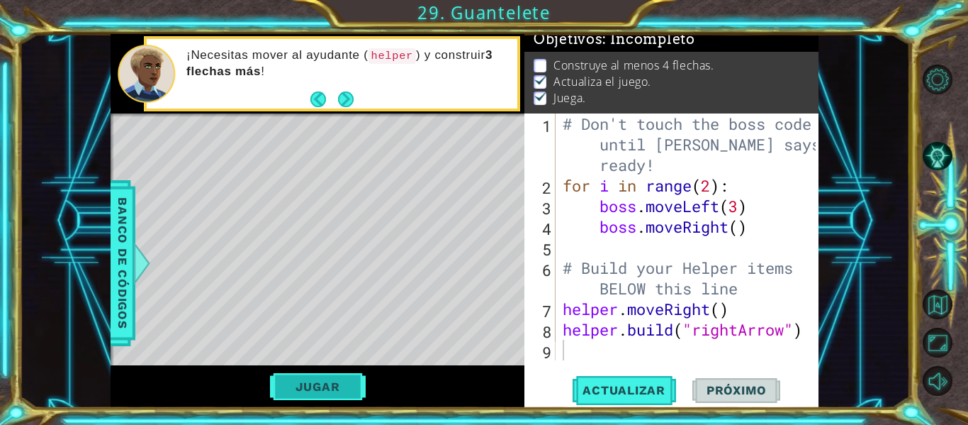
click at [323, 390] on button "Jugar" at bounding box center [318, 386] width 96 height 27
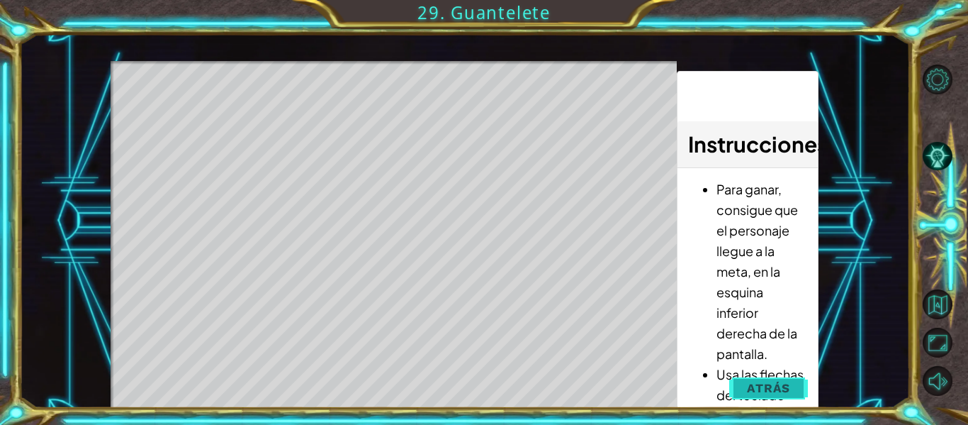
click at [754, 381] on span "Atrás" at bounding box center [768, 388] width 43 height 14
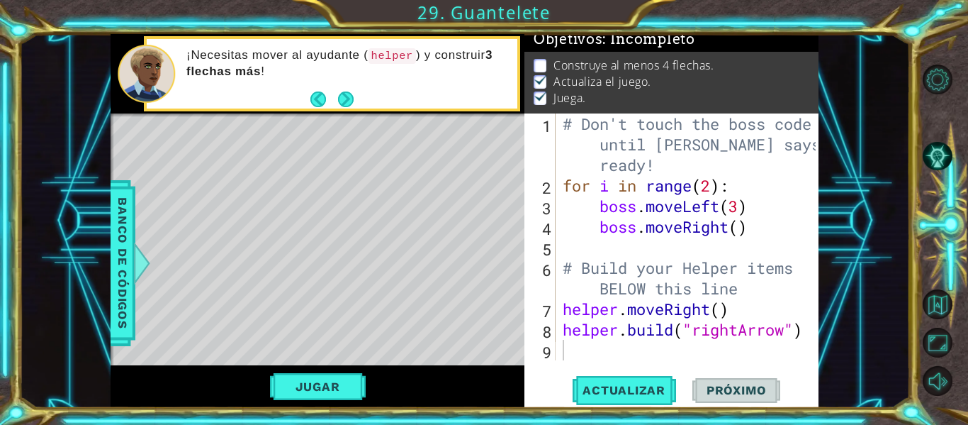
click at [760, 391] on span "Próximo" at bounding box center [737, 390] width 88 height 14
click at [132, 259] on span "Banco de códigos" at bounding box center [122, 263] width 23 height 147
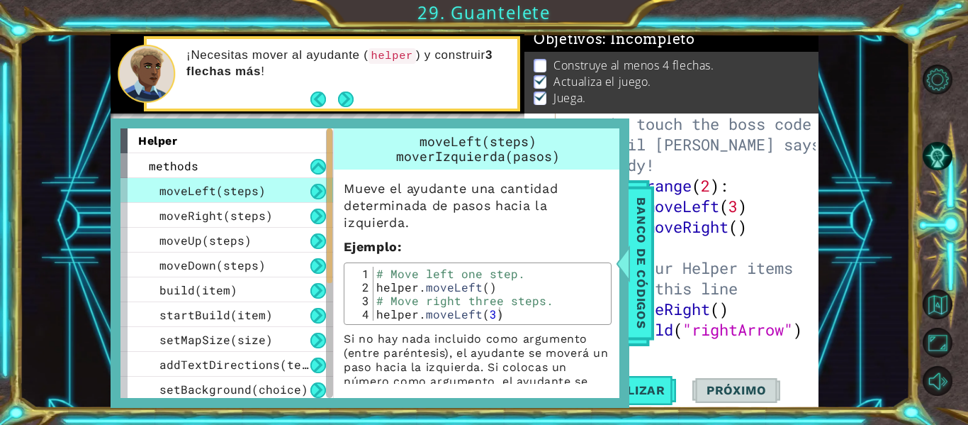
type textarea "# Don't touch the boss code until [PERSON_NAME] says you're ready!"
click at [639, 127] on div "# Don't touch the boss code until [PERSON_NAME] says you're ready! for i in ran…" at bounding box center [691, 277] width 263 height 329
click at [642, 279] on span "Banco de códigos" at bounding box center [641, 263] width 23 height 147
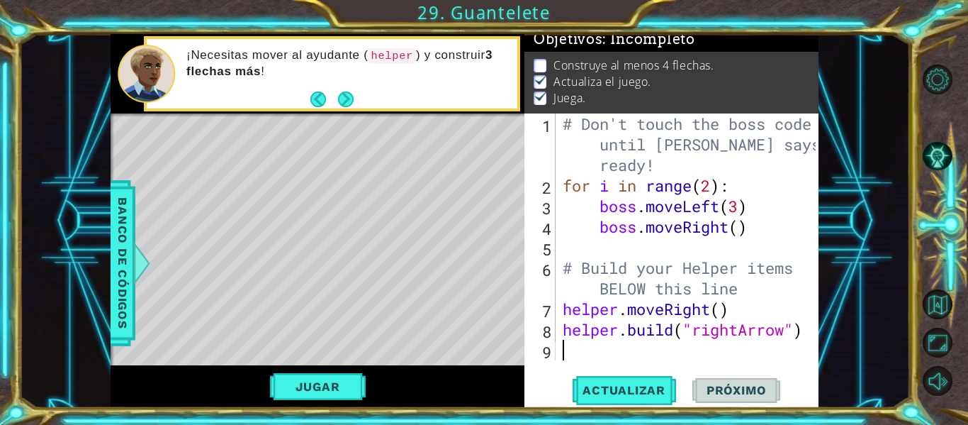
click at [621, 341] on div "# Don't touch the boss code until [PERSON_NAME] says you're ready! for i in ran…" at bounding box center [691, 277] width 263 height 329
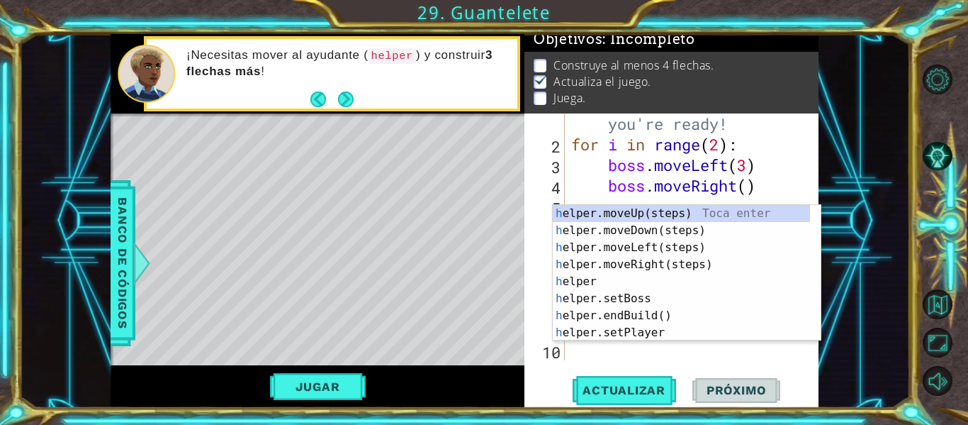
scroll to position [41, 0]
type textarea "he"
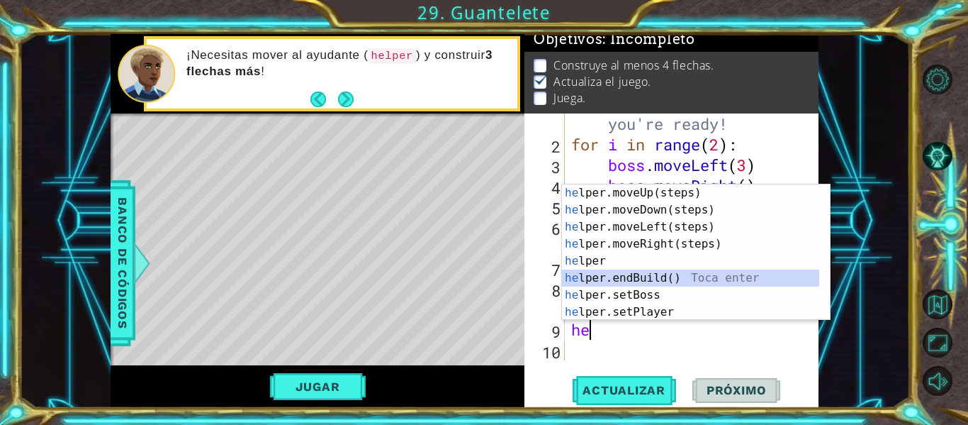
click at [627, 274] on div "he lper.moveUp(steps) Toca enter he lper.moveDown(steps) Toca enter he lper.mov…" at bounding box center [690, 269] width 257 height 170
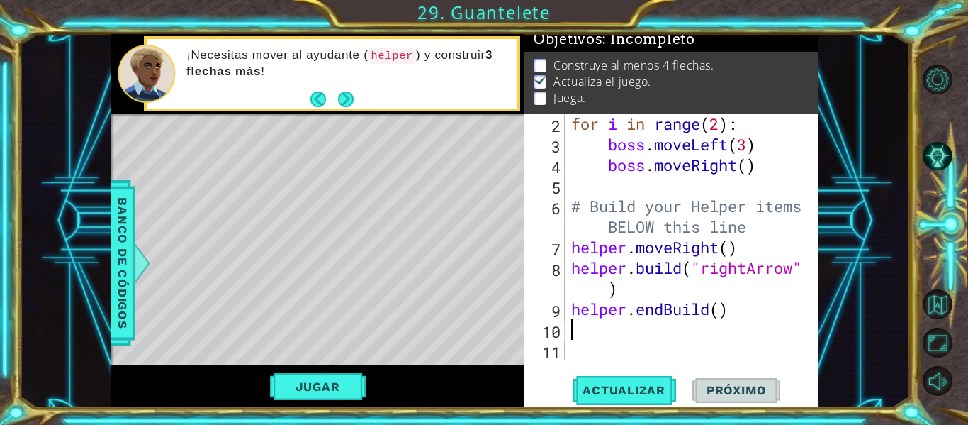
scroll to position [62, 0]
click at [730, 314] on div "for i in range ( 2 ) : boss . moveLeft ( 3 ) boss . moveRight ( ) # Build your …" at bounding box center [691, 257] width 244 height 288
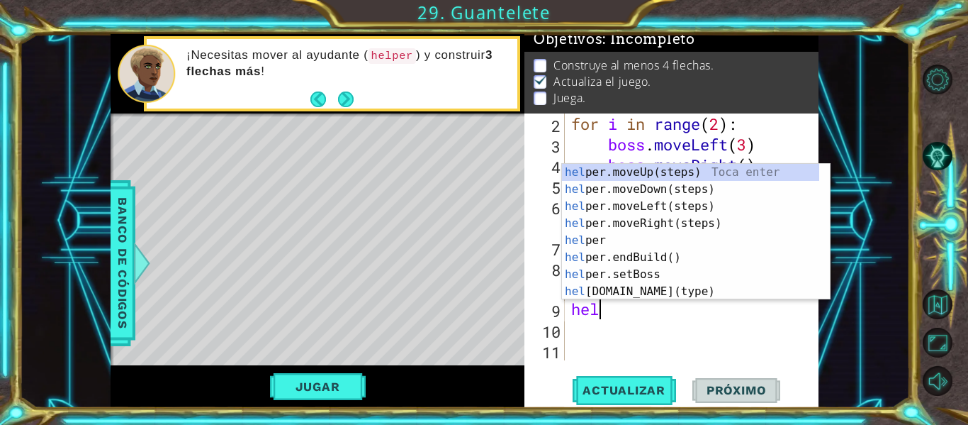
type textarea "h"
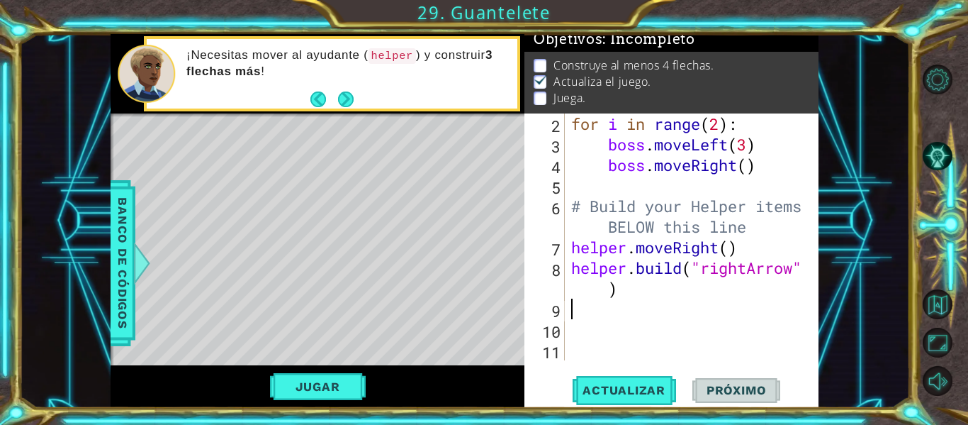
click at [680, 306] on div "for i in range ( 2 ) : boss . moveLeft ( 3 ) boss . moveRight ( ) # Build your …" at bounding box center [691, 257] width 244 height 288
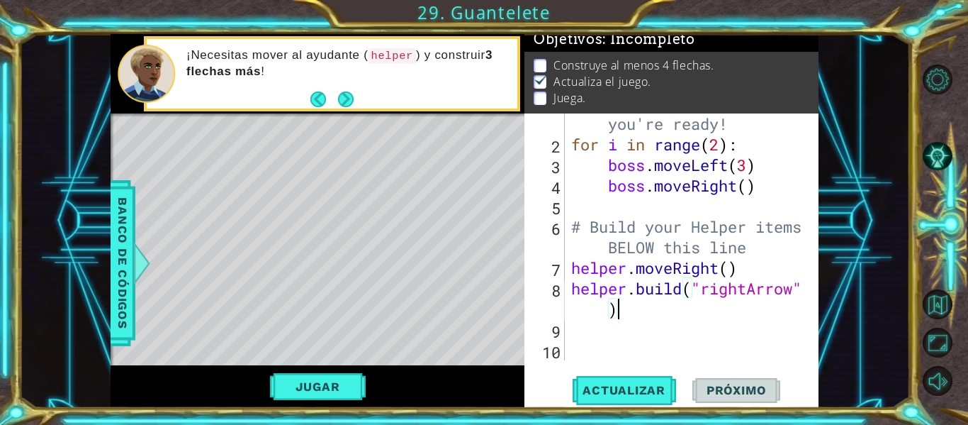
type textarea "[DOMAIN_NAME]("rightArrow")"
click at [483, 367] on div "Jugar" at bounding box center [318, 386] width 414 height 43
click at [581, 302] on div "# Don't touch the boss code until [PERSON_NAME] says you're ready! for i in ran…" at bounding box center [691, 236] width 244 height 329
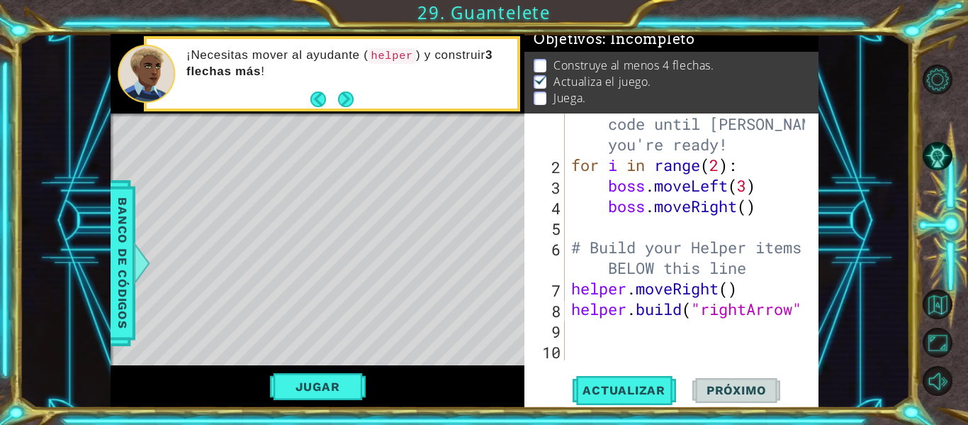
click at [805, 308] on div at bounding box center [809, 226] width 14 height 267
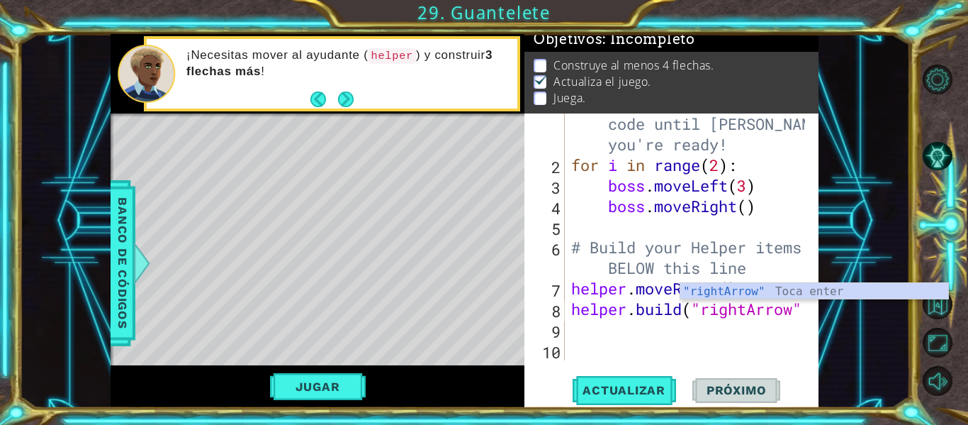
scroll to position [0, 9]
type textarea "[DOMAIN_NAME]("rightArrow")"
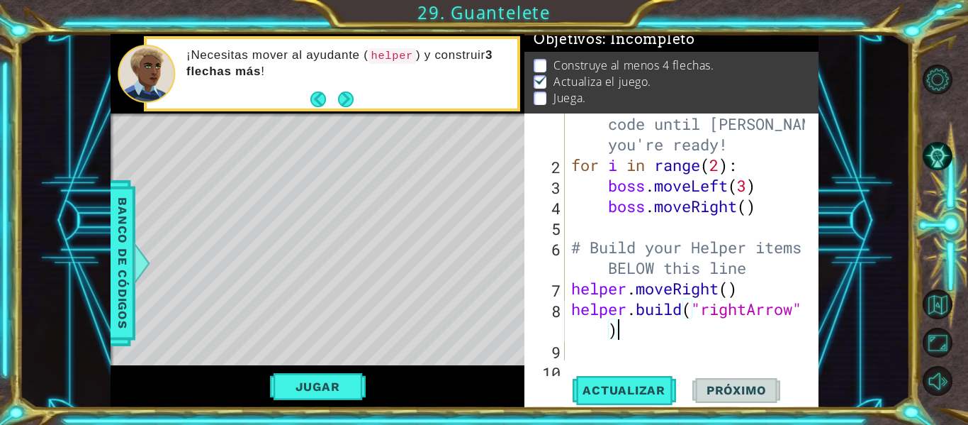
scroll to position [0, 11]
click at [648, 357] on div "# Don't touch the boss code until [PERSON_NAME] says you're ready! for i in ran…" at bounding box center [691, 257] width 244 height 329
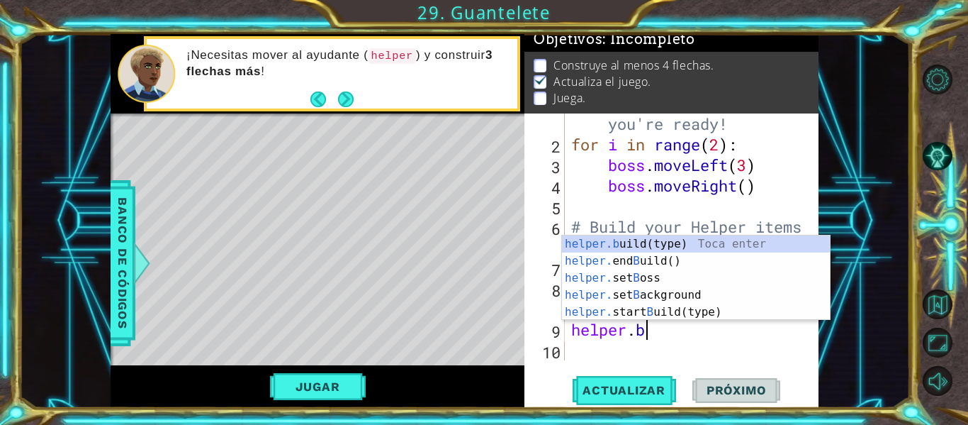
scroll to position [0, 3]
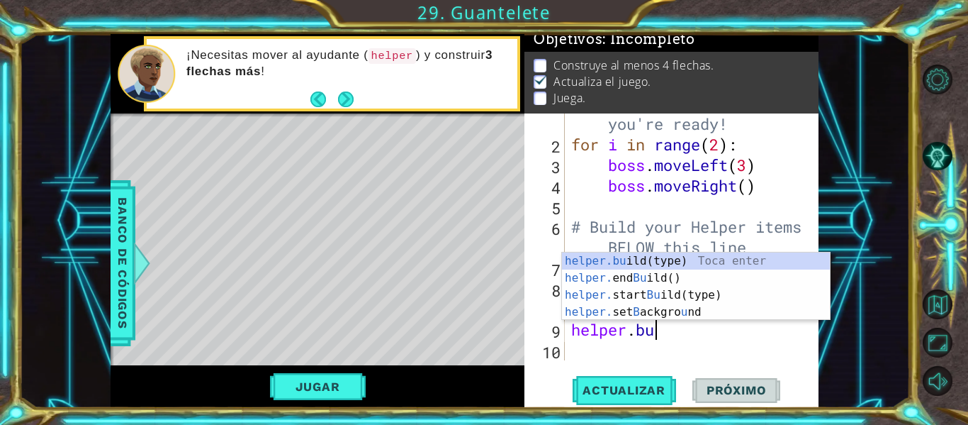
type textarea "helper.[PERSON_NAME]"
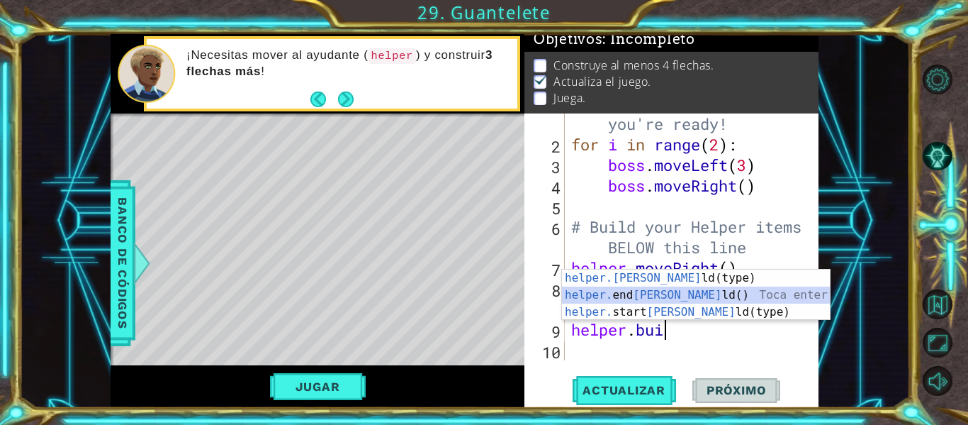
click at [654, 299] on div "helper.[PERSON_NAME] ld(type) Toca enter helper. end [PERSON_NAME] ld() Toca en…" at bounding box center [696, 311] width 268 height 85
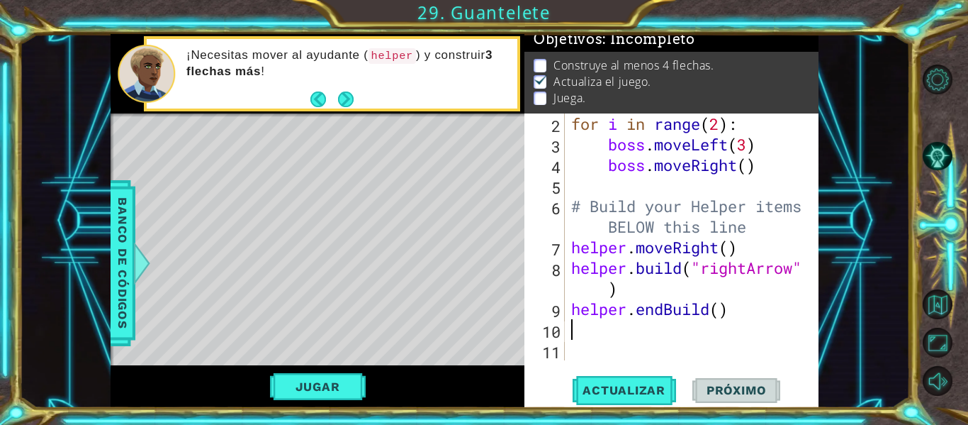
scroll to position [62, 0]
click at [720, 318] on div "for i in range ( 2 ) : boss . moveLeft ( 3 ) boss . moveRight ( ) # Build your …" at bounding box center [691, 257] width 244 height 288
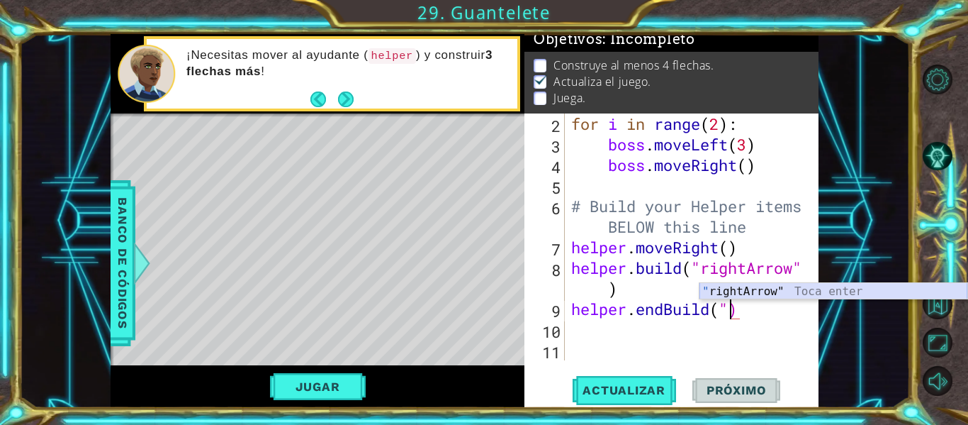
click at [724, 296] on div "" rightArrow" Toca enter" at bounding box center [834, 308] width 268 height 51
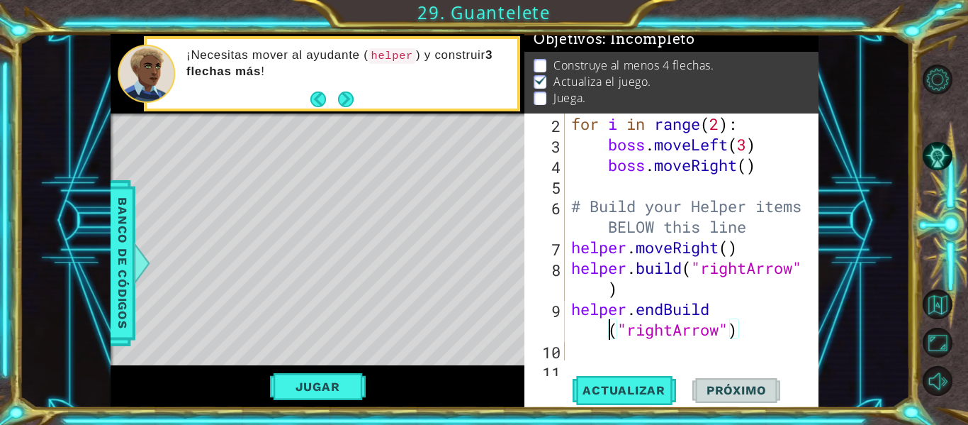
click at [598, 327] on div "for i in range ( 2 ) : boss . moveLeft ( 3 ) boss . moveRight ( ) # Build your …" at bounding box center [691, 257] width 244 height 288
click at [661, 381] on button "Actualizar" at bounding box center [624, 390] width 111 height 29
click at [573, 313] on div "for i in range ( 2 ) : boss . moveLeft ( 3 ) boss . moveRight ( ) # Build your …" at bounding box center [691, 257] width 244 height 288
click at [711, 314] on div "for i in range ( 2 ) : boss . moveLeft ( 3 ) boss . moveRight ( ) # Build your …" at bounding box center [691, 257] width 244 height 288
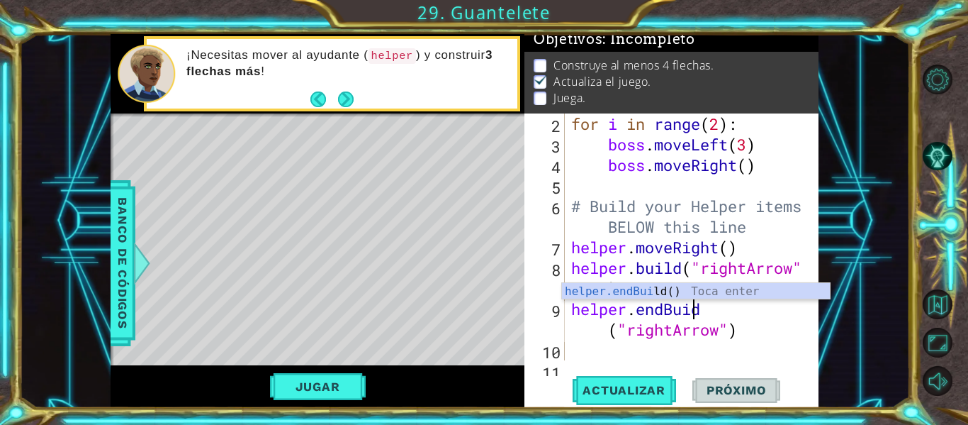
type textarea "helper.endBd("rightArrow")"
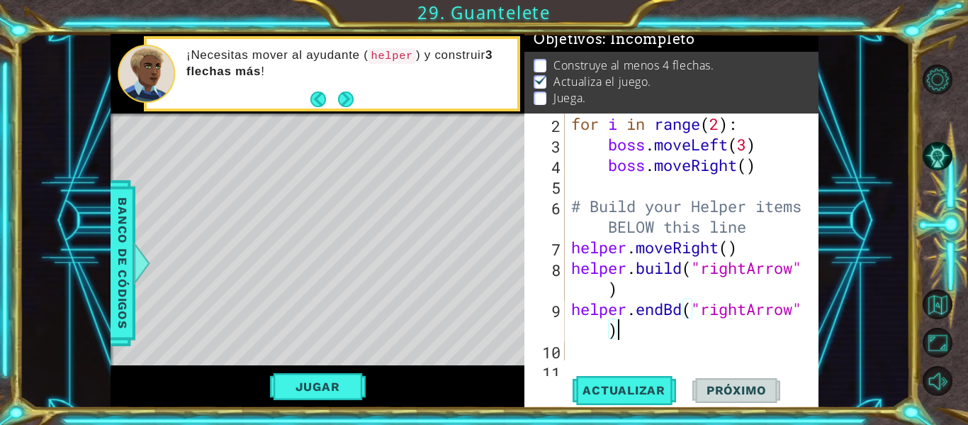
scroll to position [0, 0]
click at [681, 313] on div "for i in range ( 2 ) : boss . moveLeft ( 3 ) boss . moveRight ( ) # Build your …" at bounding box center [691, 257] width 244 height 288
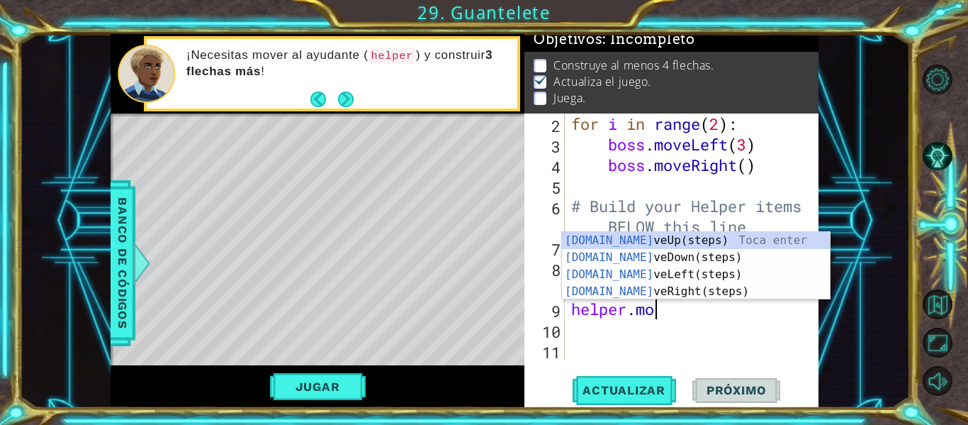
type textarea "helper.move"
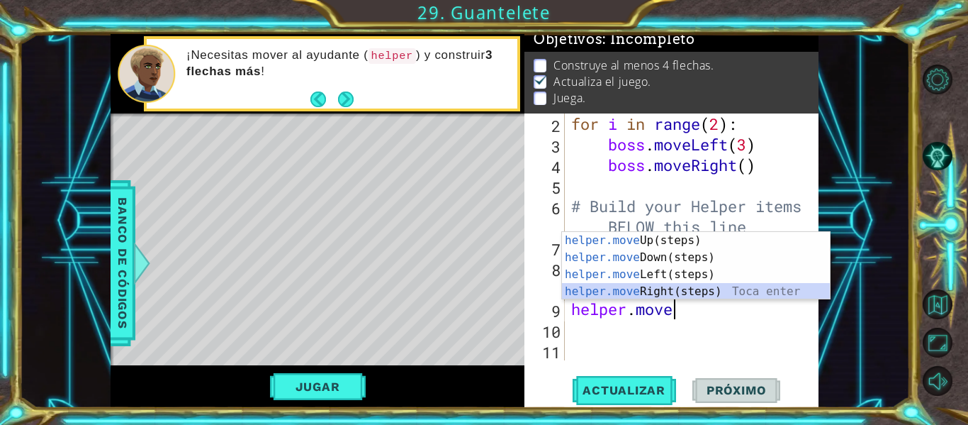
click at [655, 291] on div "helper.move Up(steps) Toca enter helper.move Down(steps) Toca enter helper.move…" at bounding box center [696, 283] width 268 height 102
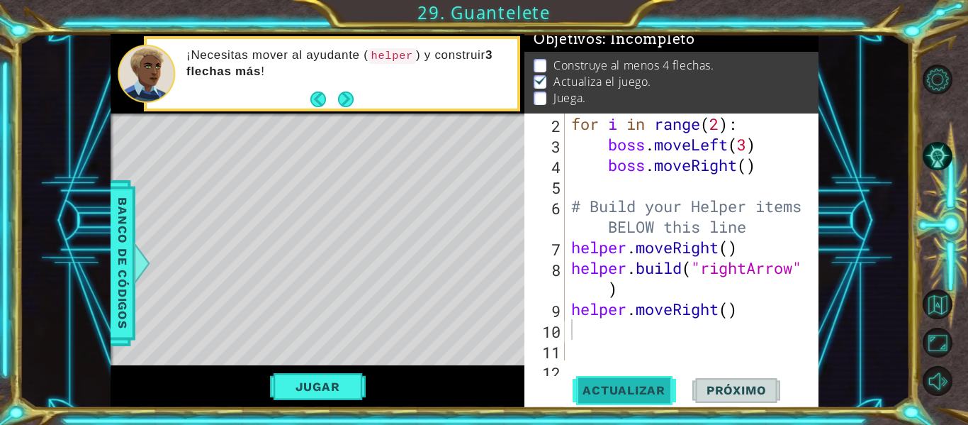
click at [654, 395] on span "Actualizar" at bounding box center [624, 390] width 111 height 14
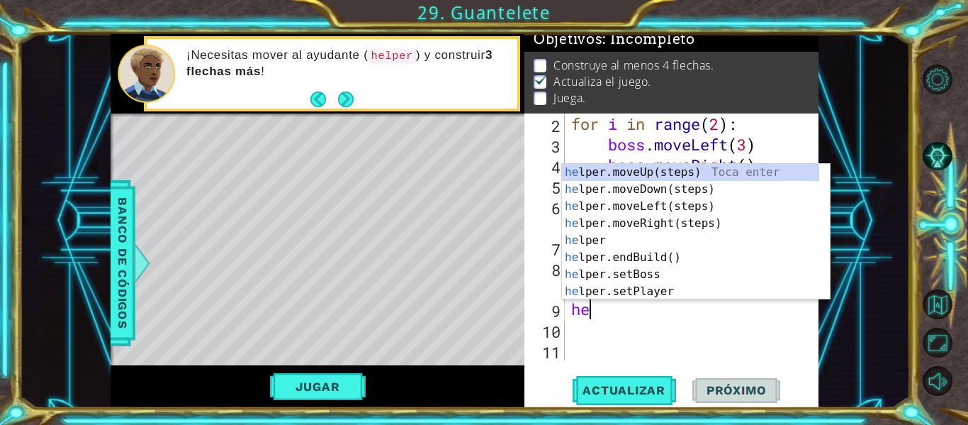
type textarea "h"
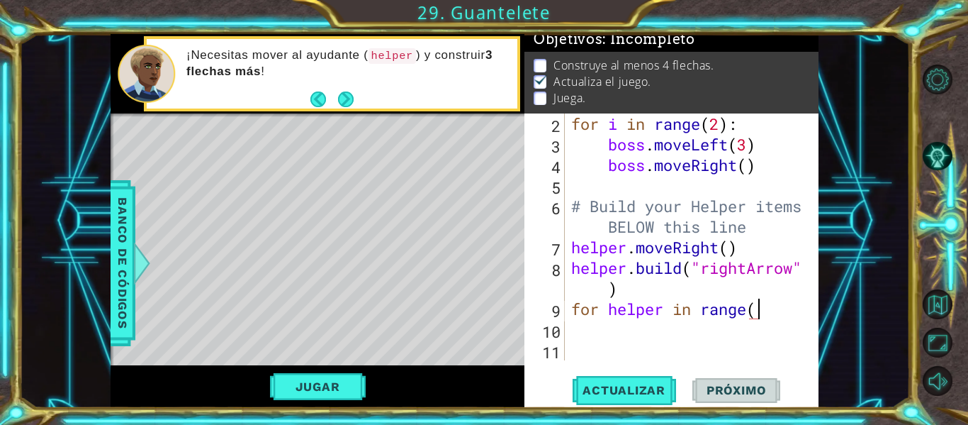
scroll to position [0, 9]
type textarea "for helper in range(5):"
click at [655, 317] on div "for i in range ( 2 ) : boss . moveLeft ( 3 ) boss . moveRight ( ) # Build your …" at bounding box center [691, 257] width 244 height 288
type textarea "for i in range(5):"
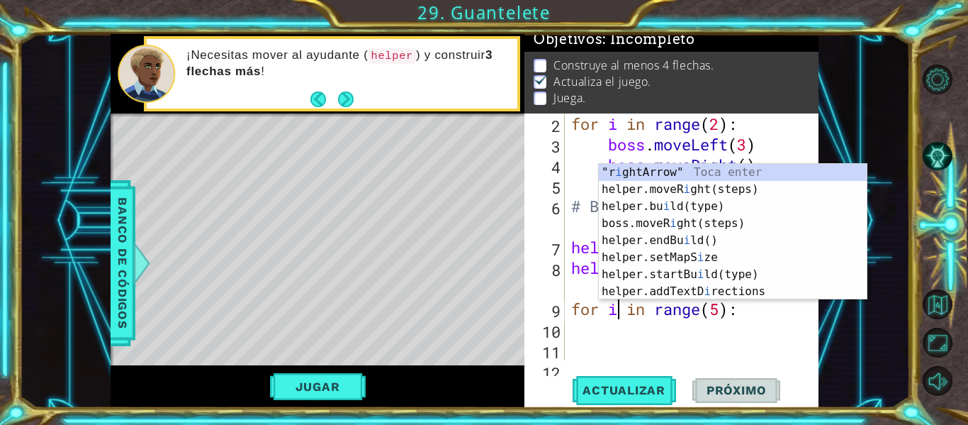
scroll to position [0, 3]
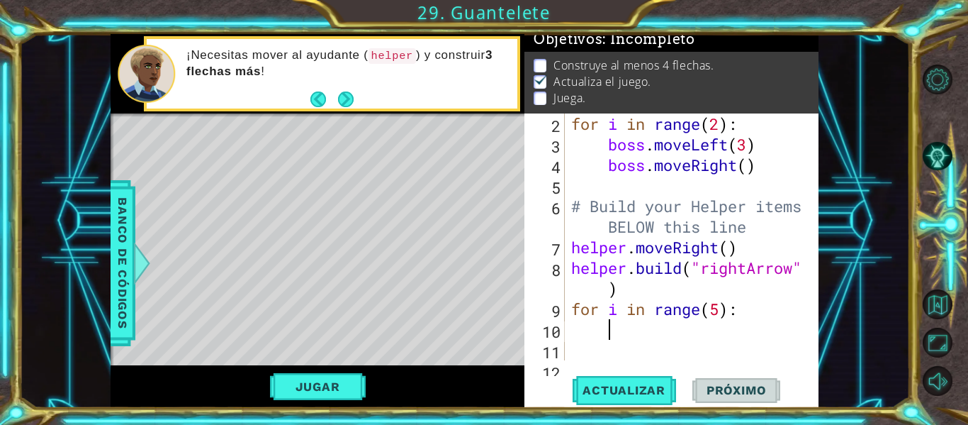
click at [634, 338] on div "for i in range ( 2 ) : boss . moveLeft ( 3 ) boss . moveRight ( ) # Build your …" at bounding box center [691, 257] width 244 height 288
type textarea "[PERSON_NAME].moveleft"
click at [634, 338] on div "for i in range ( 2 ) : boss . moveLeft ( 3 ) boss . moveRight ( ) # Build your …" at bounding box center [691, 257] width 244 height 288
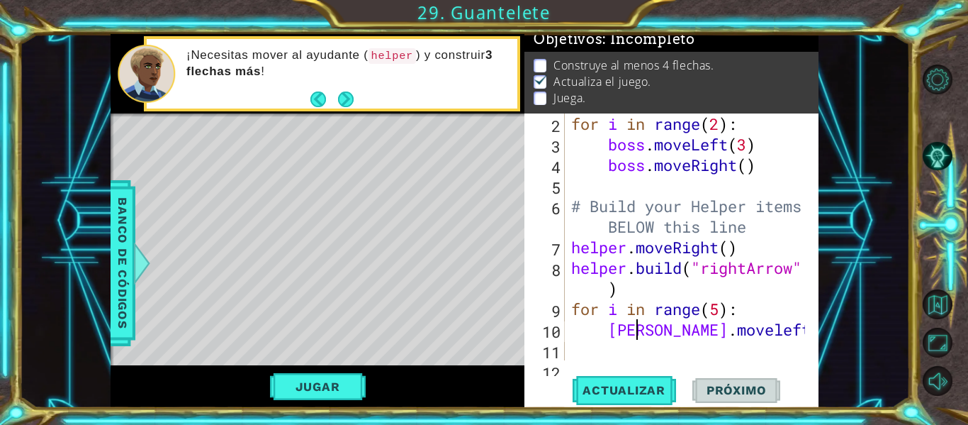
type textarea "[PERSON_NAME].moveleft"
click at [680, 352] on div "for i in range ( 2 ) : boss . moveLeft ( 3 ) boss . moveRight ( ) # Build your …" at bounding box center [691, 257] width 244 height 288
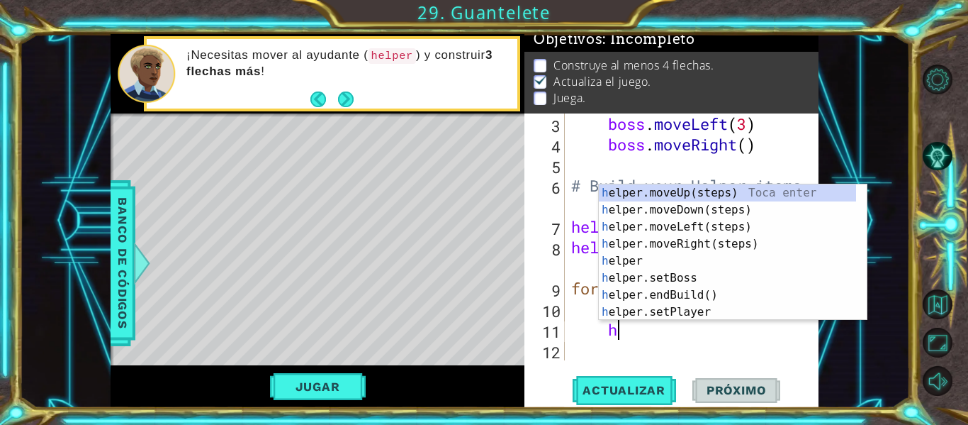
scroll to position [0, 2]
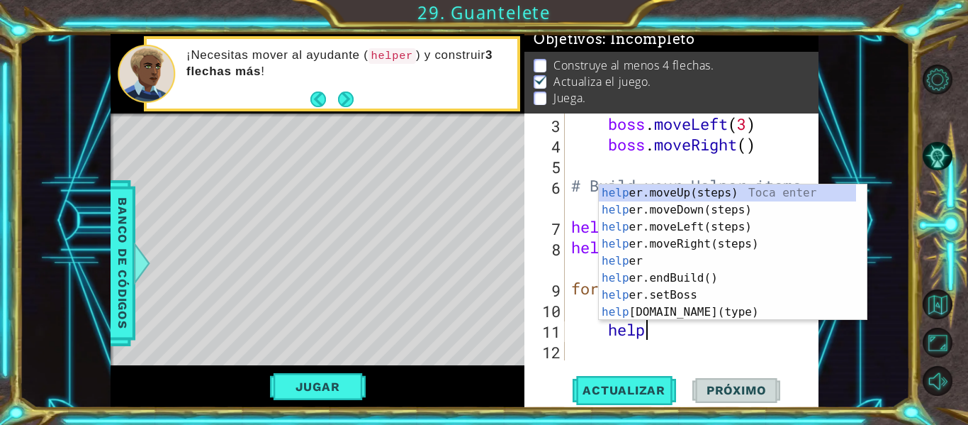
type textarea "helper"
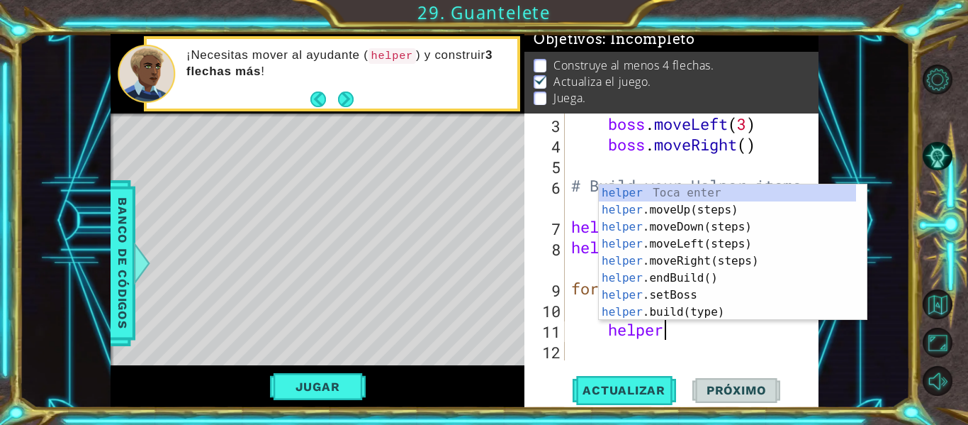
scroll to position [0, 4]
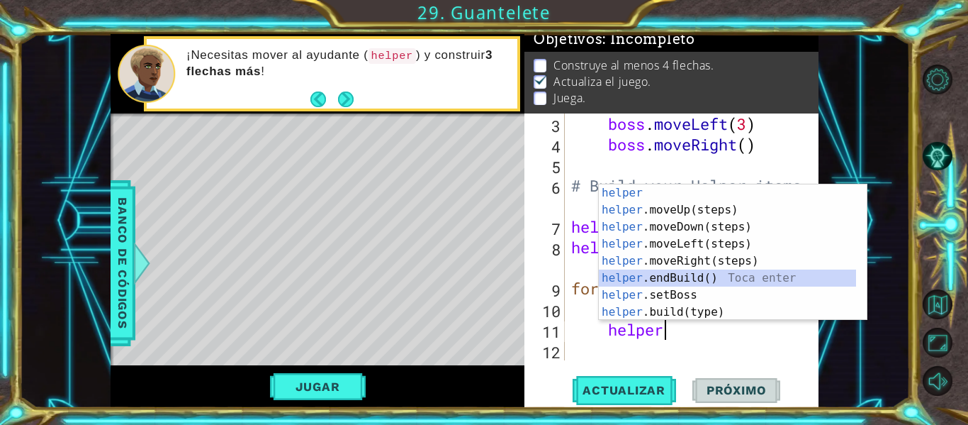
click at [676, 286] on div "helper Toca enter helper .moveUp(steps) Toca enter helper .moveDown(steps) Toca…" at bounding box center [727, 269] width 257 height 170
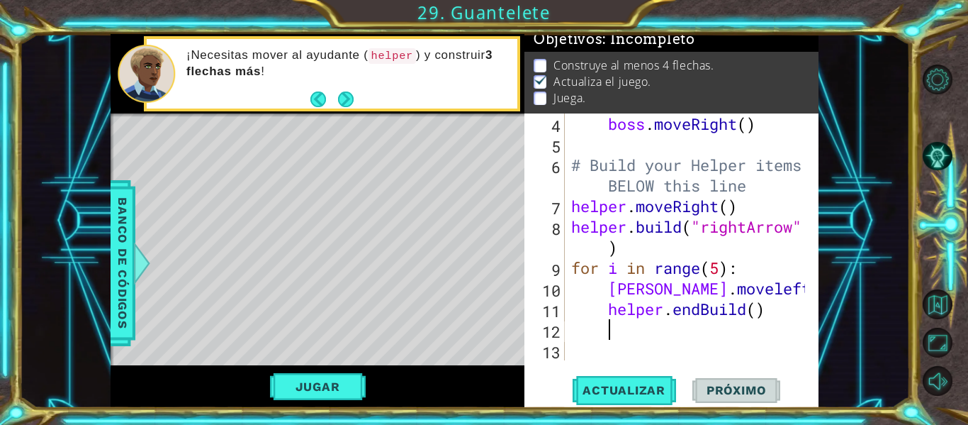
scroll to position [103, 0]
click at [757, 313] on div "boss . moveRight ( ) # Build your Helper items BELOW this line helper . moveRig…" at bounding box center [691, 257] width 244 height 288
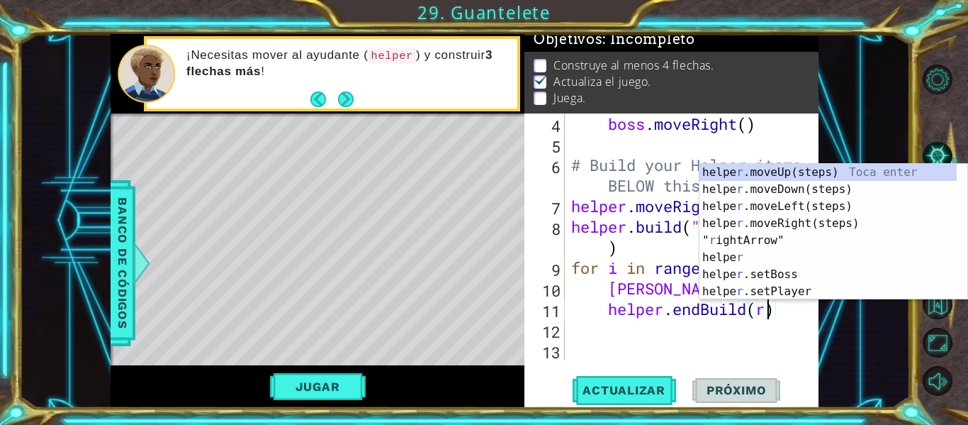
scroll to position [0, 9]
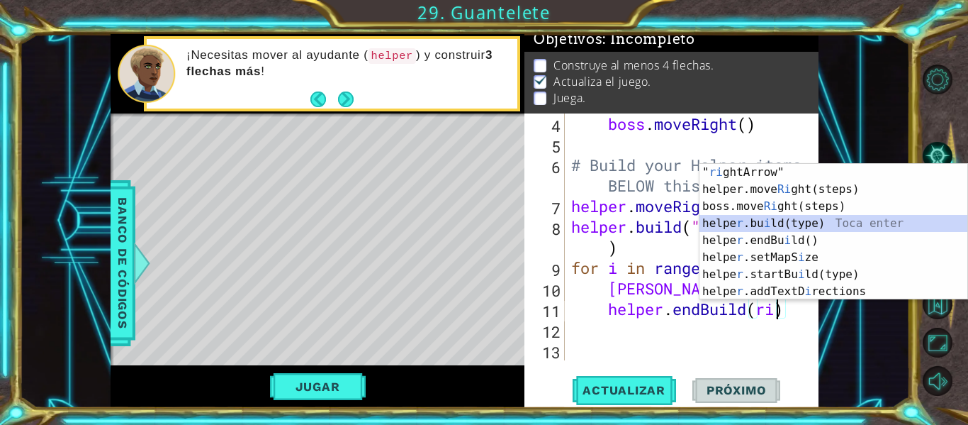
click at [771, 228] on div "" ri ghtArrow" Toca enter helper.move Ri ght(steps) Toca enter boss.move Ri ght…" at bounding box center [834, 249] width 268 height 170
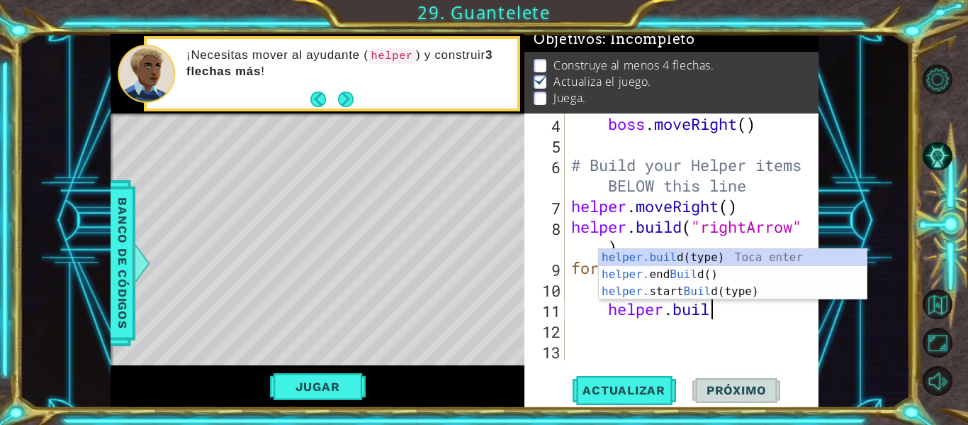
scroll to position [0, 6]
click at [701, 254] on div "[DOMAIN_NAME] (type) Toca enter helper. end Build () Toca enter helper. start B…" at bounding box center [733, 291] width 268 height 85
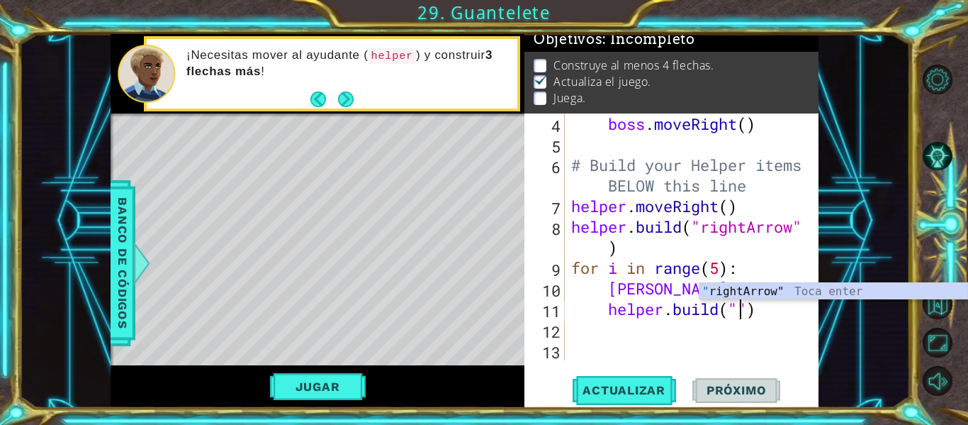
scroll to position [0, 9]
click at [775, 297] on div ""ri ghtArrow" Toca enter" at bounding box center [834, 308] width 268 height 51
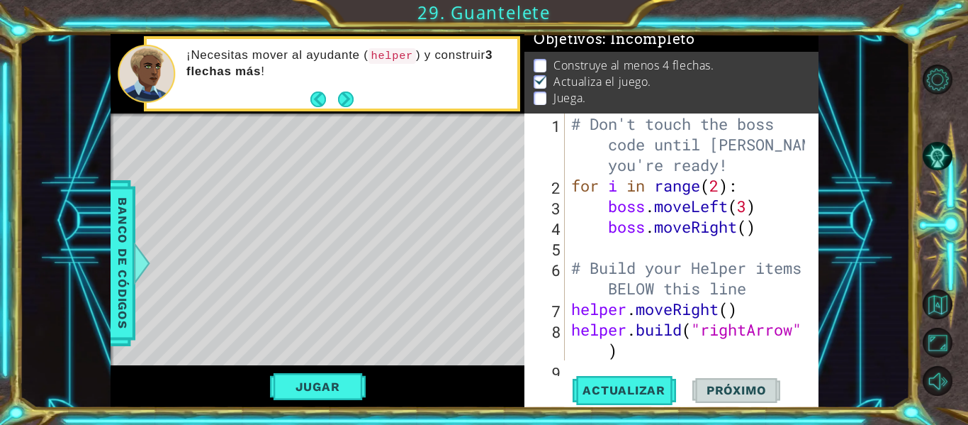
scroll to position [0, 0]
click at [724, 191] on div "# Don't touch the boss code until [PERSON_NAME] says you're ready! for i in ran…" at bounding box center [691, 277] width 244 height 329
click at [644, 395] on span "Actualizar" at bounding box center [624, 390] width 111 height 14
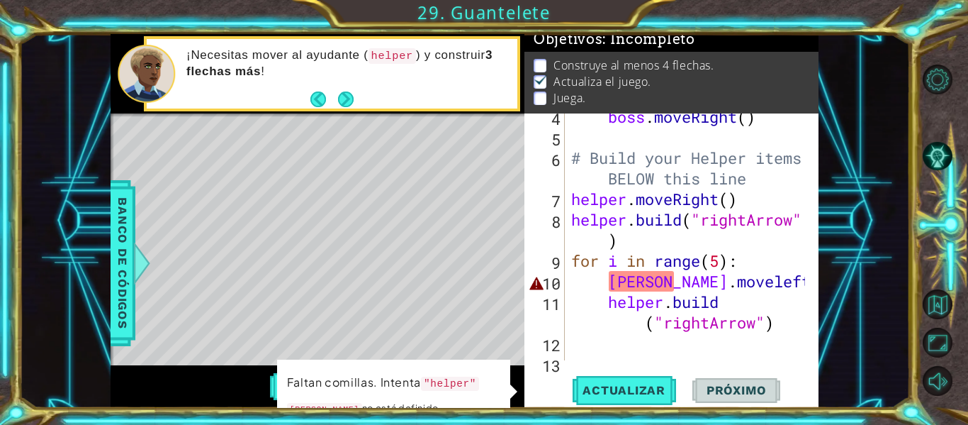
scroll to position [123, 0]
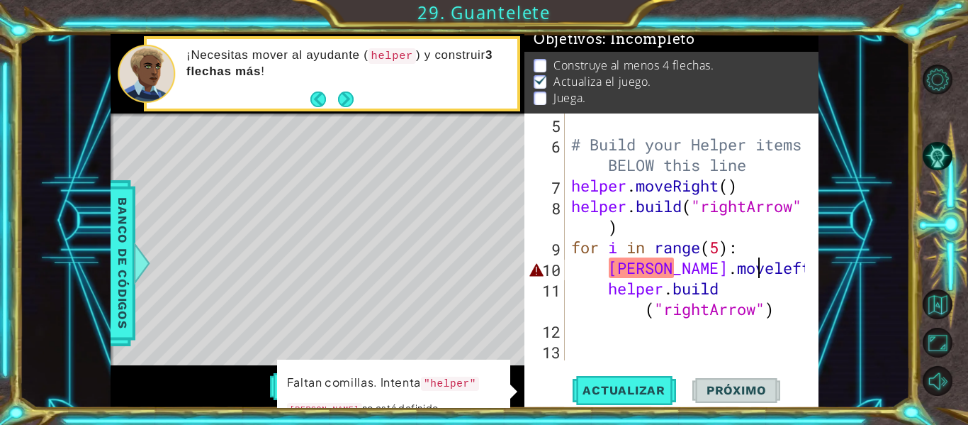
click at [782, 269] on div "# Build your Helper items BELOW this line helper . moveRight ( ) helper . build…" at bounding box center [691, 257] width 244 height 288
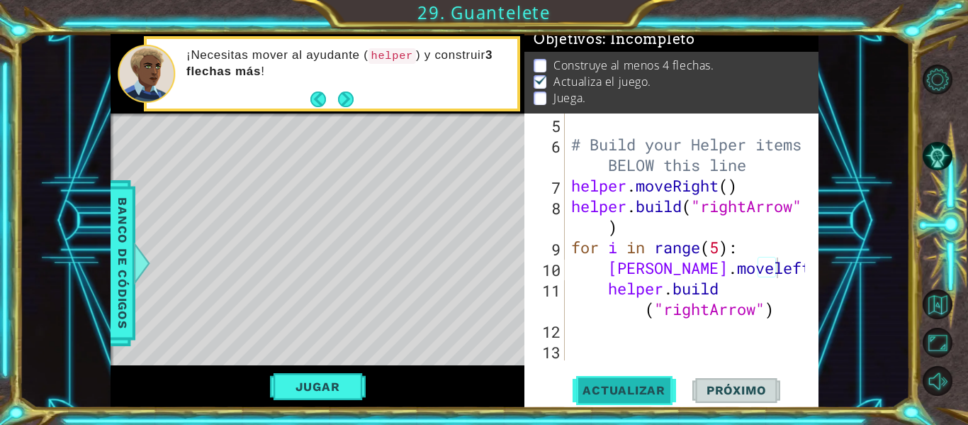
click at [651, 386] on span "Actualizar" at bounding box center [624, 390] width 111 height 14
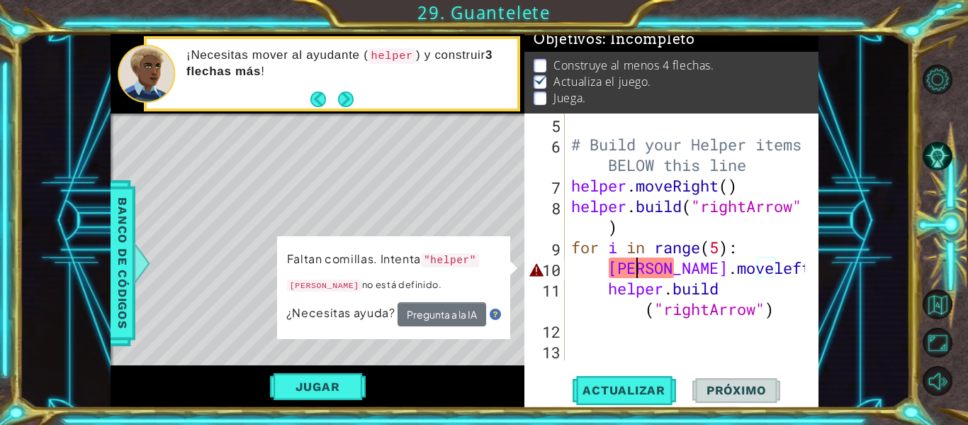
click at [642, 267] on div "# Build your Helper items BELOW this line helper . moveRight ( ) helper . build…" at bounding box center [691, 257] width 244 height 288
type textarea "helper.moveleft()"
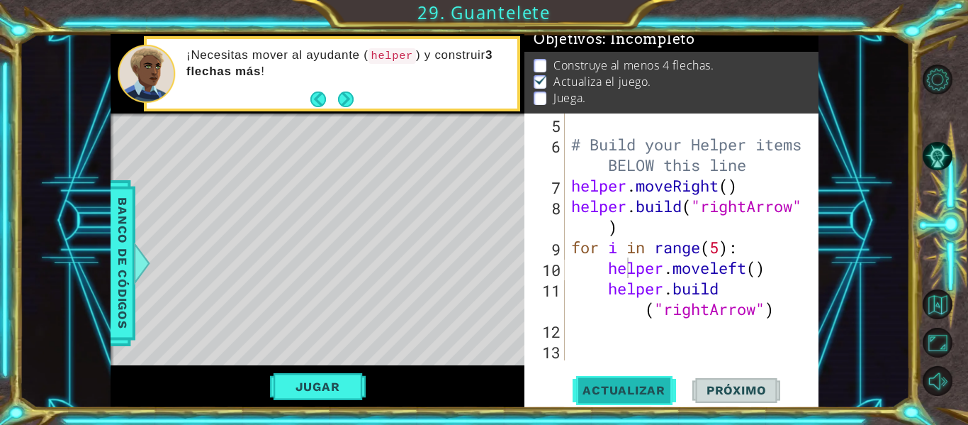
click at [642, 396] on span "Actualizar" at bounding box center [624, 390] width 111 height 14
